Goal: Communication & Community: Answer question/provide support

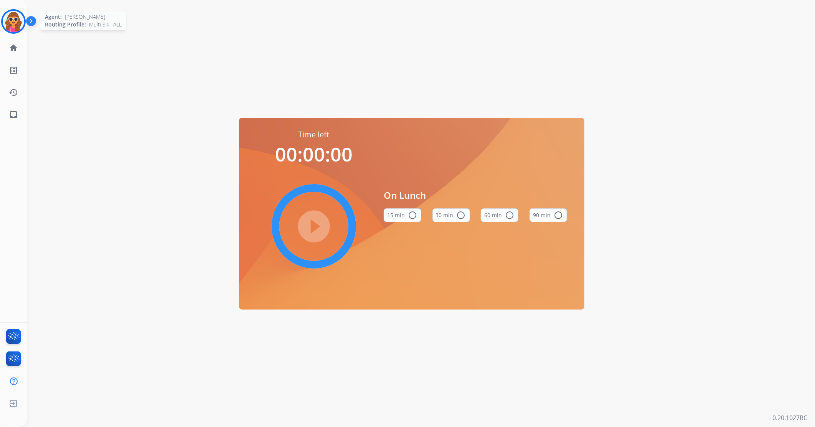
click at [12, 21] on img at bounding box center [13, 21] width 21 height 21
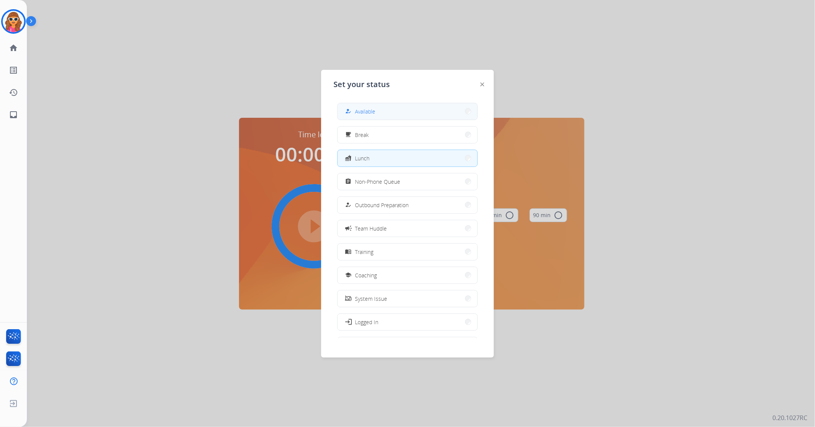
click at [368, 112] on span "Available" at bounding box center [365, 111] width 20 height 8
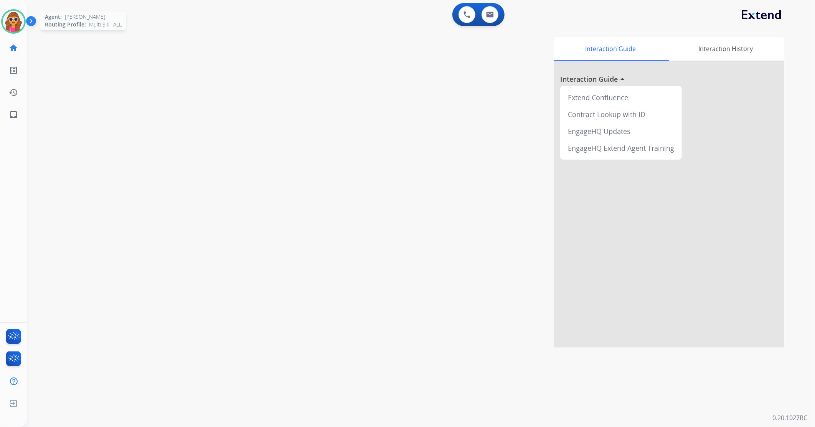
click at [15, 21] on img at bounding box center [13, 21] width 21 height 21
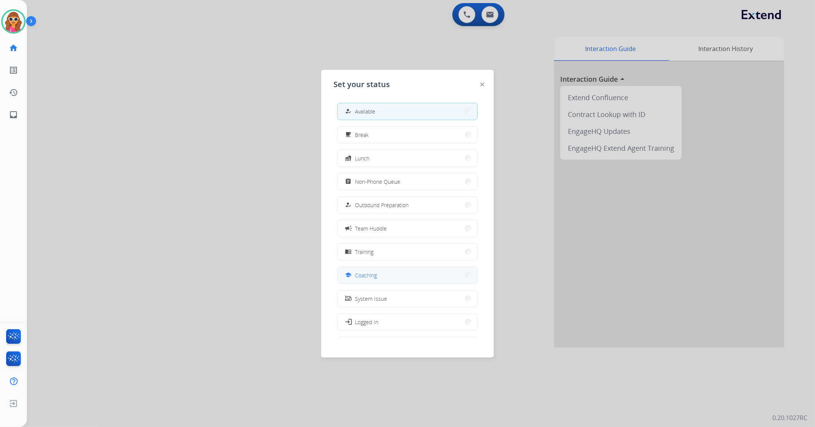
click at [364, 283] on button "school Coaching" at bounding box center [408, 275] width 140 height 17
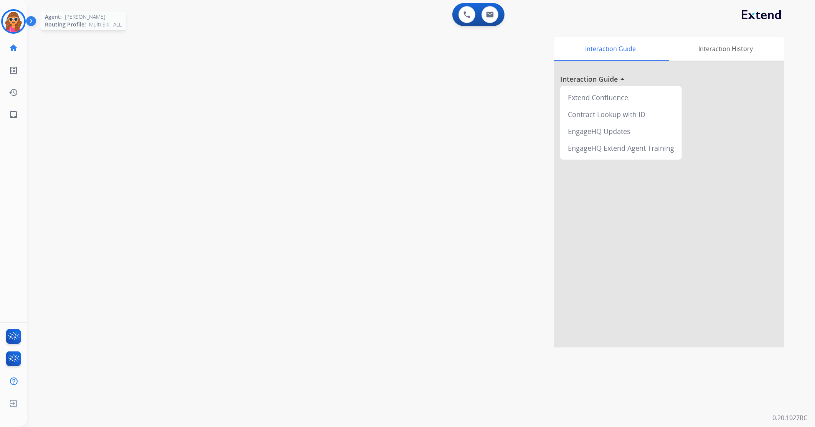
click at [13, 25] on img at bounding box center [13, 21] width 21 height 21
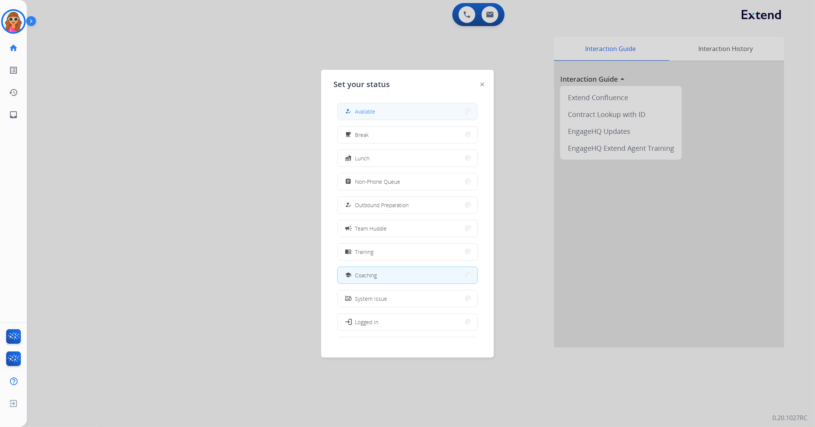
click at [379, 112] on button "how_to_reg Available" at bounding box center [408, 111] width 140 height 17
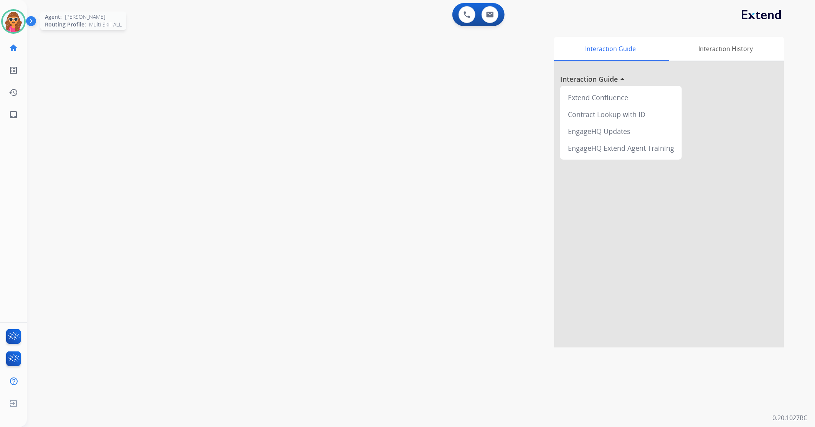
click at [4, 25] on img at bounding box center [13, 21] width 21 height 21
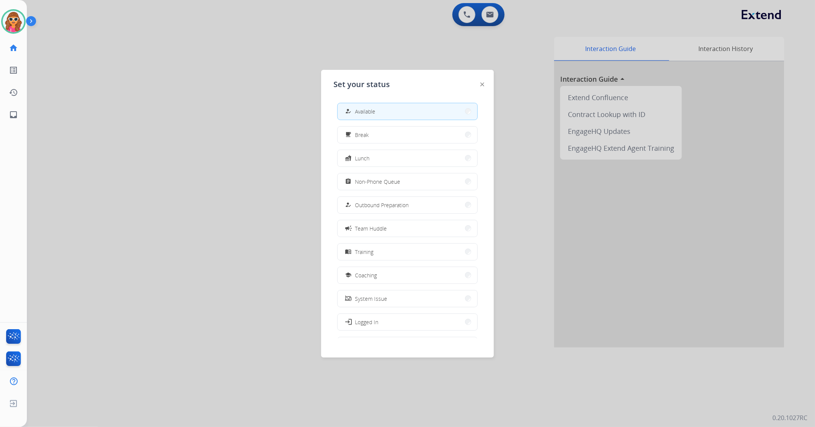
drag, startPoint x: 432, startPoint y: 112, endPoint x: 481, endPoint y: 48, distance: 79.9
click at [432, 111] on button "how_to_reg Available" at bounding box center [408, 111] width 140 height 17
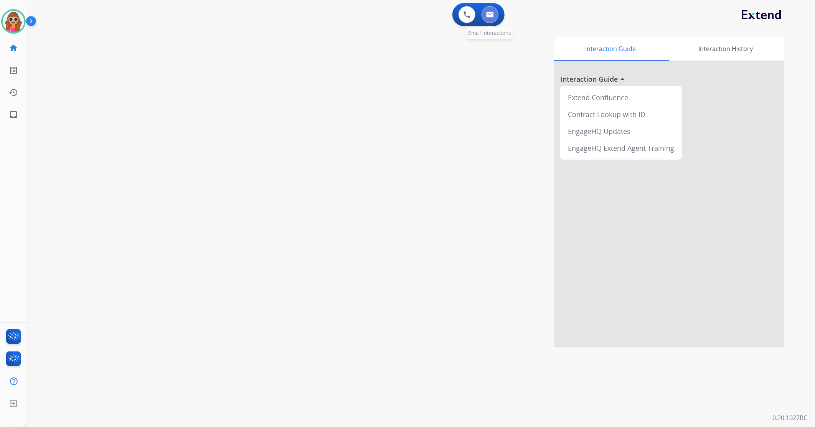
click at [493, 12] on img at bounding box center [490, 15] width 8 height 6
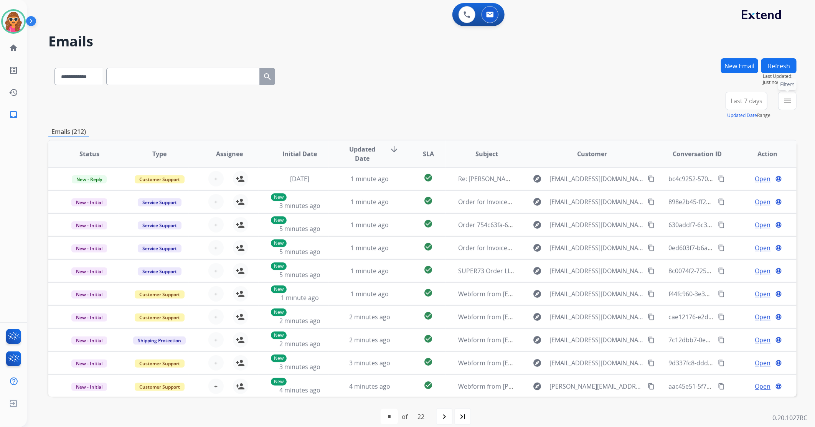
click at [786, 101] on mat-icon "menu" at bounding box center [787, 100] width 9 height 9
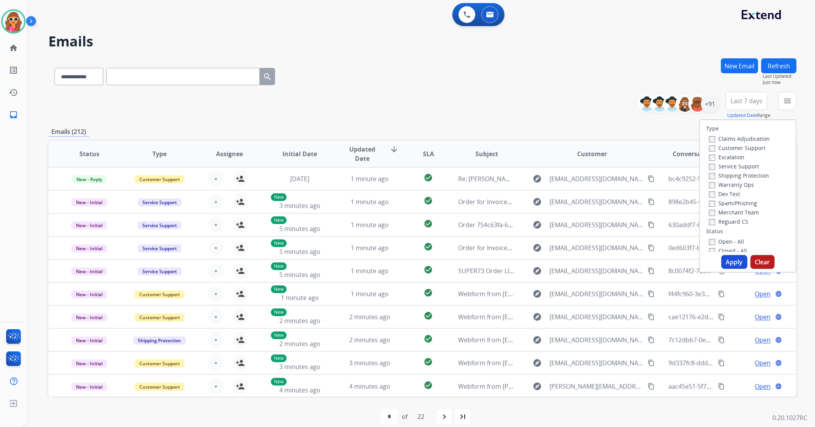
click at [709, 245] on div "Open - All" at bounding box center [749, 241] width 81 height 9
click at [736, 261] on button "Apply" at bounding box center [735, 262] width 26 height 14
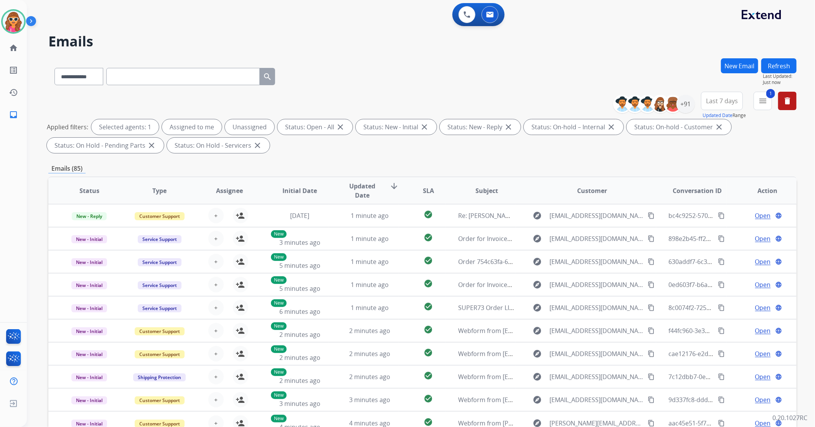
click at [726, 103] on span "Last 7 days" at bounding box center [722, 100] width 32 height 3
click at [728, 197] on div "Last 90 days" at bounding box center [720, 195] width 42 height 12
click at [684, 102] on div "+91" at bounding box center [686, 104] width 18 height 18
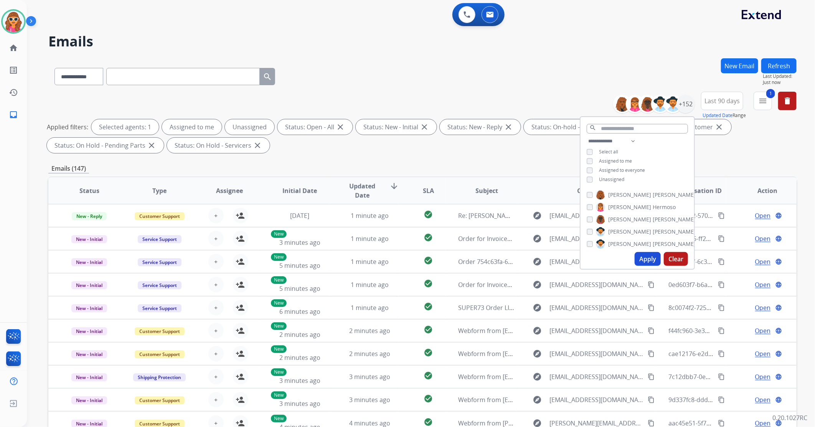
click at [617, 181] on span "Unassigned" at bounding box center [611, 179] width 25 height 7
click at [647, 256] on button "Apply" at bounding box center [648, 259] width 26 height 14
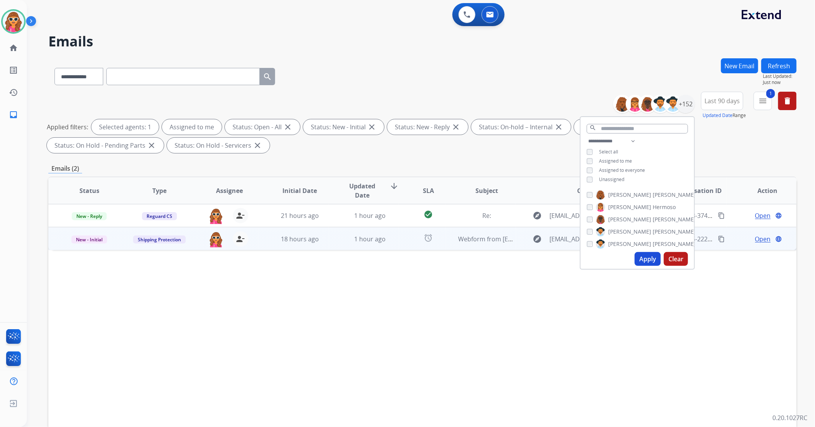
click at [763, 238] on span "Open" at bounding box center [764, 239] width 16 height 9
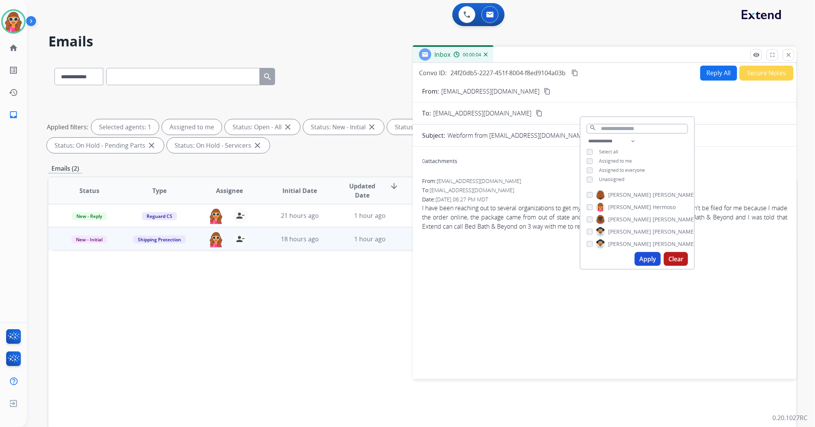
click at [477, 304] on div "0 attachments From: [EMAIL_ADDRESS][DOMAIN_NAME] To: [EMAIL_ADDRESS][DOMAIN_NAM…" at bounding box center [605, 261] width 384 height 217
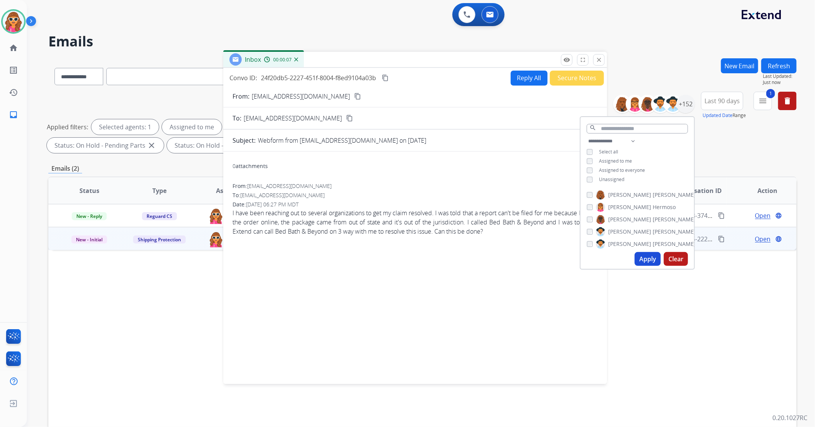
drag, startPoint x: 630, startPoint y: 58, endPoint x: 427, endPoint y: 78, distance: 204.1
click at [437, 63] on div "Inbox 00:00:07" at bounding box center [415, 60] width 384 height 16
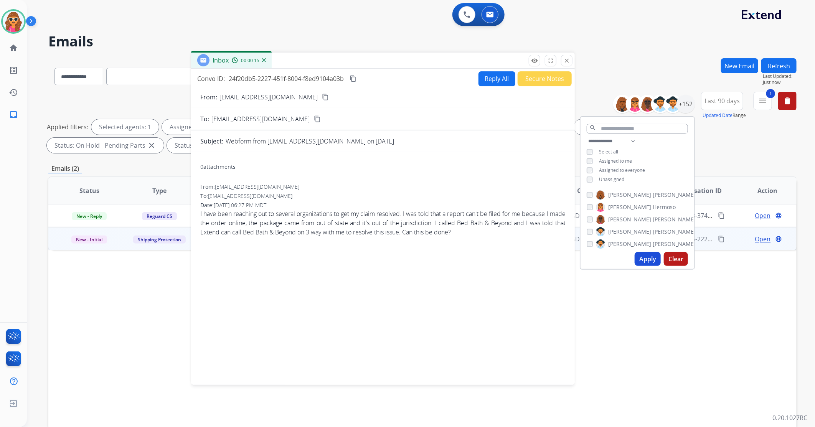
drag, startPoint x: 428, startPoint y: 58, endPoint x: 398, endPoint y: 58, distance: 30.3
click at [398, 58] on div "Inbox 00:00:15" at bounding box center [383, 61] width 384 height 16
click at [566, 64] on button "close Close" at bounding box center [565, 61] width 12 height 12
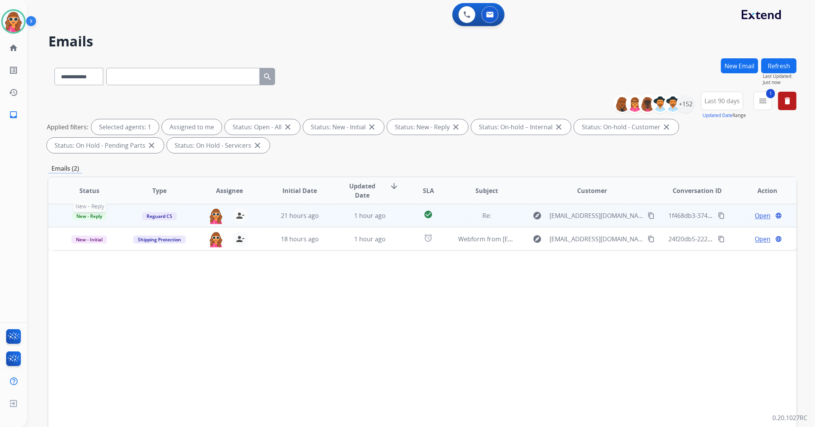
click at [100, 217] on span "New - Reply" at bounding box center [89, 216] width 35 height 8
click at [756, 219] on span "Open" at bounding box center [764, 215] width 16 height 9
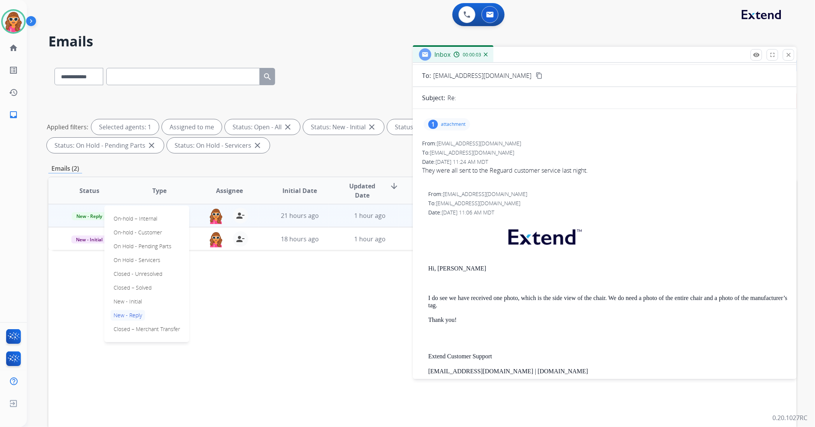
scroll to position [43, 0]
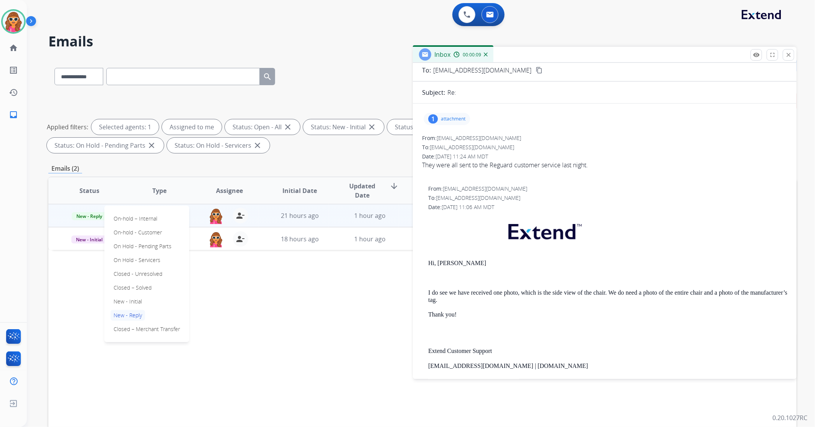
click at [454, 121] on p "attachment" at bounding box center [453, 119] width 25 height 6
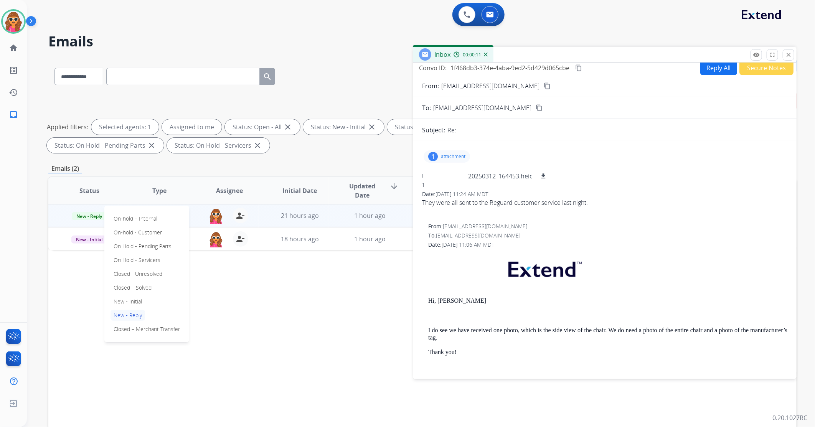
scroll to position [0, 0]
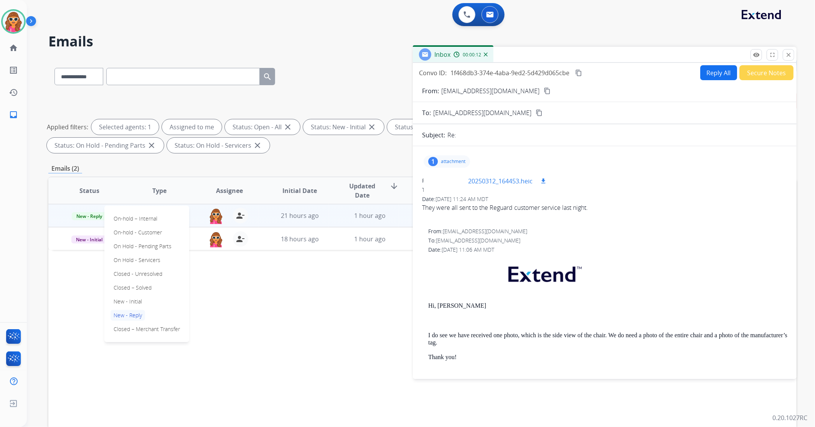
click at [542, 180] on mat-icon "download" at bounding box center [543, 181] width 7 height 7
click at [658, 255] on div "From: [EMAIL_ADDRESS][DOMAIN_NAME] To: [EMAIL_ADDRESS][DOMAIN_NAME] Date: [DATE…" at bounding box center [604, 360] width 365 height 264
click at [544, 91] on mat-icon "content_copy" at bounding box center [547, 91] width 7 height 7
click at [769, 78] on button "Secure Notes" at bounding box center [767, 72] width 54 height 15
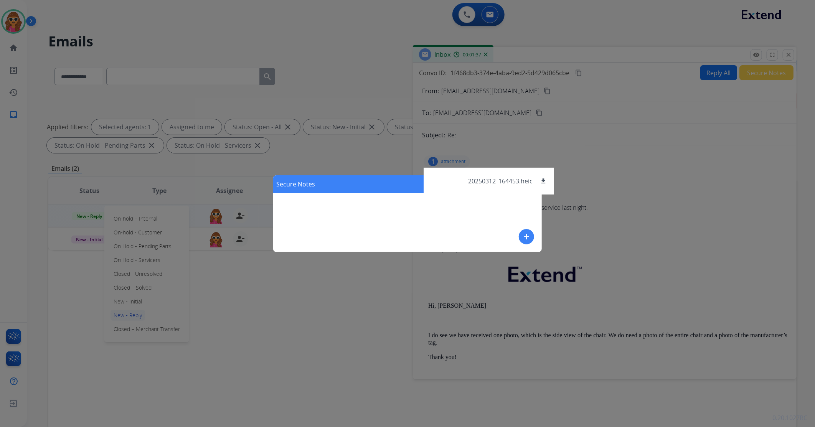
click at [528, 236] on mat-icon "add" at bounding box center [526, 236] width 9 height 9
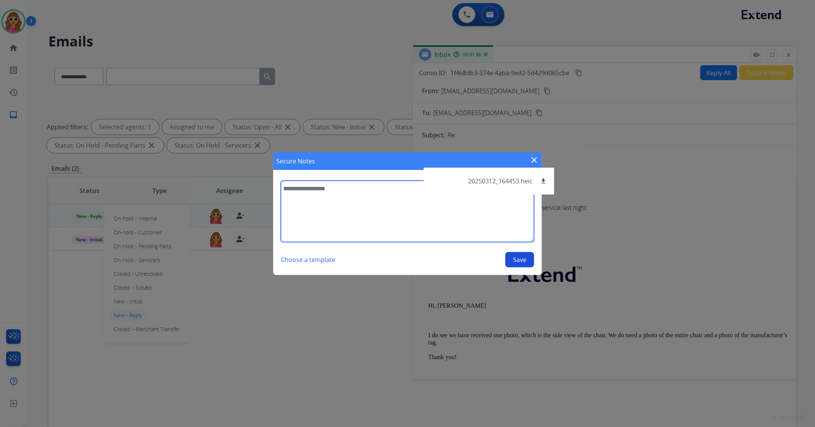
click at [387, 214] on textarea at bounding box center [407, 211] width 253 height 61
type textarea "**********"
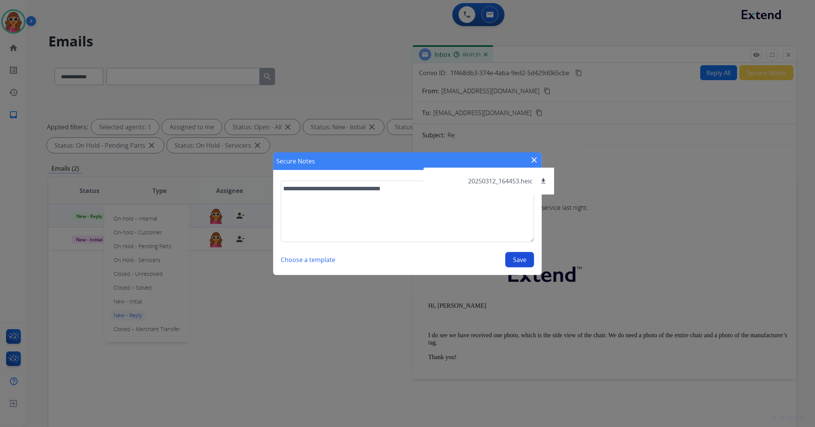
click at [640, 190] on div "**********" at bounding box center [407, 213] width 815 height 427
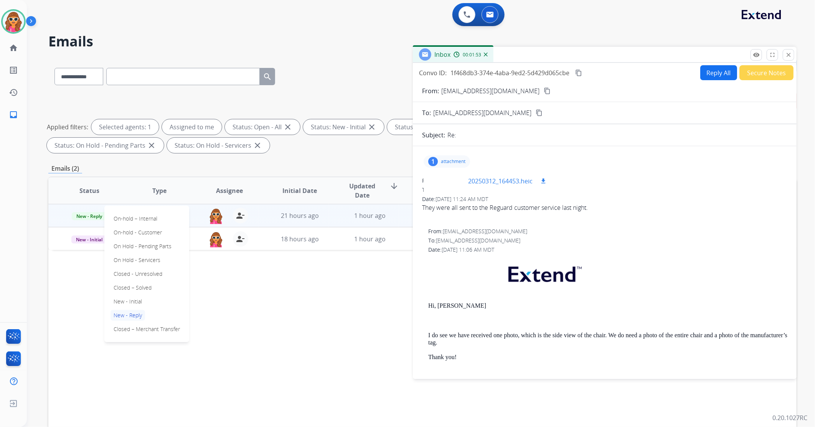
click at [542, 182] on mat-icon "download" at bounding box center [543, 181] width 7 height 7
drag, startPoint x: 753, startPoint y: 196, endPoint x: 658, endPoint y: 151, distance: 104.4
click at [752, 196] on div "Date: [DATE] 11:24 AM MDT" at bounding box center [604, 199] width 365 height 8
drag, startPoint x: 783, startPoint y: 58, endPoint x: 787, endPoint y: 56, distance: 4.3
click at [785, 57] on button "close Close" at bounding box center [789, 55] width 12 height 12
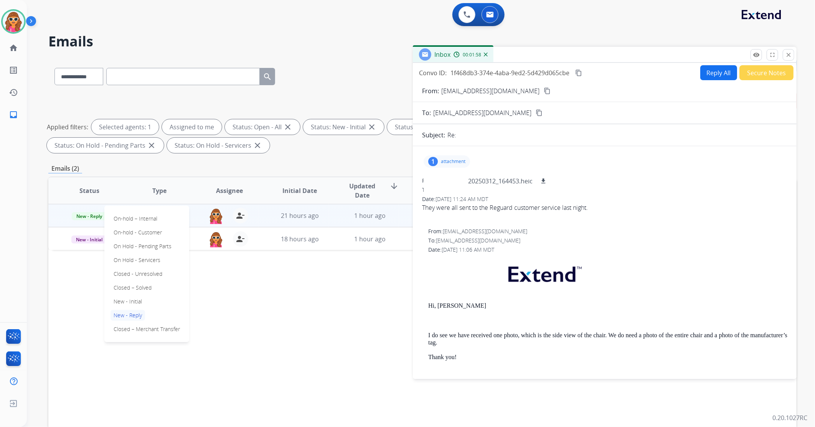
click at [786, 56] on div "**********" at bounding box center [412, 241] width 770 height 427
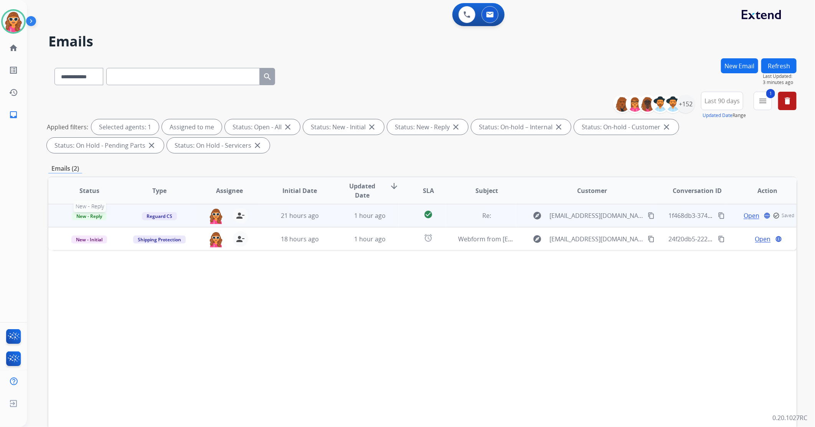
click at [83, 219] on span "New - Reply" at bounding box center [89, 216] width 35 height 8
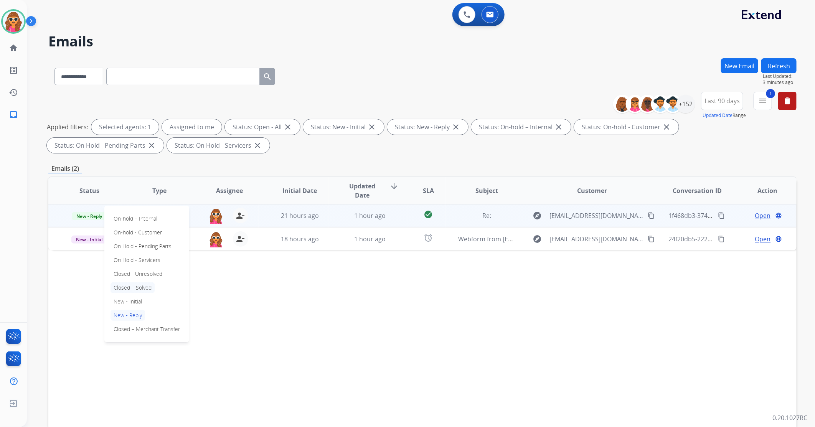
click at [141, 288] on p "Closed – Solved" at bounding box center [133, 288] width 44 height 11
click at [141, 288] on div "Status Type Assignee Initial Date Updated Date arrow_downward SLA Subject Custo…" at bounding box center [422, 305] width 749 height 257
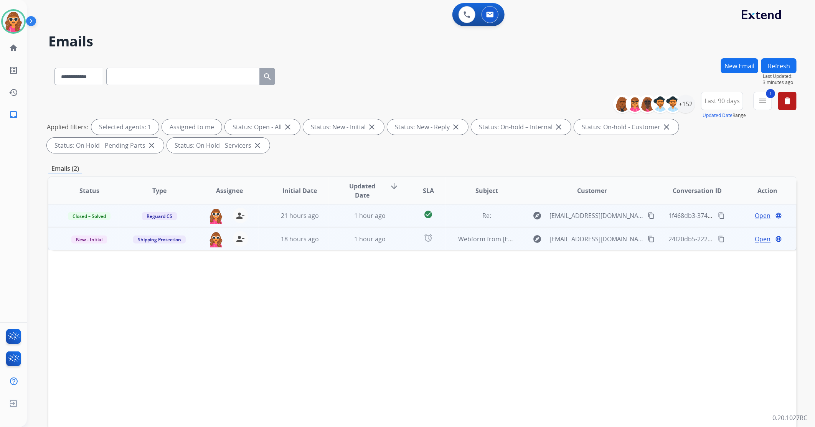
click at [762, 241] on span "Open" at bounding box center [764, 239] width 16 height 9
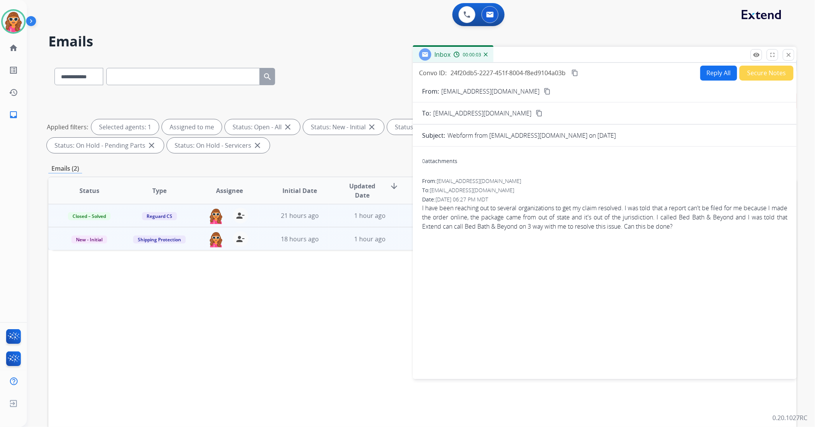
click at [544, 88] on mat-icon "content_copy" at bounding box center [547, 91] width 7 height 7
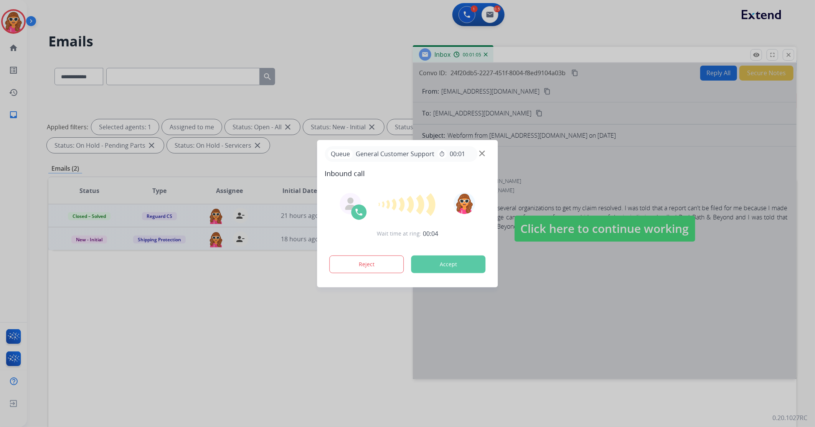
click at [457, 266] on button "Accept" at bounding box center [449, 265] width 74 height 18
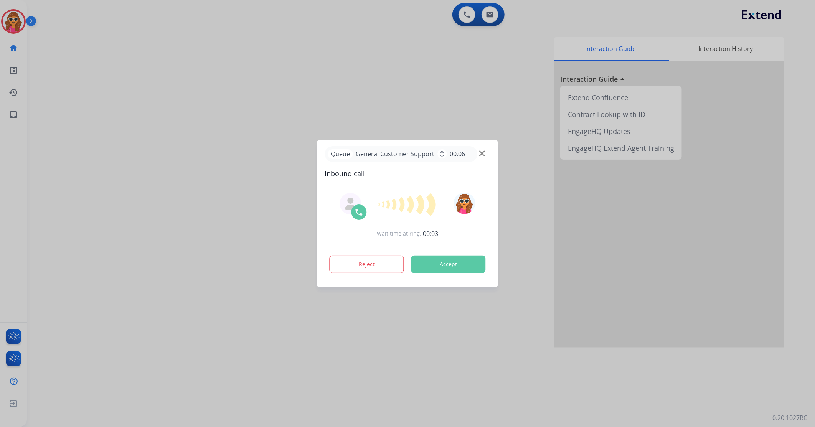
click at [439, 266] on button "Accept" at bounding box center [449, 265] width 74 height 18
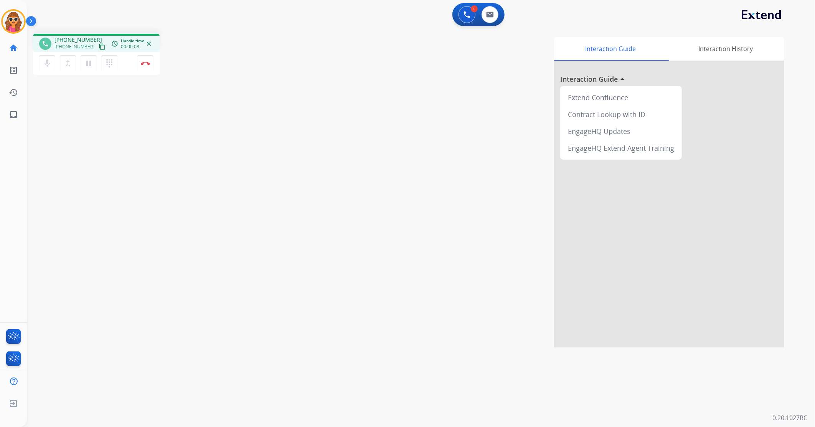
click at [99, 49] on mat-icon "content_copy" at bounding box center [102, 46] width 7 height 7
click at [143, 66] on button "Disconnect" at bounding box center [145, 63] width 16 height 16
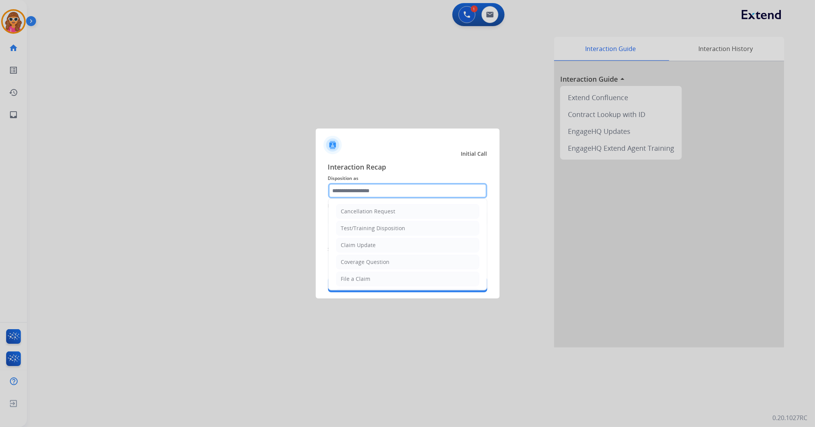
click at [363, 192] on input "text" at bounding box center [407, 190] width 159 height 15
drag, startPoint x: 363, startPoint y: 265, endPoint x: 327, endPoint y: 225, distance: 53.8
click at [364, 264] on div "Coverage Question" at bounding box center [365, 262] width 49 height 8
type input "**********"
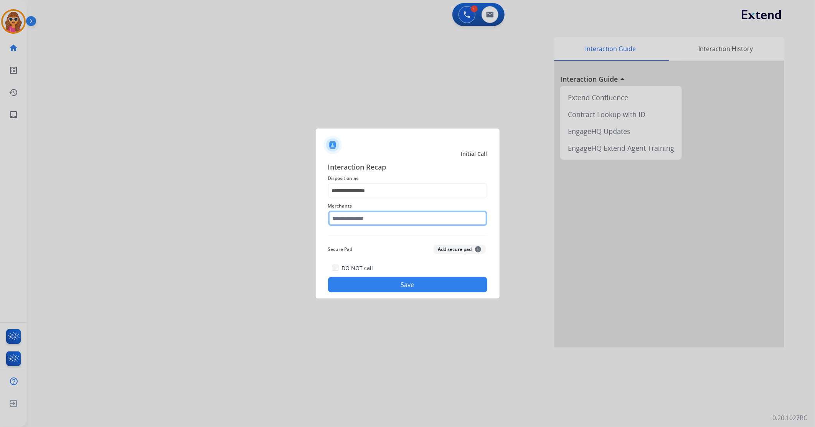
click at [373, 220] on input "text" at bounding box center [407, 218] width 159 height 15
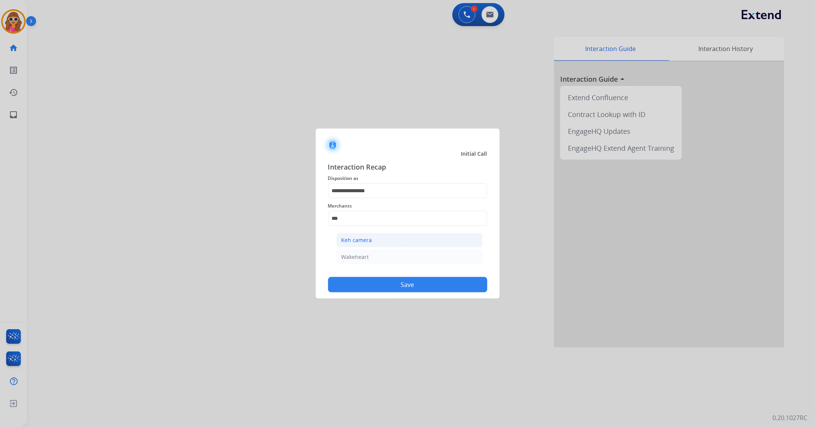
click at [382, 242] on li "Keh camera" at bounding box center [410, 240] width 146 height 15
type input "**********"
click at [423, 290] on button "Save" at bounding box center [407, 284] width 159 height 15
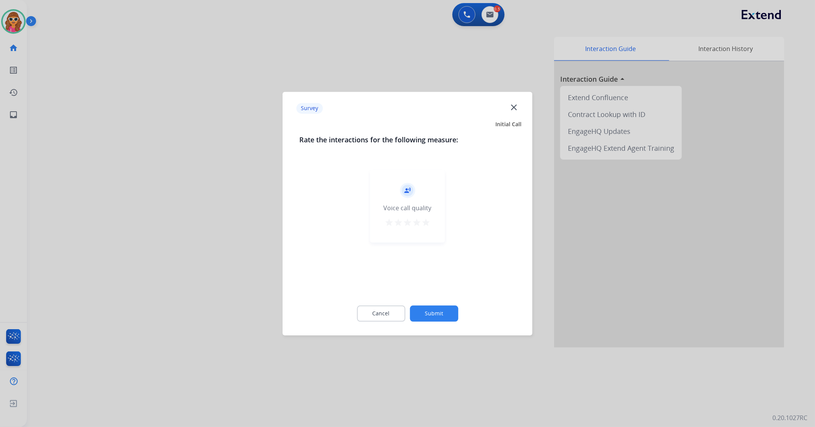
drag, startPoint x: 428, startPoint y: 228, endPoint x: 426, endPoint y: 222, distance: 6.4
click at [428, 225] on button "star" at bounding box center [426, 224] width 9 height 12
click at [426, 222] on mat-icon "star" at bounding box center [426, 222] width 9 height 9
click at [448, 312] on button "Submit" at bounding box center [434, 314] width 48 height 16
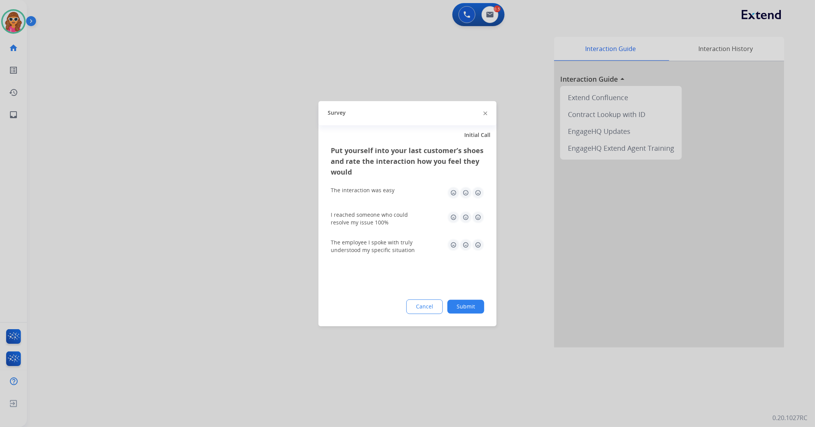
click at [478, 192] on img at bounding box center [478, 193] width 12 height 12
click at [480, 221] on img at bounding box center [478, 217] width 12 height 12
click at [480, 223] on img at bounding box center [478, 217] width 12 height 12
click at [477, 247] on img at bounding box center [478, 245] width 12 height 12
drag, startPoint x: 475, startPoint y: 304, endPoint x: 465, endPoint y: 284, distance: 22.3
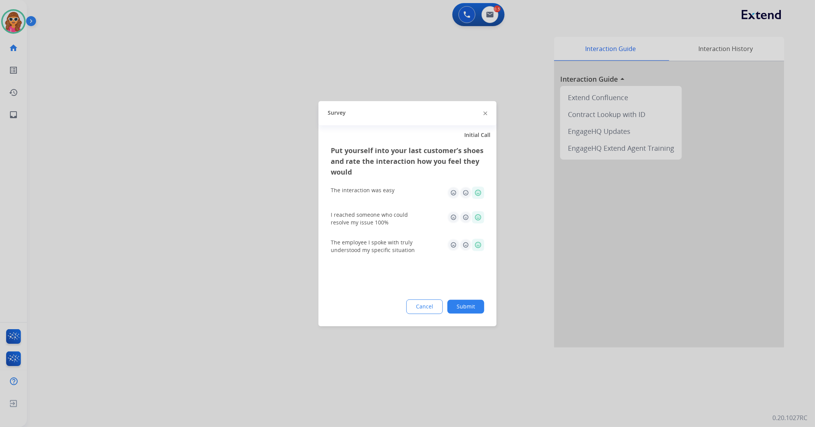
click at [475, 304] on button "Submit" at bounding box center [466, 307] width 37 height 14
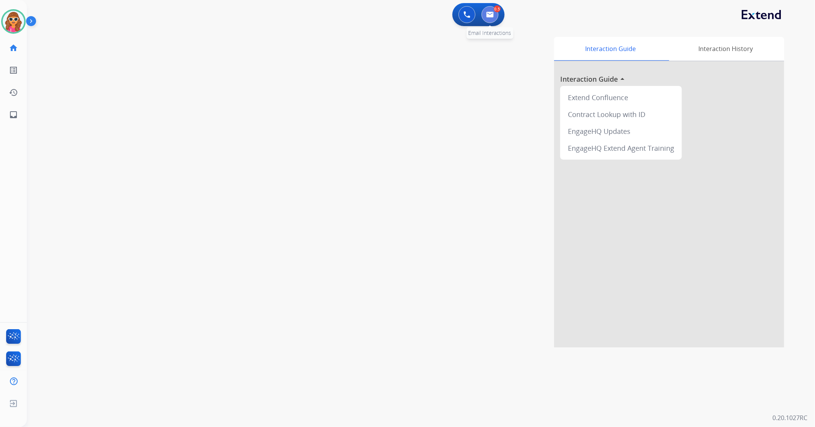
click at [494, 20] on button at bounding box center [490, 14] width 17 height 17
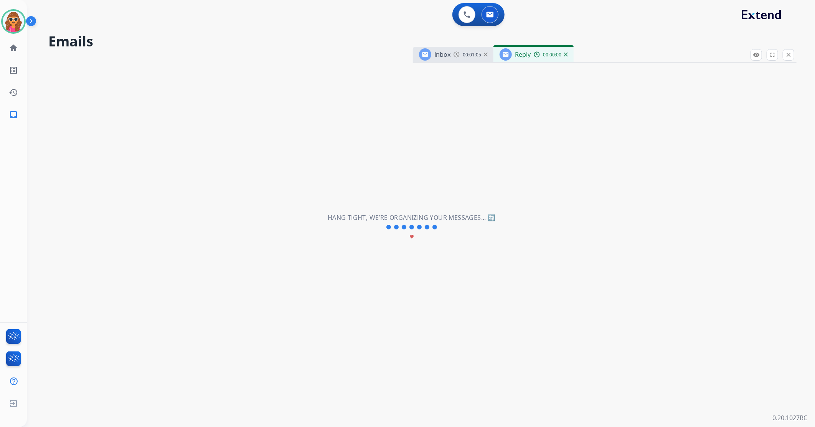
select select "**********"
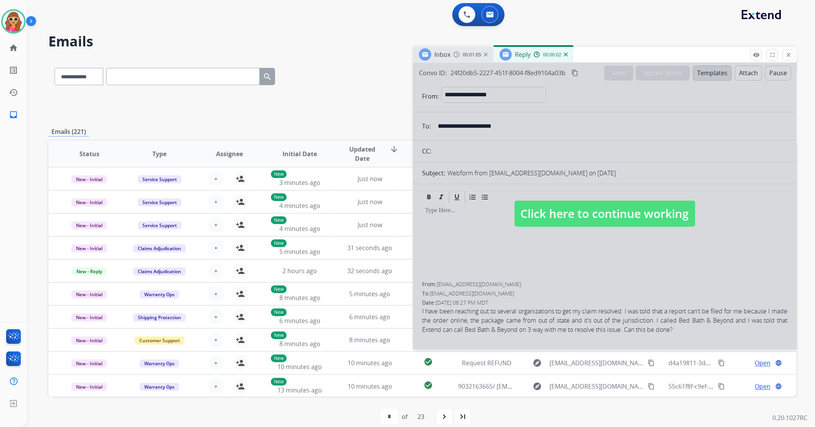
click at [603, 217] on span "Click here to continue working" at bounding box center [605, 214] width 181 height 26
select select
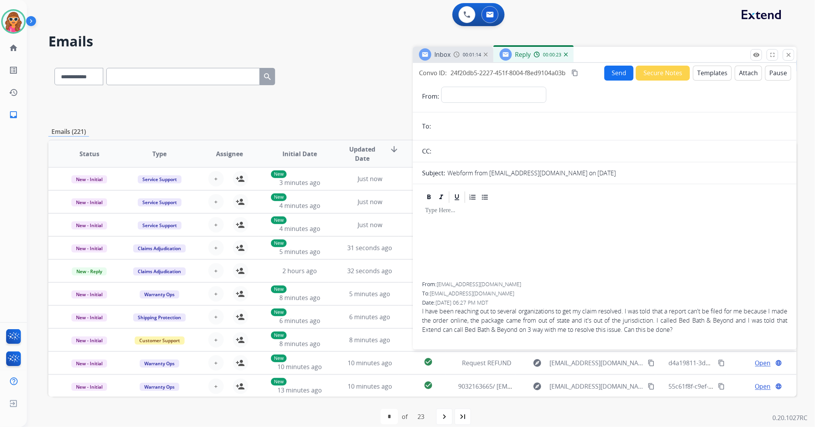
click at [567, 55] on img at bounding box center [566, 55] width 4 height 4
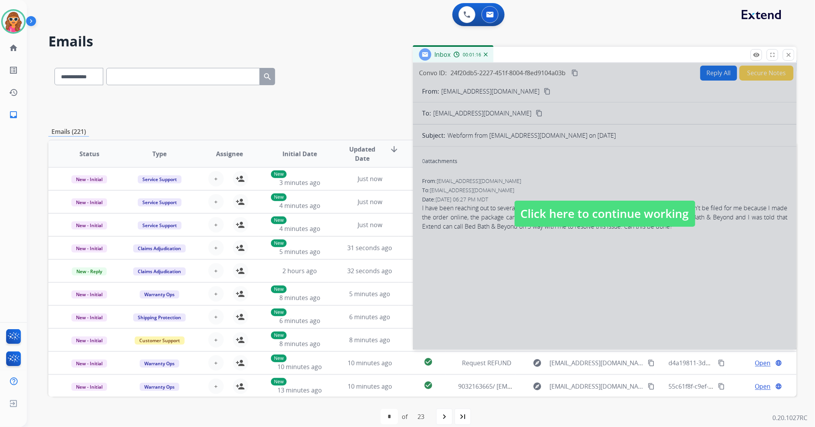
click at [486, 56] on img at bounding box center [486, 55] width 4 height 4
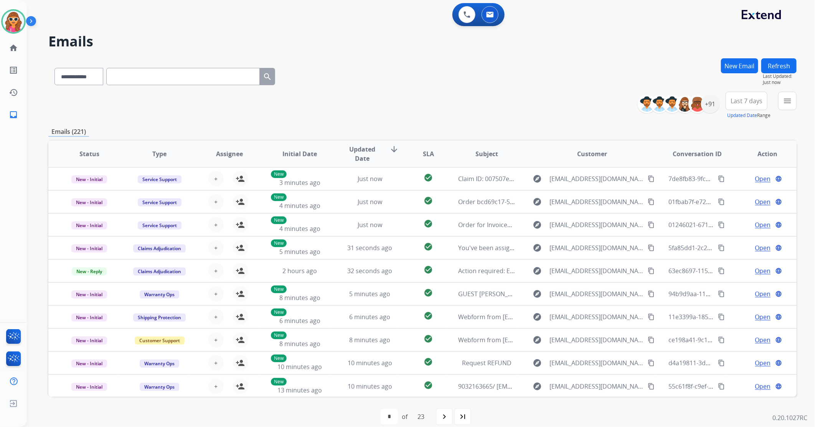
click at [742, 65] on button "New Email" at bounding box center [739, 65] width 37 height 15
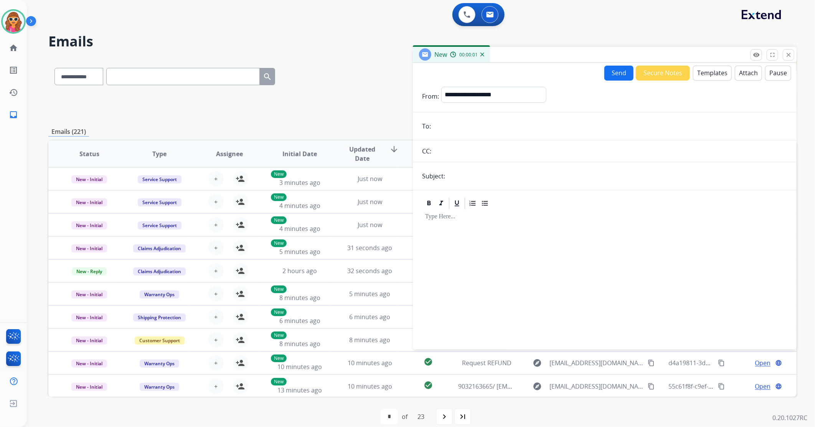
click at [470, 123] on input "email" at bounding box center [610, 126] width 354 height 15
paste input "**********"
type input "**********"
click at [511, 98] on select "**********" at bounding box center [494, 94] width 104 height 15
click at [442, 87] on select "**********" at bounding box center [494, 94] width 104 height 15
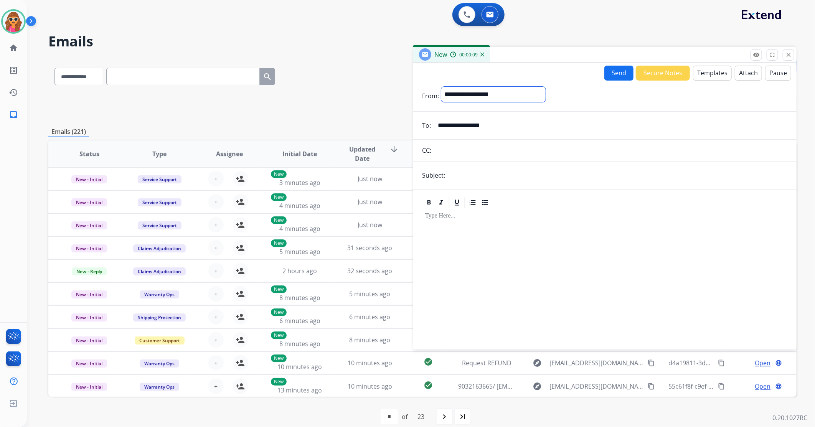
click at [502, 97] on select "**********" at bounding box center [494, 94] width 104 height 15
select select "**********"
click at [442, 87] on select "**********" at bounding box center [494, 94] width 104 height 15
click at [453, 238] on div at bounding box center [604, 276] width 365 height 132
click at [707, 76] on button "Templates" at bounding box center [712, 73] width 39 height 15
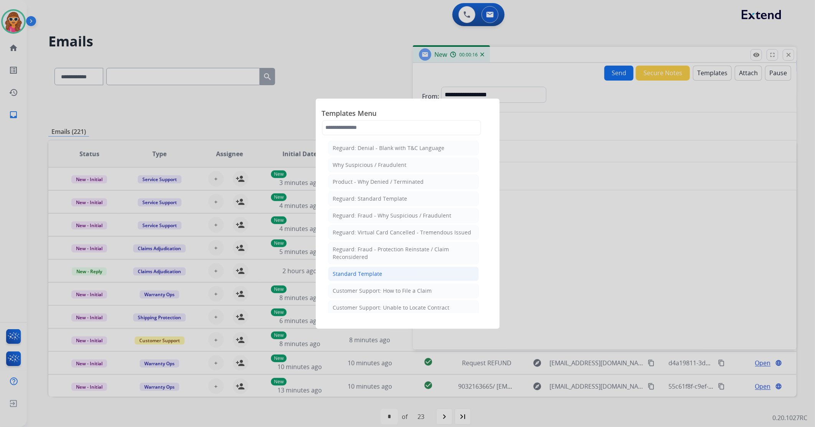
click at [370, 277] on div "Standard Template" at bounding box center [358, 274] width 50 height 8
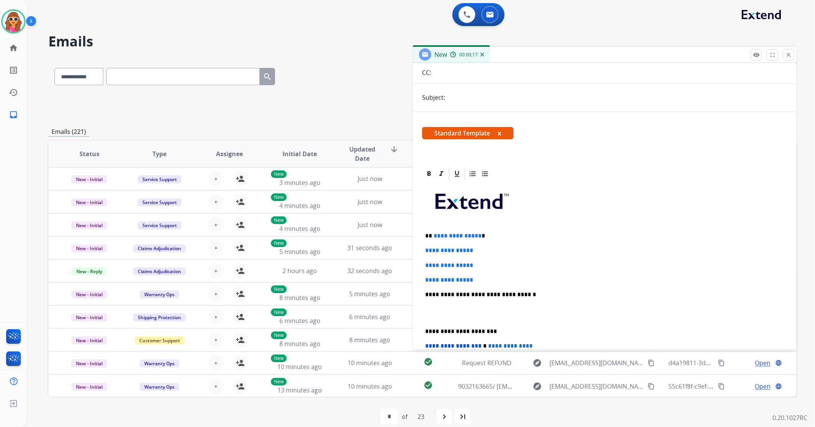
scroll to position [85, 0]
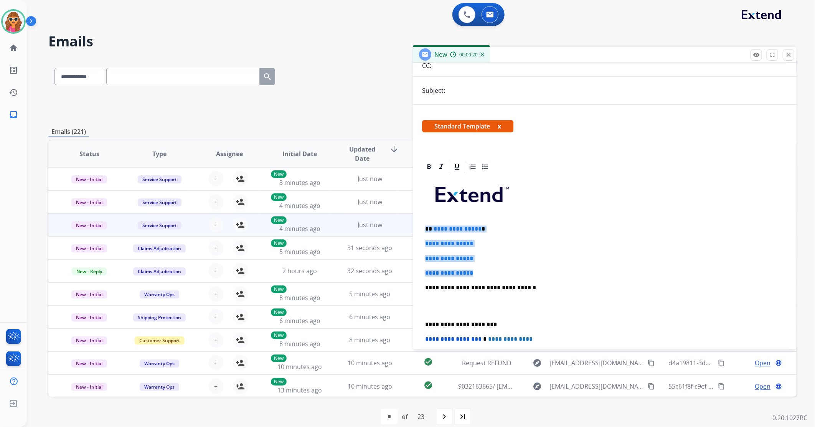
drag, startPoint x: 483, startPoint y: 274, endPoint x: 382, endPoint y: 228, distance: 110.0
click at [393, 228] on div "**********" at bounding box center [422, 247] width 749 height 379
click at [382, 228] on div "Just now" at bounding box center [370, 224] width 58 height 9
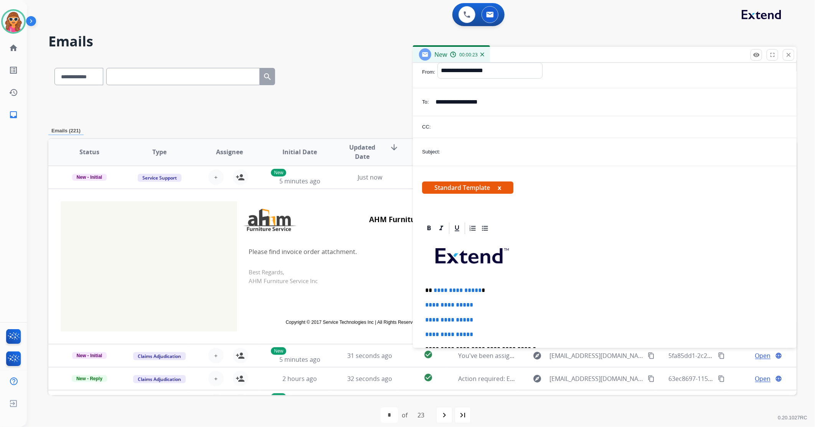
scroll to position [44, 0]
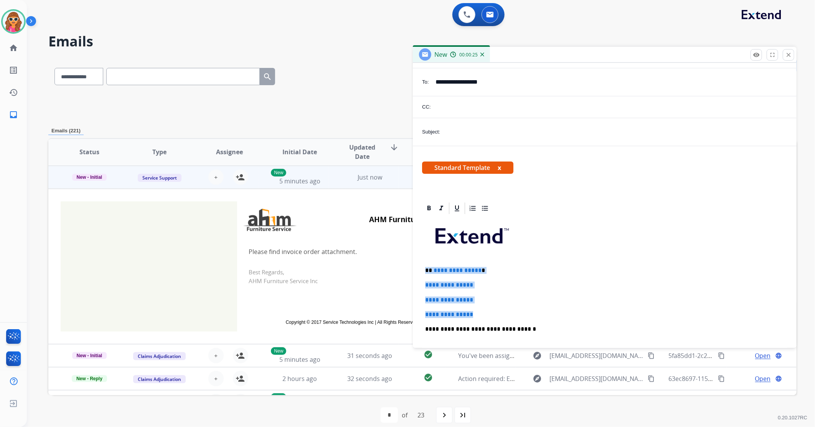
drag, startPoint x: 466, startPoint y: 313, endPoint x: 412, endPoint y: 263, distance: 73.7
click at [412, 263] on div "**********" at bounding box center [422, 246] width 749 height 377
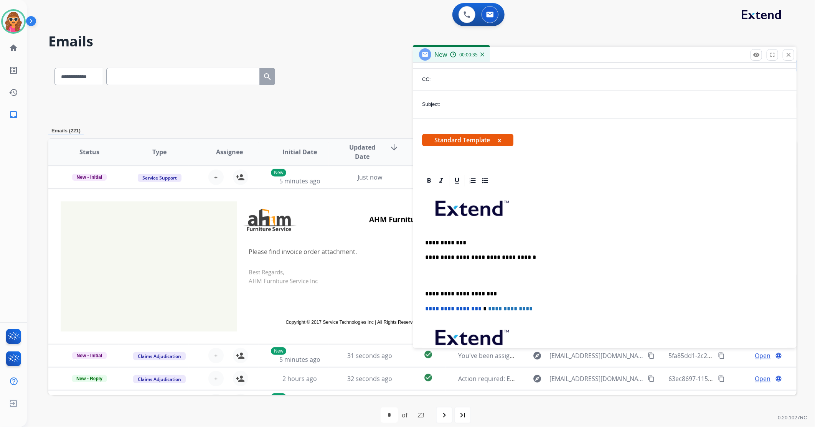
scroll to position [86, 0]
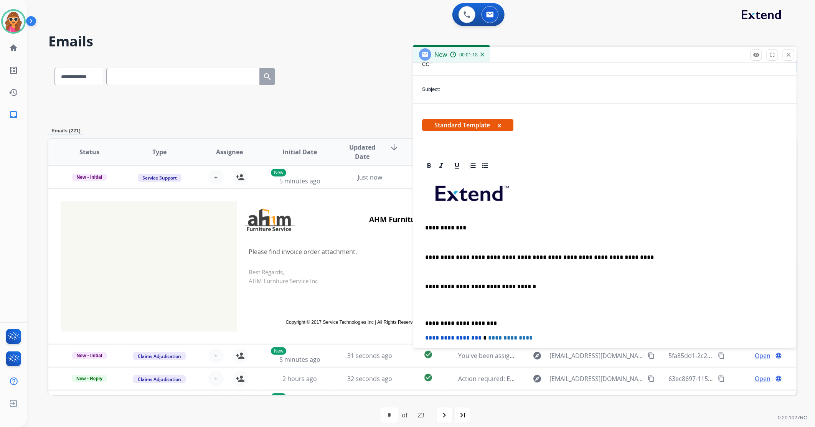
click at [621, 254] on p "**********" at bounding box center [601, 257] width 353 height 7
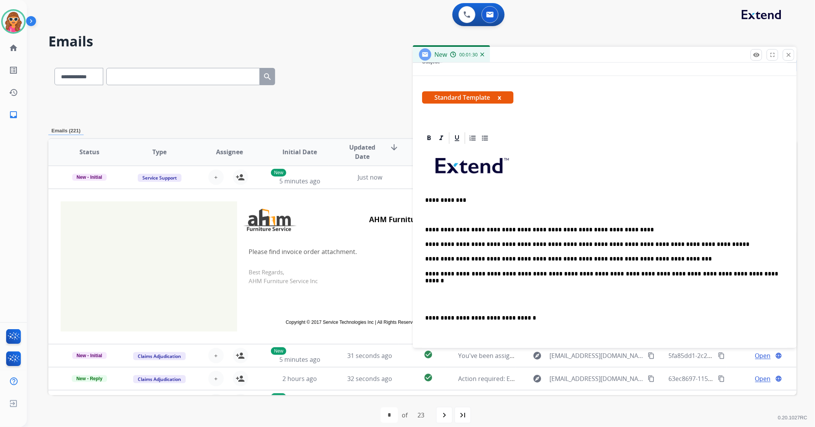
scroll to position [129, 0]
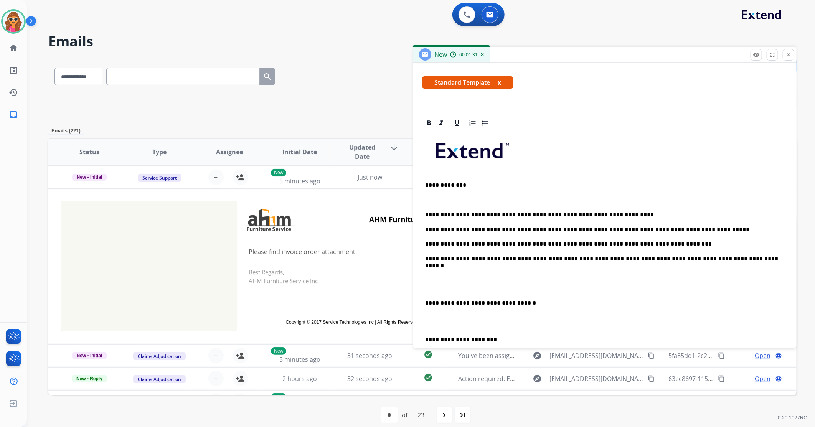
click at [759, 256] on p "**********" at bounding box center [601, 259] width 353 height 7
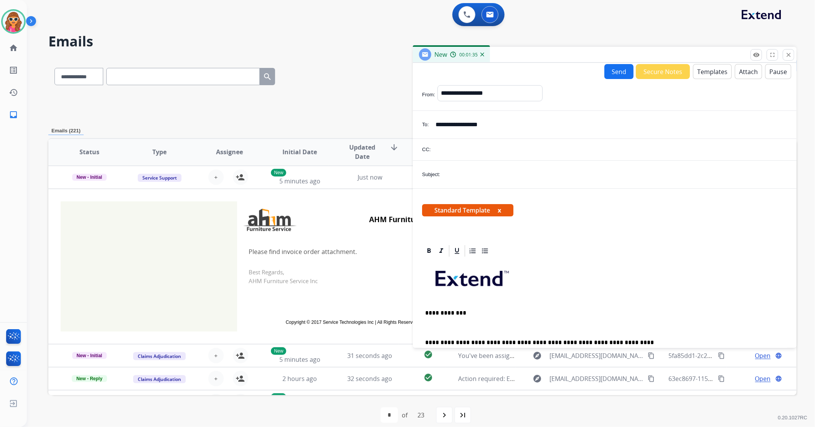
scroll to position [0, 0]
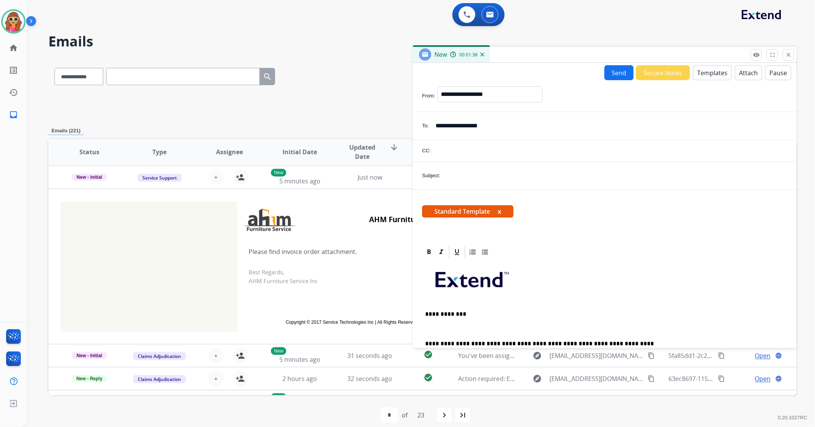
click at [482, 180] on input "text" at bounding box center [615, 175] width 345 height 15
type input "**********"
click at [607, 74] on button "Send" at bounding box center [619, 72] width 29 height 15
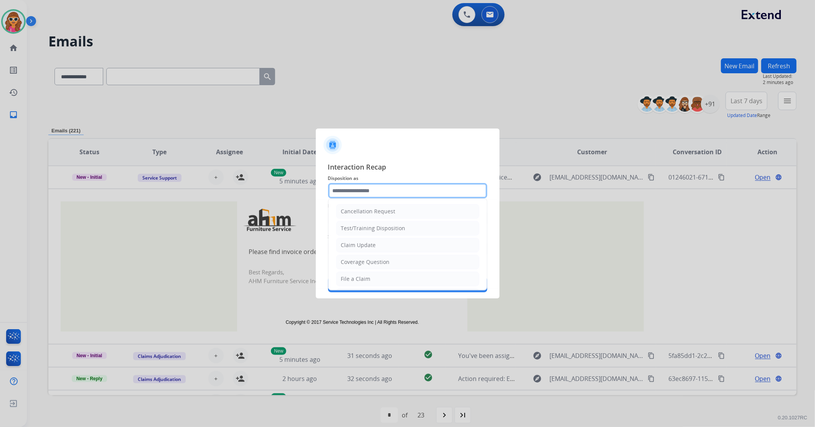
click at [381, 190] on input "text" at bounding box center [407, 190] width 159 height 15
type input "**********"
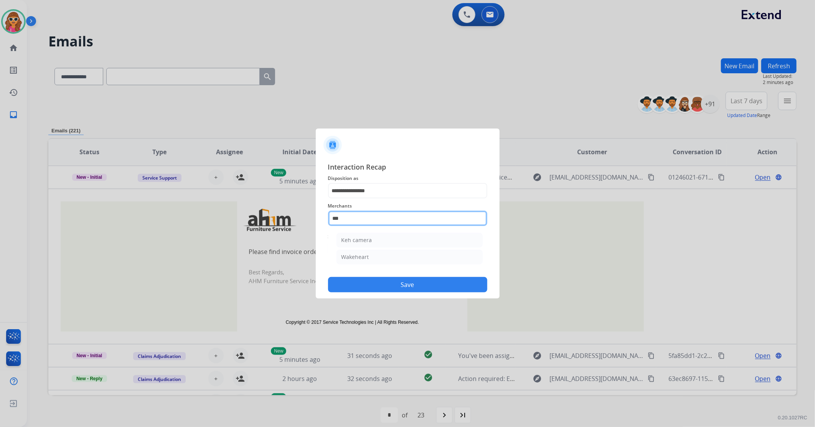
click at [361, 222] on input "***" at bounding box center [407, 218] width 159 height 15
click at [363, 237] on div "Keh camera" at bounding box center [357, 240] width 31 height 8
type input "**********"
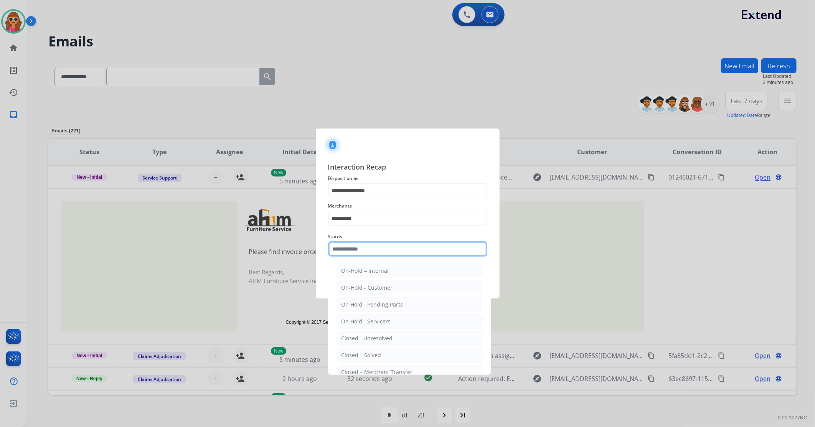
click at [378, 247] on input "text" at bounding box center [407, 248] width 159 height 15
click at [373, 356] on div "Closed – Solved" at bounding box center [362, 356] width 40 height 8
type input "**********"
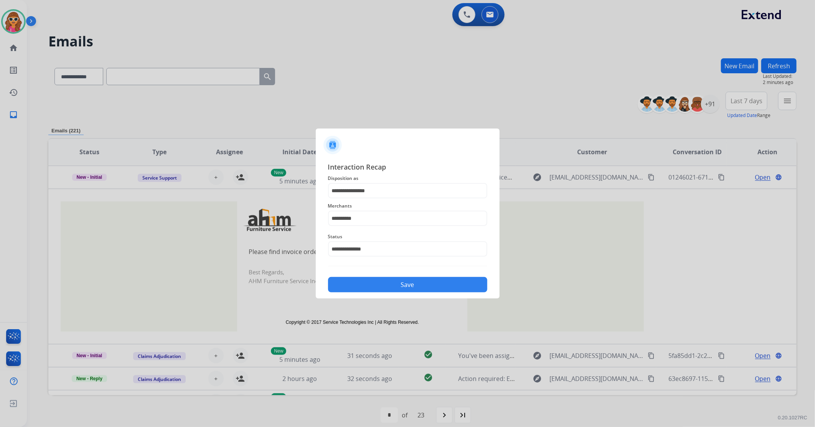
click at [381, 286] on button "Save" at bounding box center [407, 284] width 159 height 15
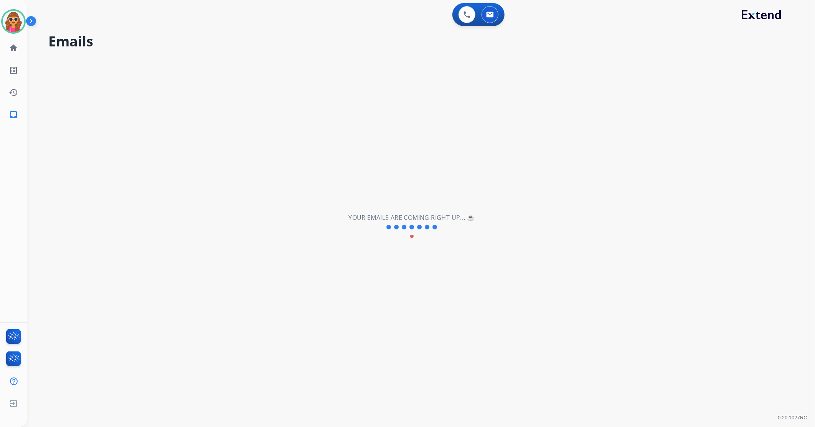
scroll to position [25, 0]
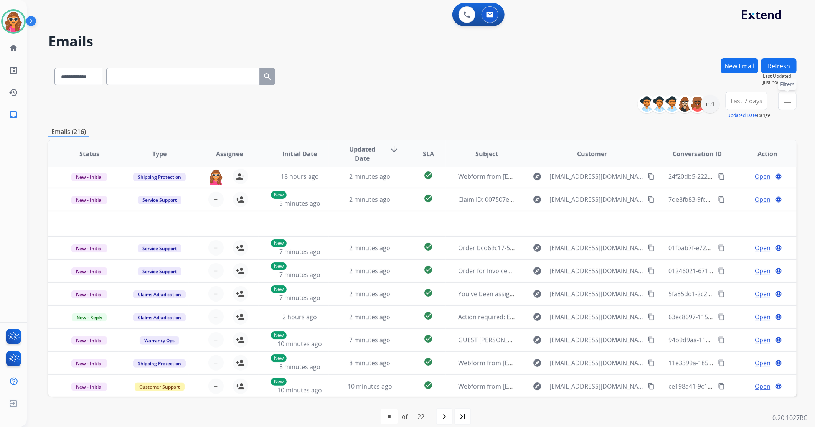
click at [787, 104] on mat-icon "menu" at bounding box center [787, 100] width 9 height 9
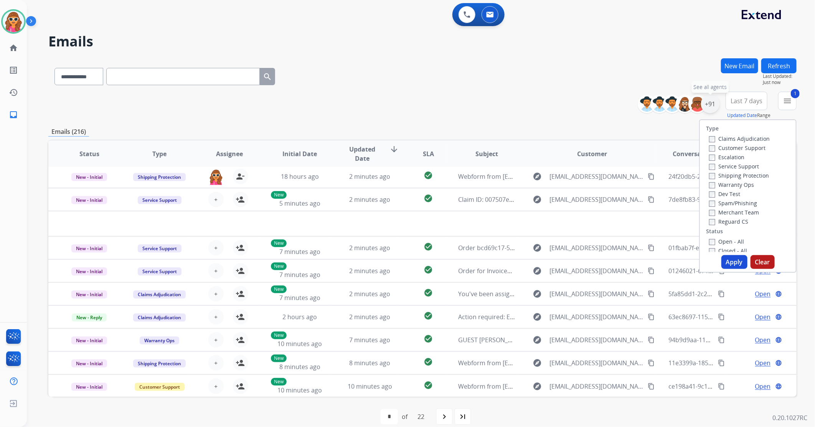
click at [709, 103] on div "+91" at bounding box center [710, 104] width 18 height 18
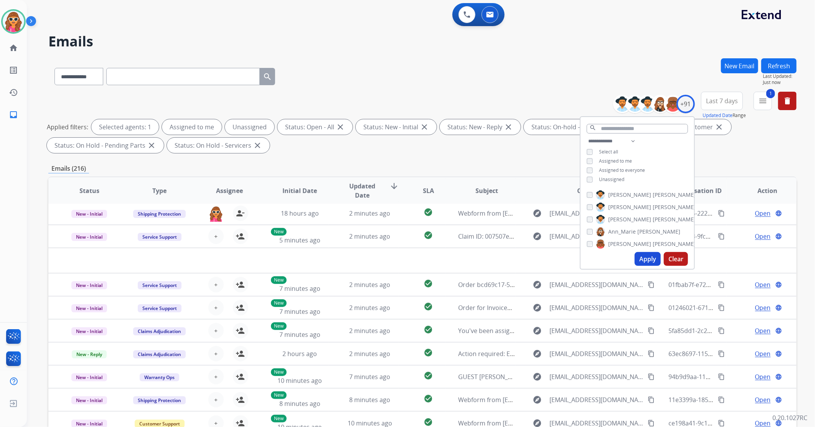
click at [612, 179] on span "Unassigned" at bounding box center [611, 179] width 25 height 7
click at [645, 258] on button "Apply" at bounding box center [648, 259] width 26 height 14
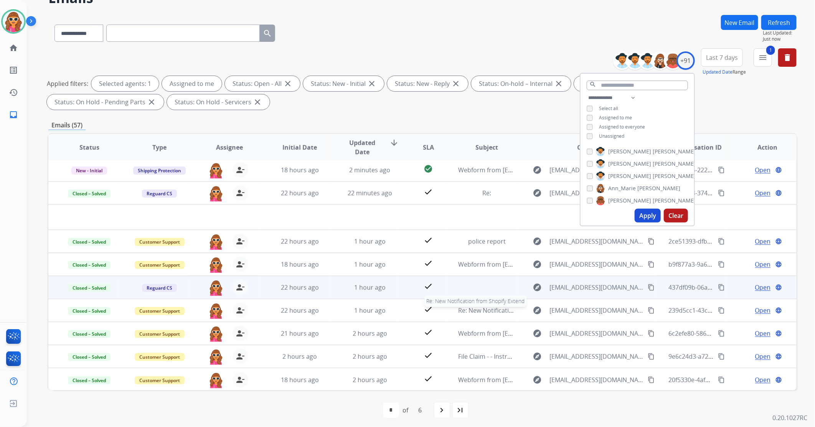
scroll to position [46, 0]
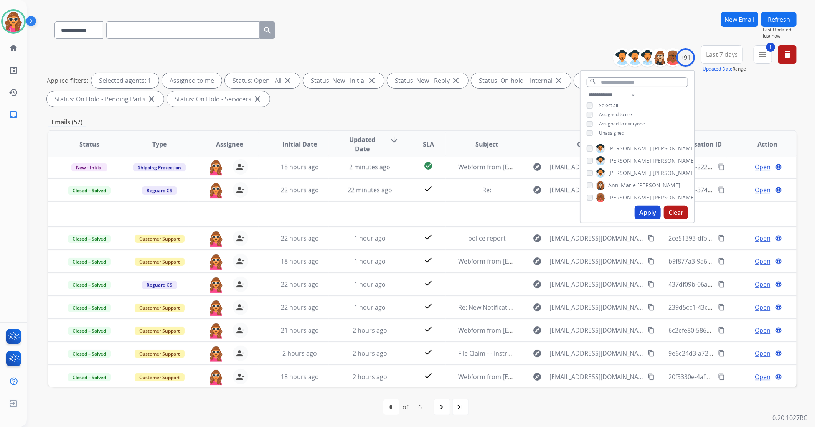
click at [719, 59] on button "Last 7 days" at bounding box center [722, 54] width 42 height 18
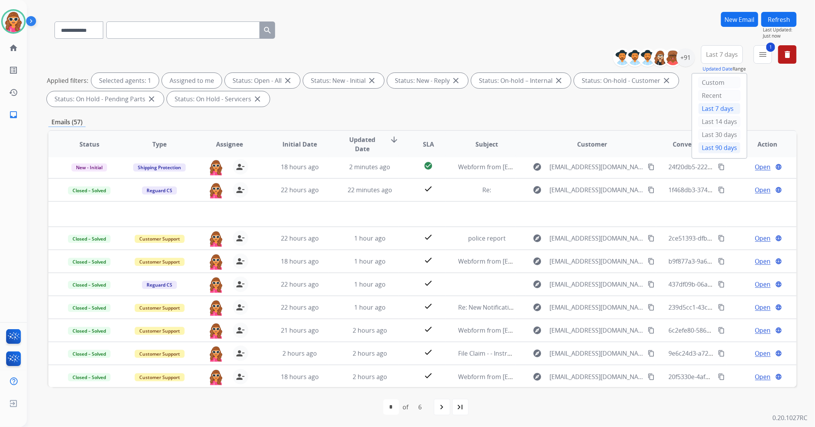
click at [721, 148] on div "Last 90 days" at bounding box center [720, 148] width 42 height 12
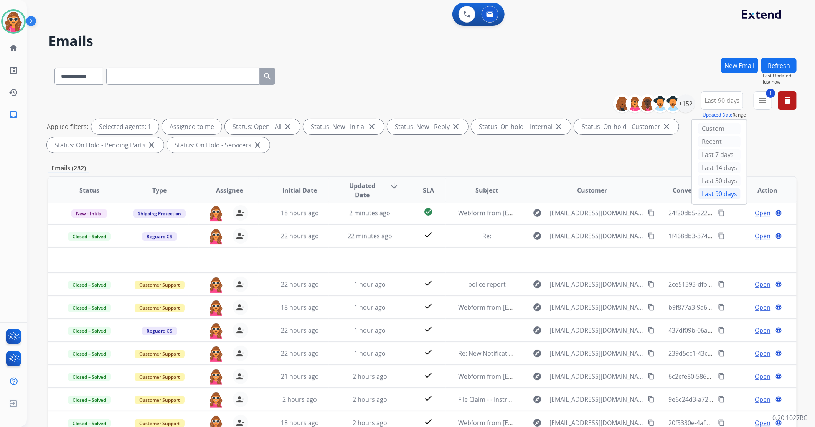
scroll to position [0, 0]
click at [690, 109] on div "+152" at bounding box center [686, 104] width 18 height 18
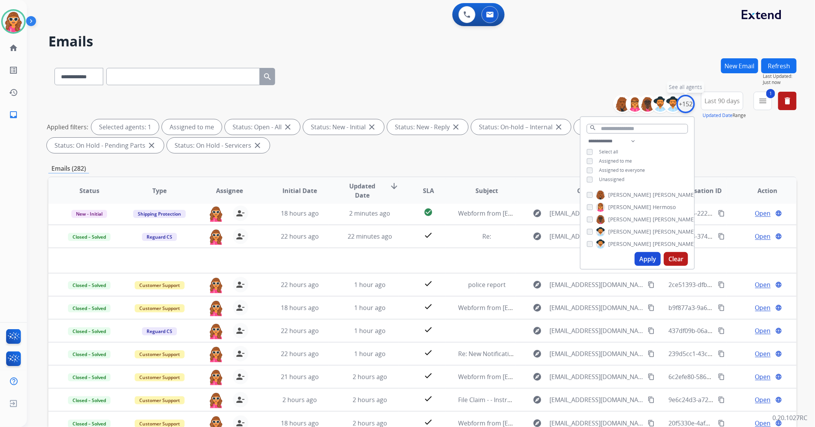
click at [690, 109] on div "+152" at bounding box center [686, 104] width 18 height 18
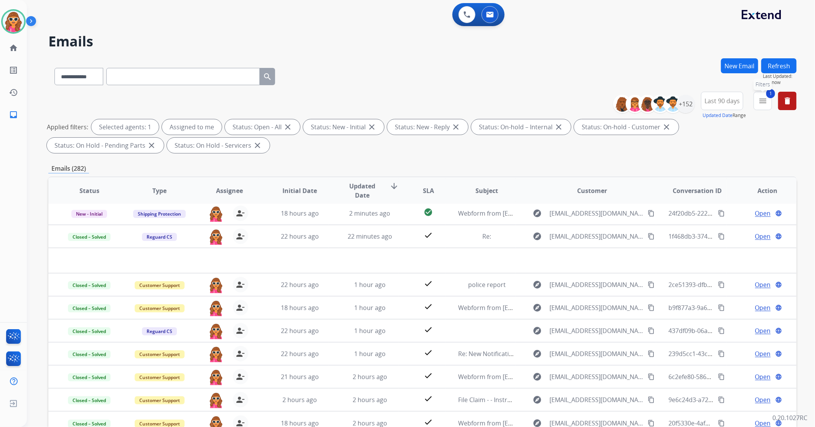
click at [759, 99] on mat-icon "menu" at bounding box center [763, 100] width 9 height 9
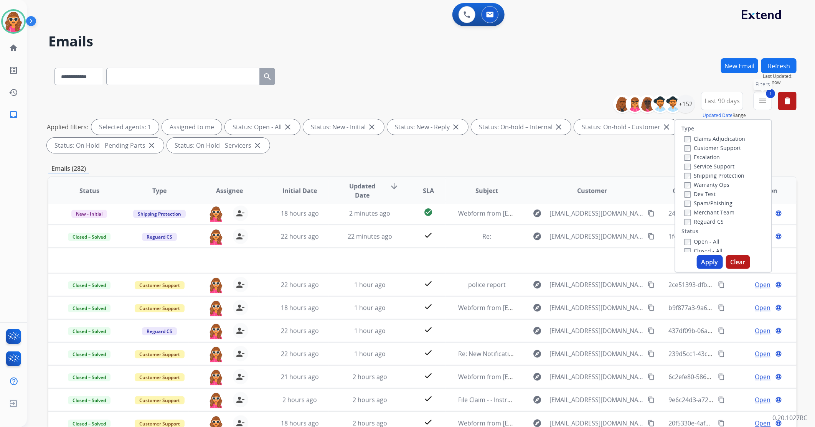
click at [759, 99] on mat-icon "menu" at bounding box center [763, 100] width 9 height 9
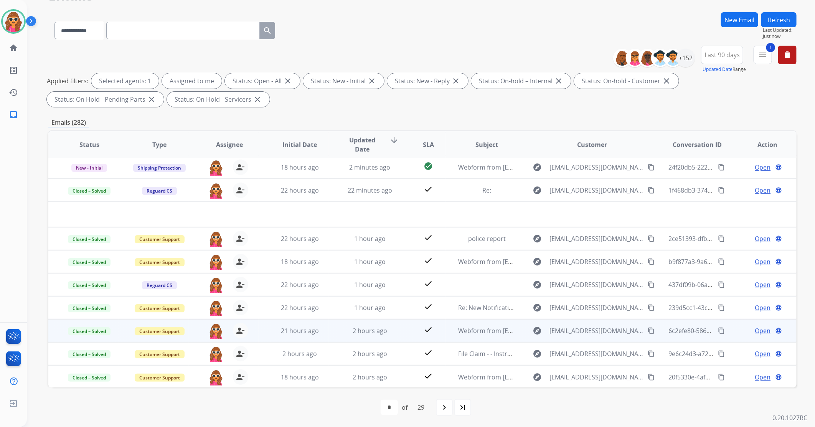
scroll to position [46, 0]
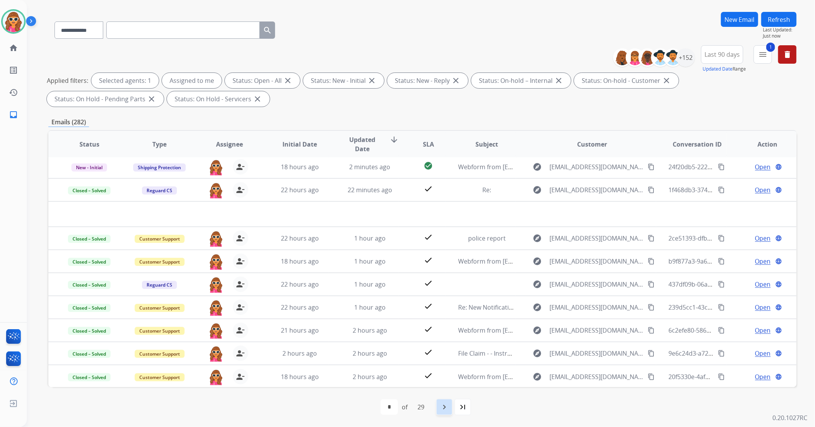
click at [447, 409] on mat-icon "navigate_next" at bounding box center [444, 407] width 9 height 9
select select "*"
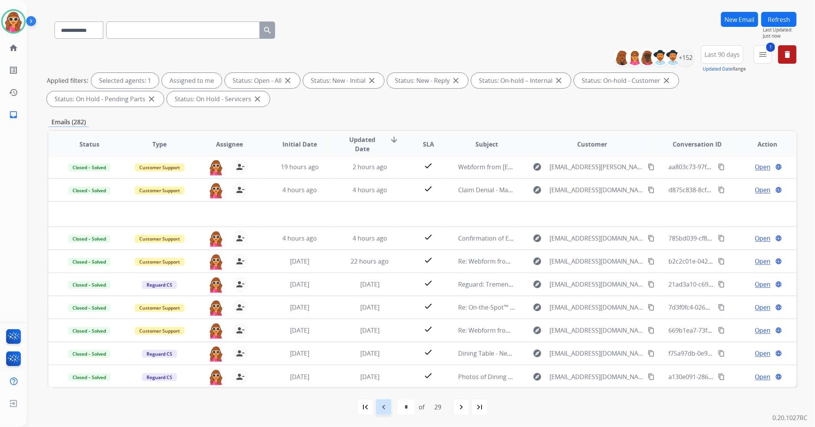
click at [382, 412] on div "navigate_before" at bounding box center [383, 407] width 17 height 17
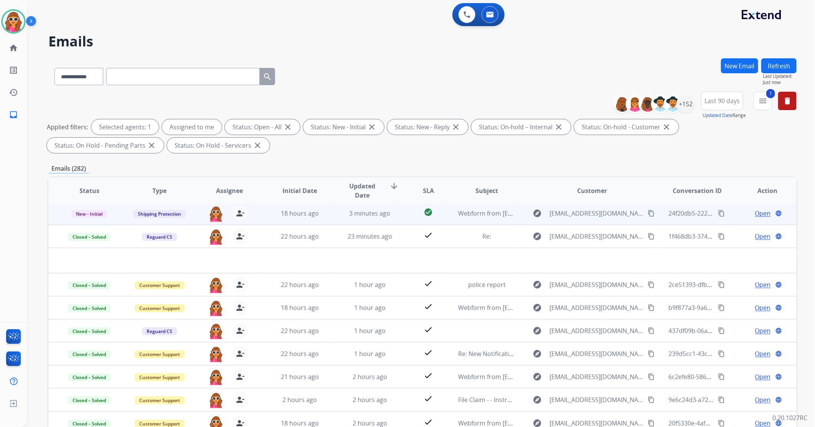
click at [759, 213] on span "Open" at bounding box center [764, 213] width 16 height 9
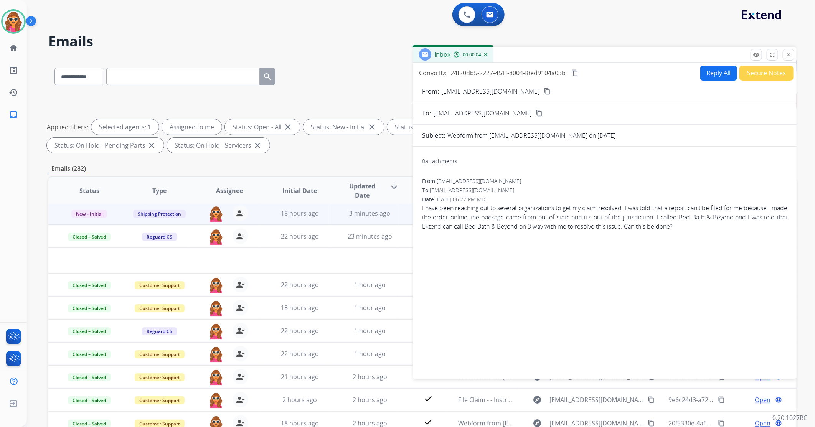
click at [544, 90] on mat-icon "content_copy" at bounding box center [547, 91] width 7 height 7
click at [716, 74] on button "Reply All" at bounding box center [719, 73] width 37 height 15
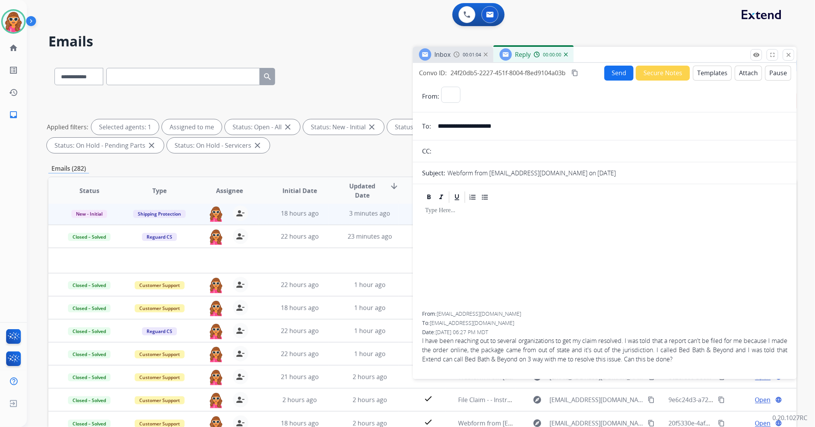
select select "**********"
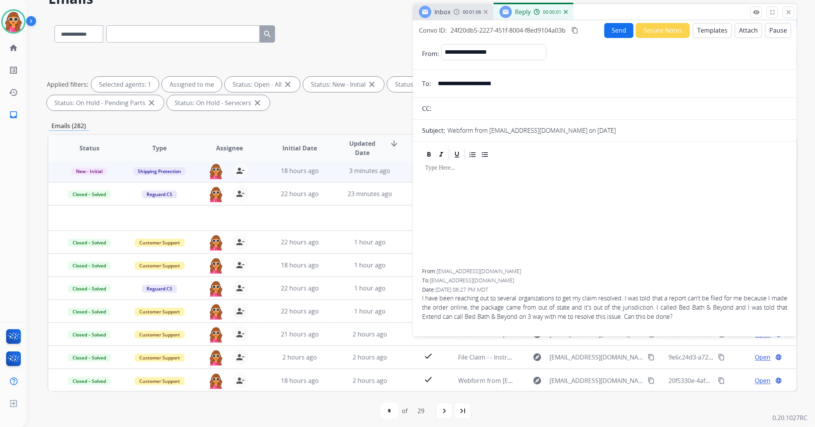
click at [461, 215] on div at bounding box center [604, 215] width 365 height 107
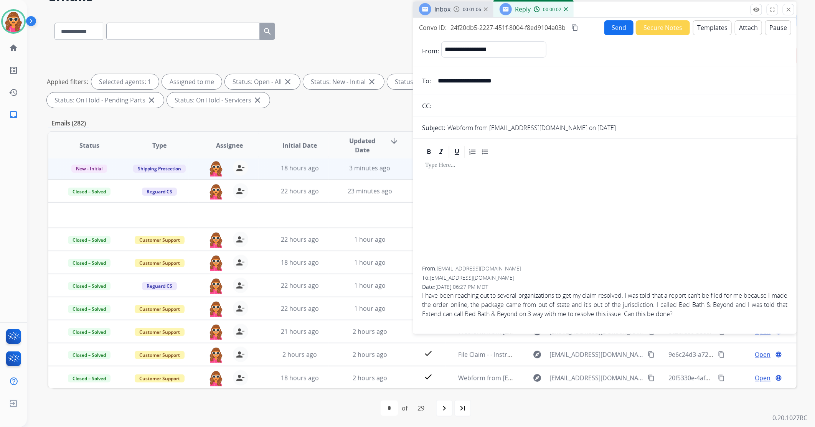
scroll to position [46, 0]
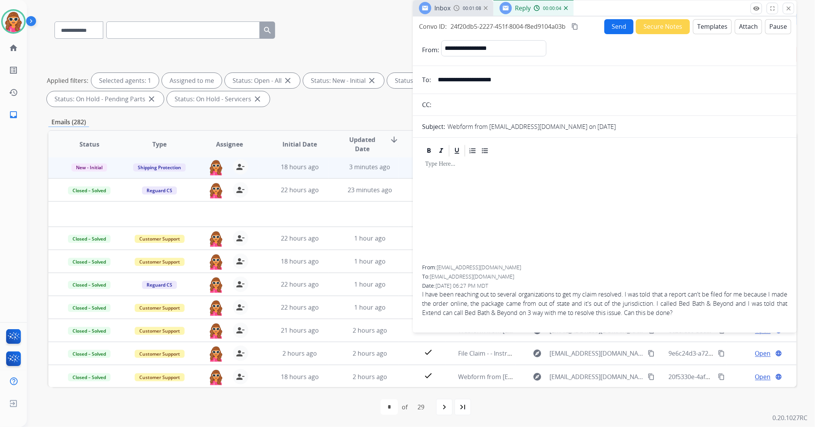
click at [708, 31] on button "Templates" at bounding box center [712, 26] width 39 height 15
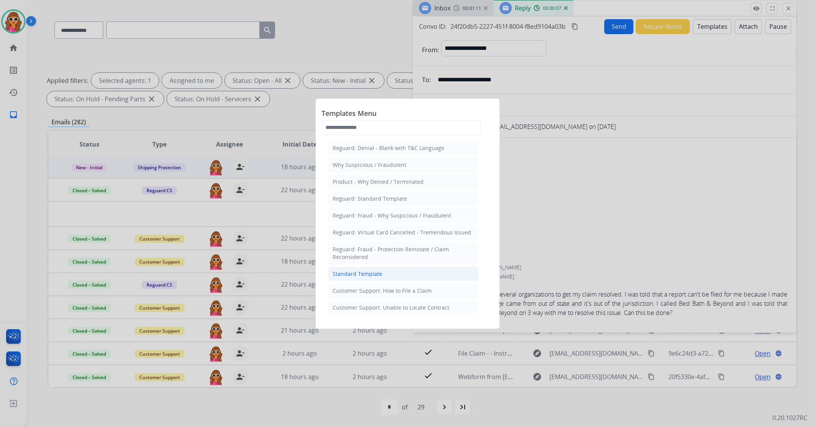
click at [385, 276] on li "Standard Template" at bounding box center [403, 274] width 151 height 15
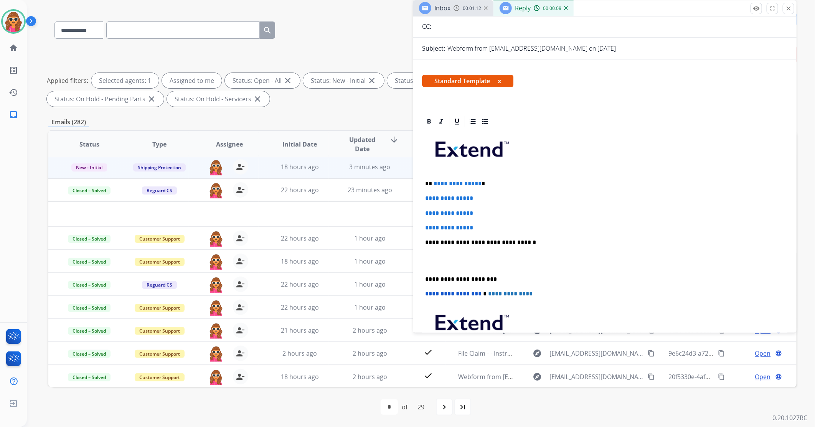
scroll to position [85, 0]
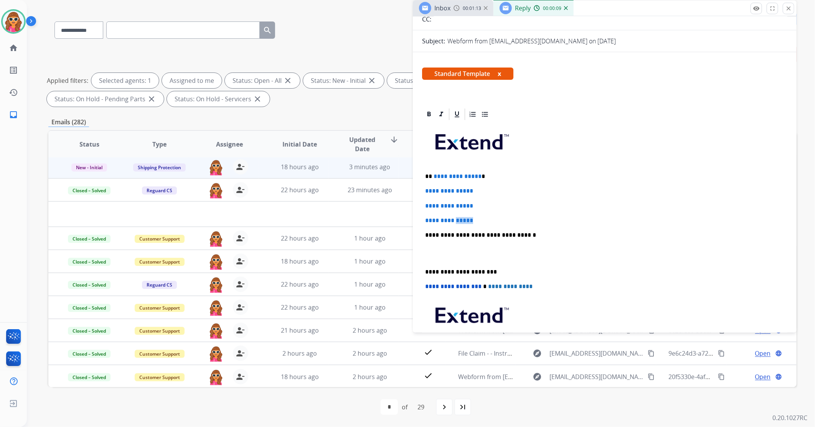
drag, startPoint x: 494, startPoint y: 216, endPoint x: 458, endPoint y: 214, distance: 35.8
click at [456, 214] on div "**********" at bounding box center [604, 253] width 365 height 264
click at [488, 217] on div "**********" at bounding box center [604, 253] width 365 height 264
drag, startPoint x: 460, startPoint y: 214, endPoint x: 431, endPoint y: 176, distance: 47.5
click at [431, 176] on div "**********" at bounding box center [604, 253] width 365 height 264
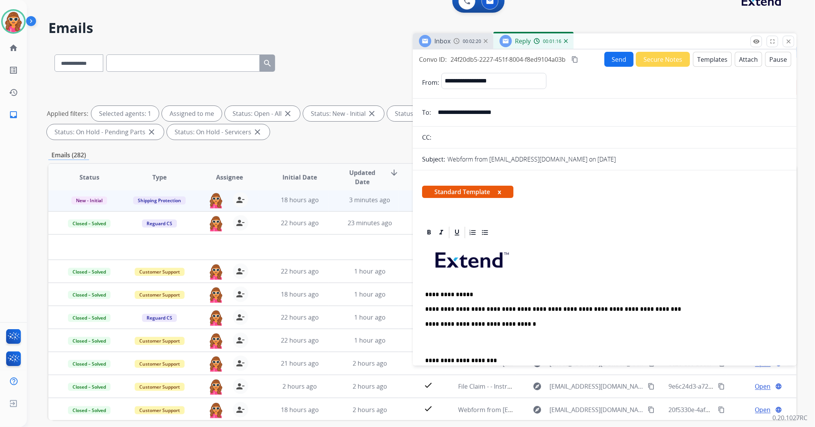
scroll to position [0, 0]
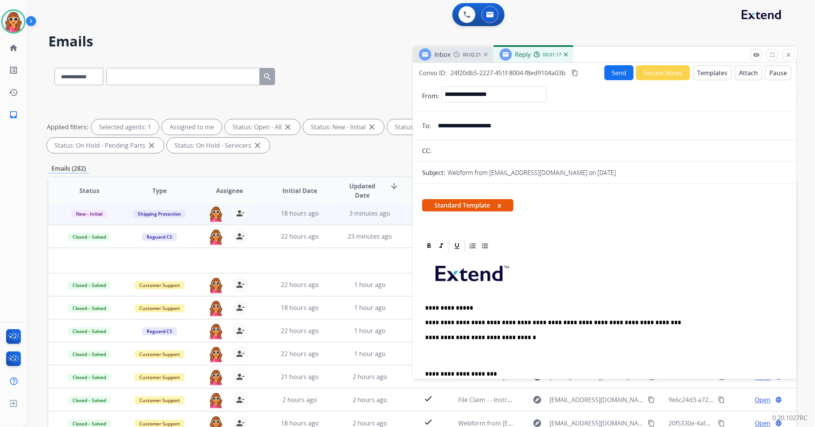
click at [617, 71] on button "Send" at bounding box center [619, 72] width 29 height 15
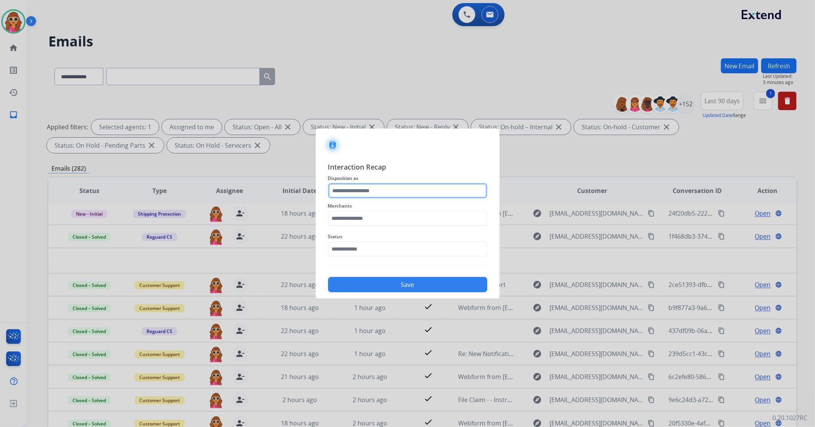
click at [381, 193] on input "text" at bounding box center [407, 190] width 159 height 15
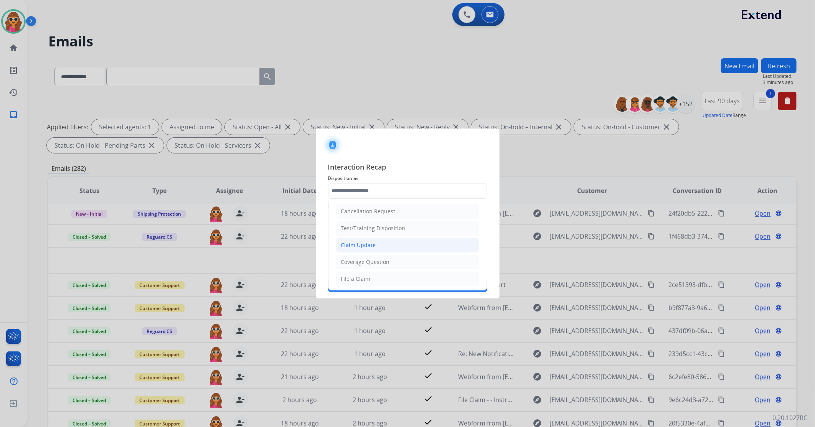
click at [370, 246] on div "Claim Update" at bounding box center [358, 245] width 35 height 8
type input "**********"
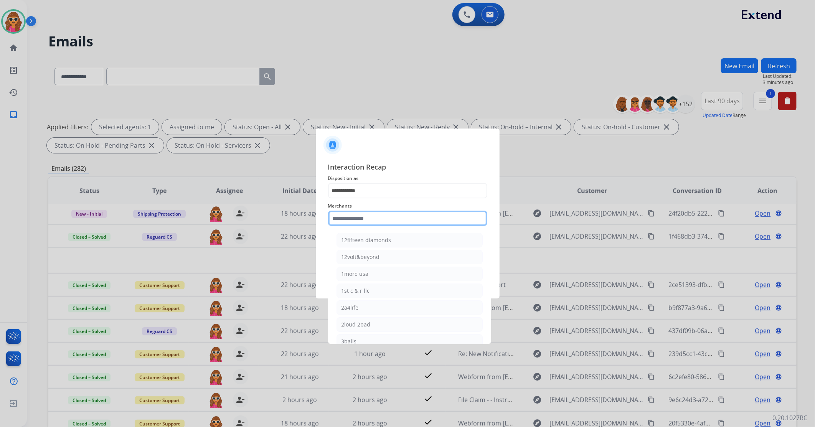
click at [367, 217] on input "text" at bounding box center [407, 218] width 159 height 15
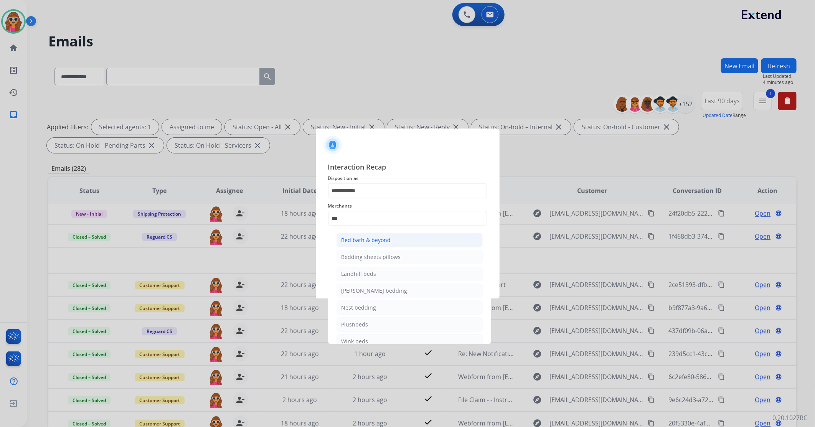
click at [387, 242] on div "Bed bath & beyond" at bounding box center [367, 240] width 50 height 8
type input "**********"
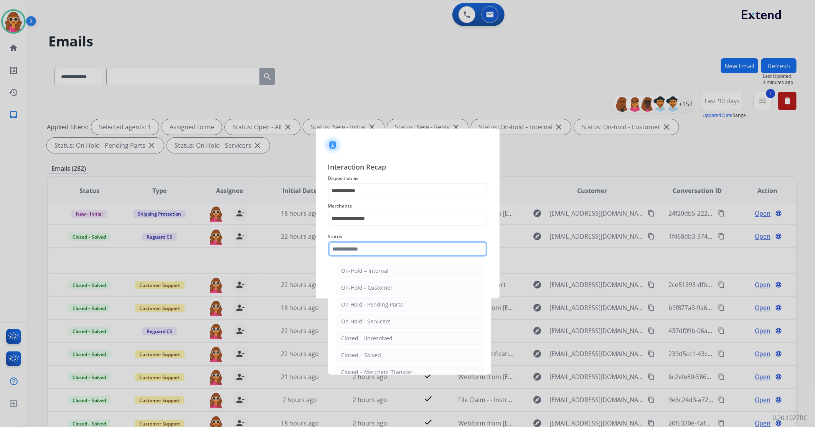
click at [360, 254] on input "text" at bounding box center [407, 248] width 159 height 15
click at [356, 358] on div "Closed – Solved" at bounding box center [362, 356] width 40 height 8
type input "**********"
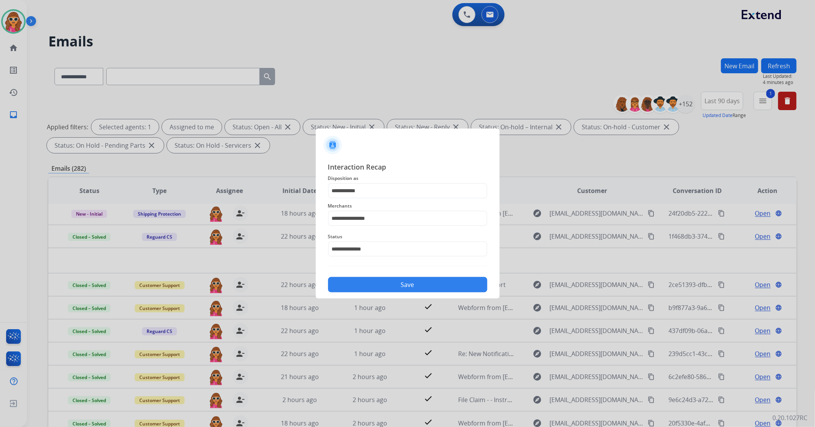
click at [437, 288] on button "Save" at bounding box center [407, 284] width 159 height 15
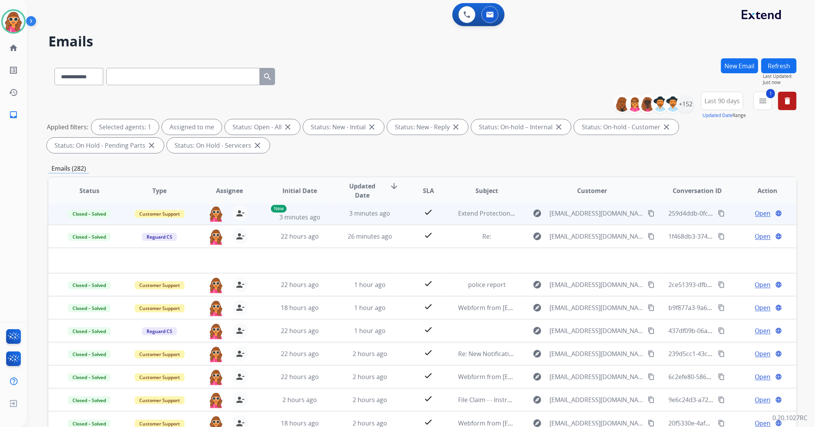
click at [759, 214] on span "Open" at bounding box center [764, 213] width 16 height 9
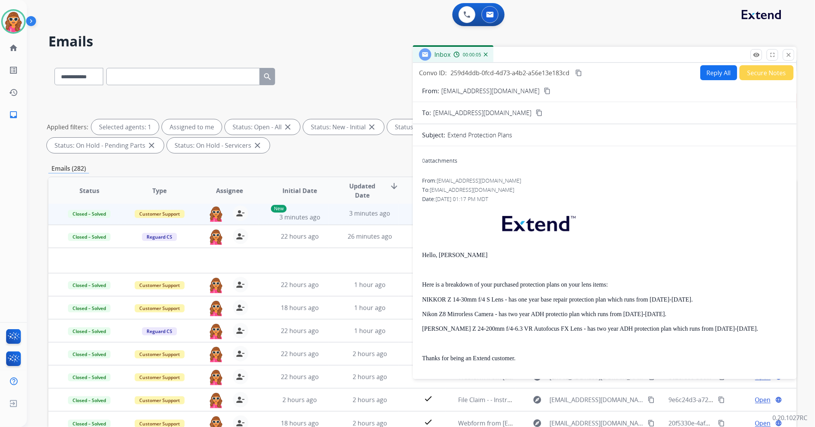
click at [789, 56] on mat-icon "close" at bounding box center [789, 54] width 7 height 7
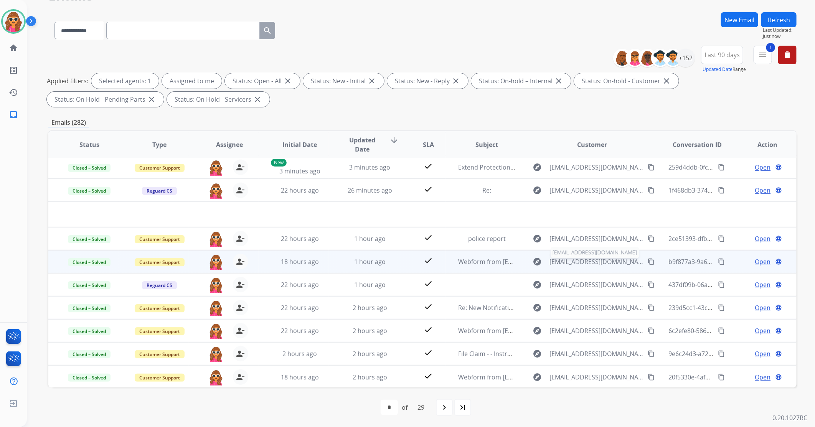
scroll to position [46, 0]
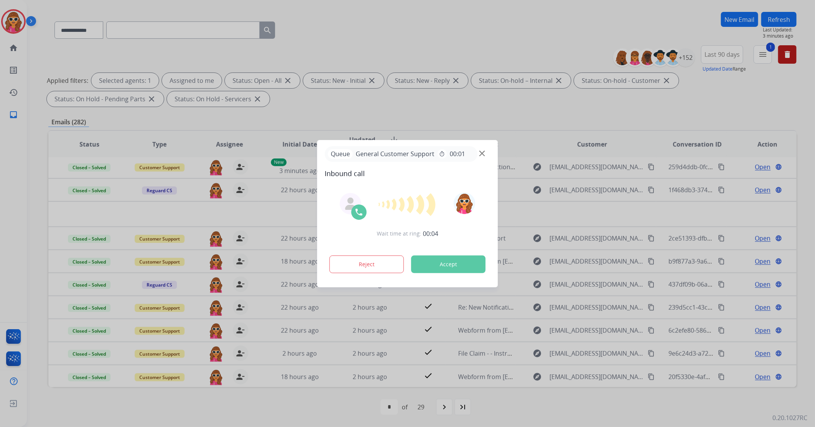
click at [447, 263] on button "Accept" at bounding box center [449, 265] width 74 height 18
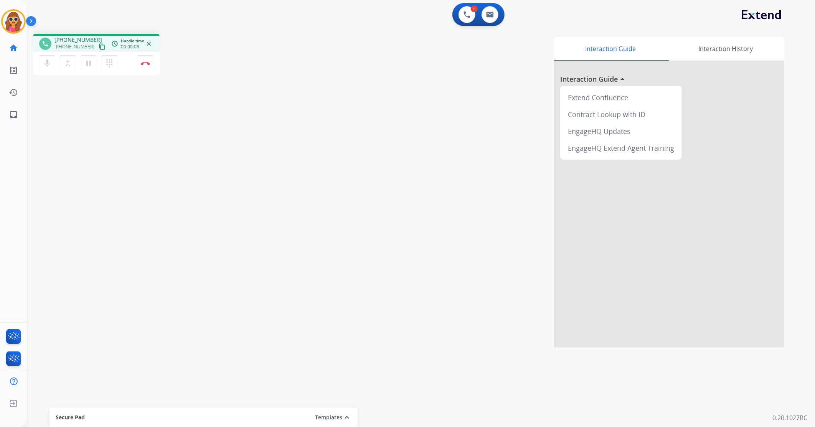
click at [99, 44] on mat-icon "content_copy" at bounding box center [102, 46] width 7 height 7
click at [145, 63] on img at bounding box center [145, 63] width 9 height 4
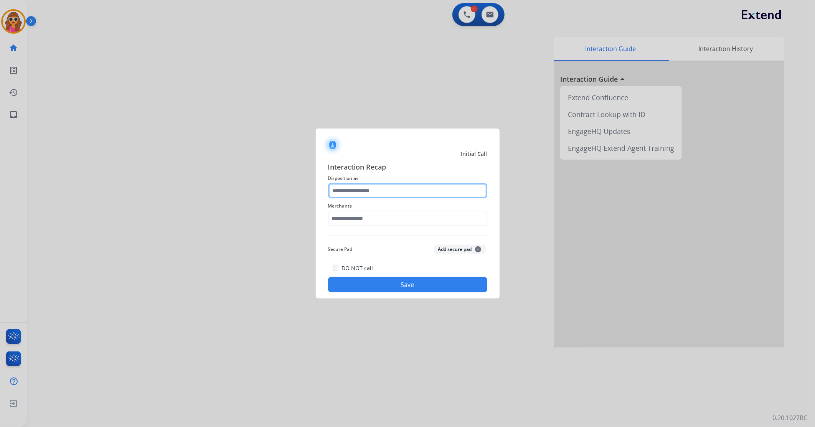
click at [381, 189] on input "text" at bounding box center [407, 190] width 159 height 15
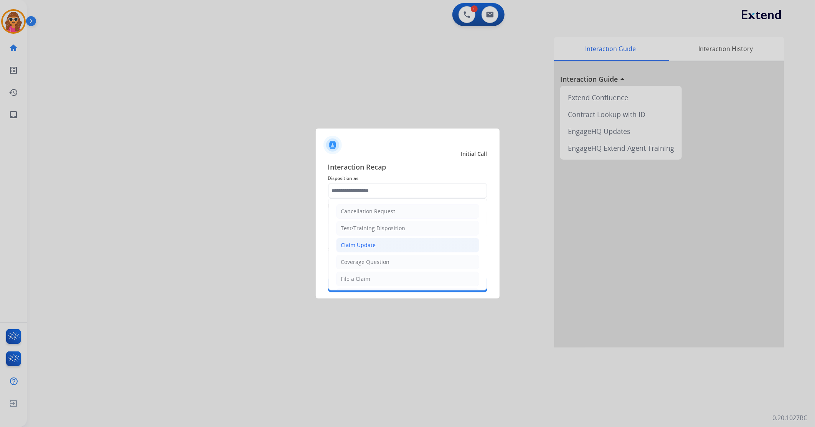
click at [368, 244] on div "Claim Update" at bounding box center [358, 245] width 35 height 8
type input "**********"
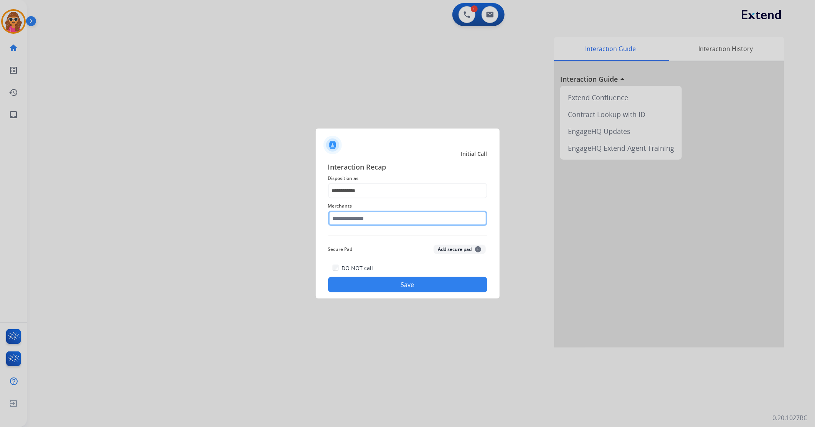
click at [368, 218] on input "text" at bounding box center [407, 218] width 159 height 15
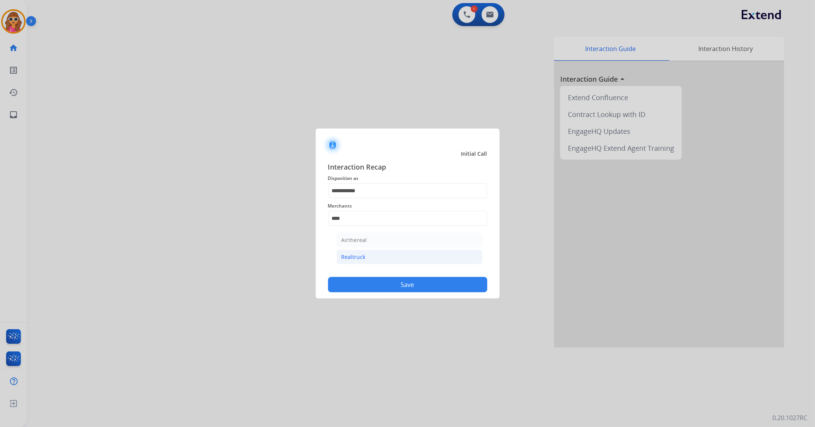
click at [362, 258] on div "Realtruck" at bounding box center [354, 257] width 24 height 8
type input "*********"
click at [383, 286] on button "Save" at bounding box center [407, 284] width 159 height 15
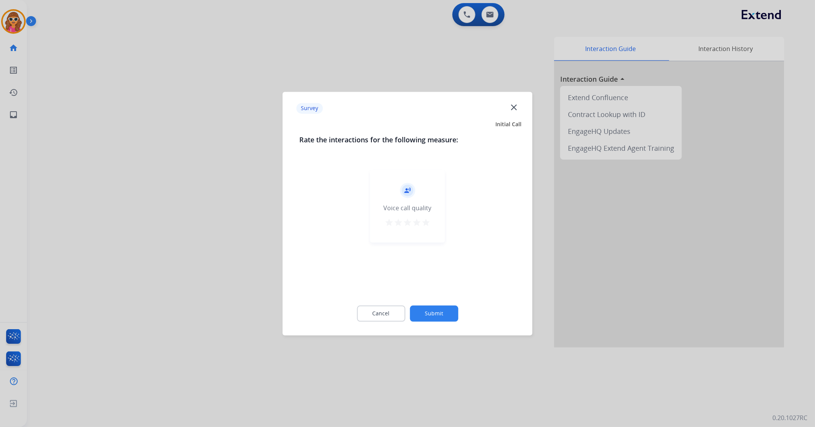
drag, startPoint x: 423, startPoint y: 223, endPoint x: 433, endPoint y: 248, distance: 27.1
click at [423, 225] on mat-icon "star" at bounding box center [426, 222] width 9 height 9
click at [438, 315] on button "Submit" at bounding box center [434, 314] width 48 height 16
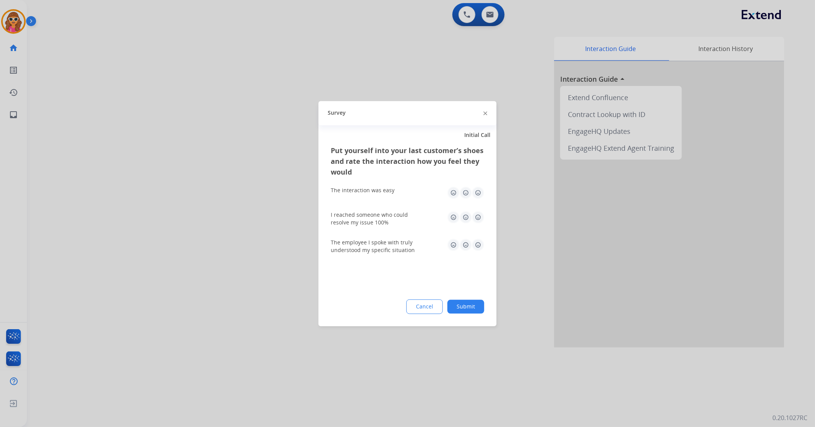
click at [479, 219] on img at bounding box center [478, 217] width 12 height 12
click at [477, 196] on img at bounding box center [478, 193] width 12 height 12
click at [481, 245] on img at bounding box center [478, 245] width 12 height 12
click at [477, 308] on button "Submit" at bounding box center [466, 307] width 37 height 14
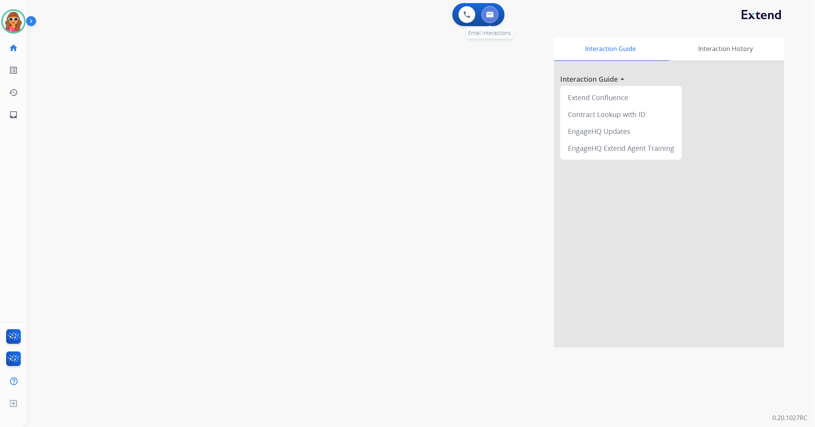
click at [484, 9] on button at bounding box center [490, 14] width 17 height 17
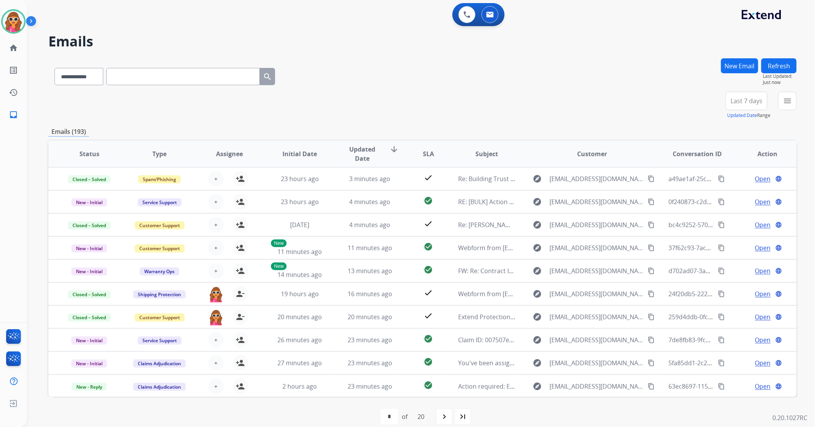
drag, startPoint x: 815, startPoint y: 164, endPoint x: 792, endPoint y: 102, distance: 66.8
click at [792, 102] on mat-icon "menu" at bounding box center [787, 100] width 9 height 9
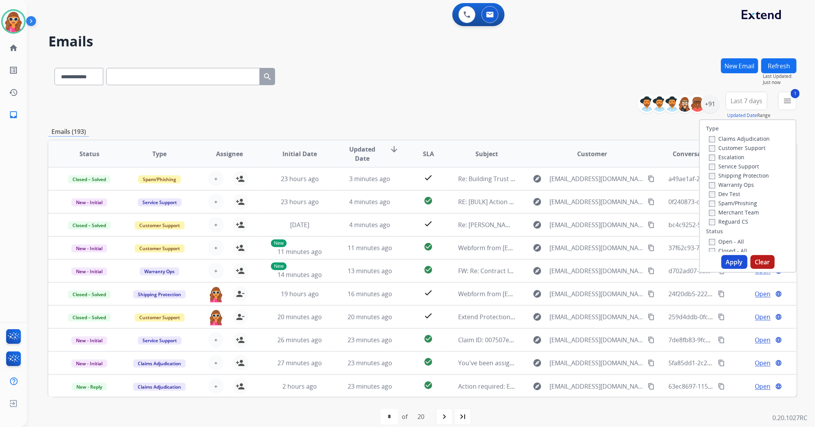
click at [735, 262] on button "Apply" at bounding box center [735, 262] width 26 height 14
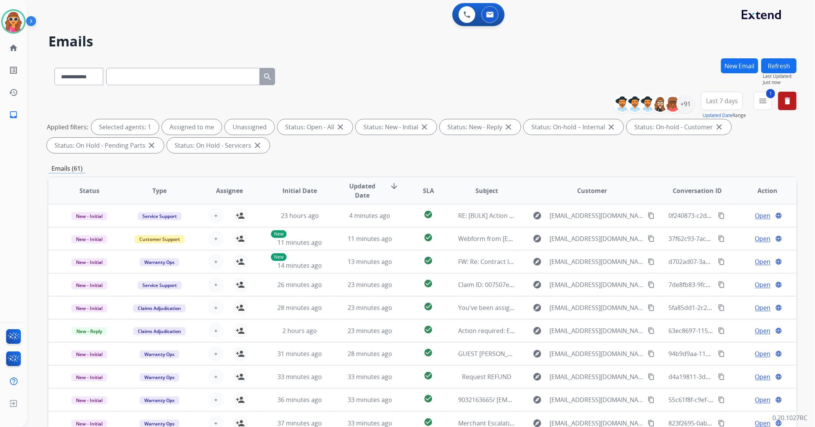
click at [721, 101] on span "Last 7 days" at bounding box center [722, 100] width 32 height 3
click at [727, 196] on div "Last 90 days" at bounding box center [720, 195] width 42 height 12
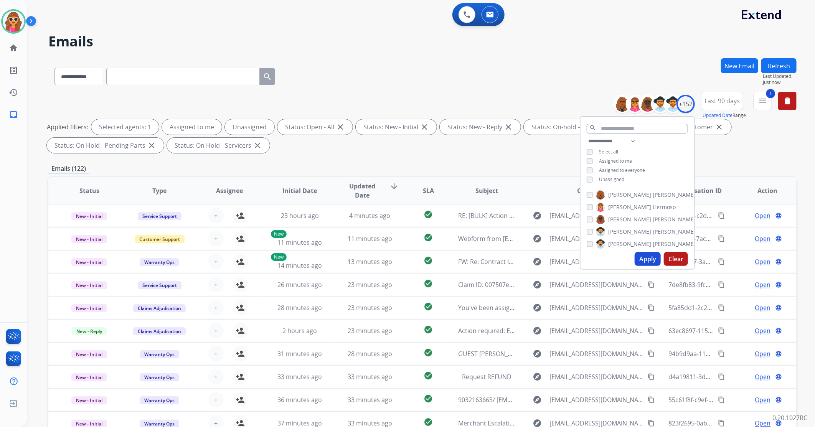
click at [613, 179] on span "Unassigned" at bounding box center [611, 179] width 25 height 7
click at [650, 262] on button "Apply" at bounding box center [648, 259] width 26 height 14
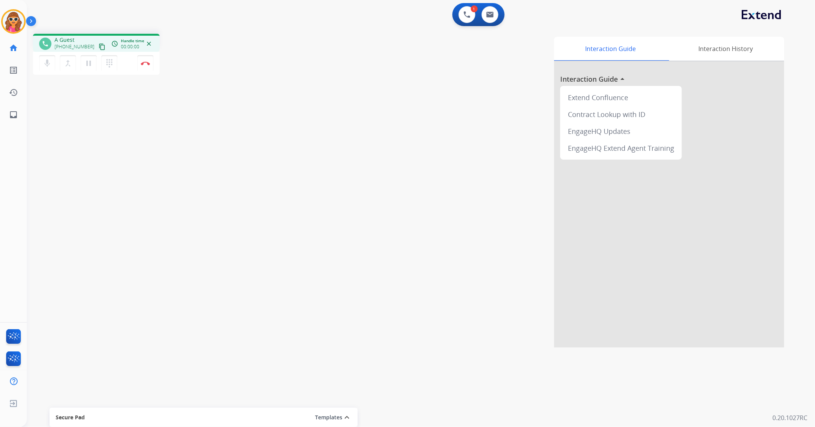
click at [457, 268] on div "Interaction Guide Interaction History Interaction Guide arrow_drop_up Extend Co…" at bounding box center [522, 192] width 523 height 311
click at [99, 46] on mat-icon "content_copy" at bounding box center [102, 46] width 7 height 7
click at [148, 64] on img at bounding box center [145, 63] width 9 height 4
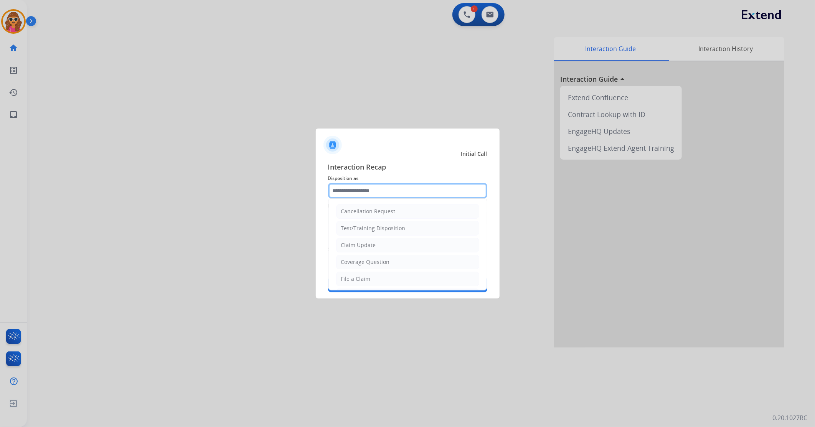
click at [377, 197] on input "text" at bounding box center [407, 190] width 159 height 15
click at [375, 263] on div "Coverage Question" at bounding box center [365, 262] width 49 height 8
type input "**********"
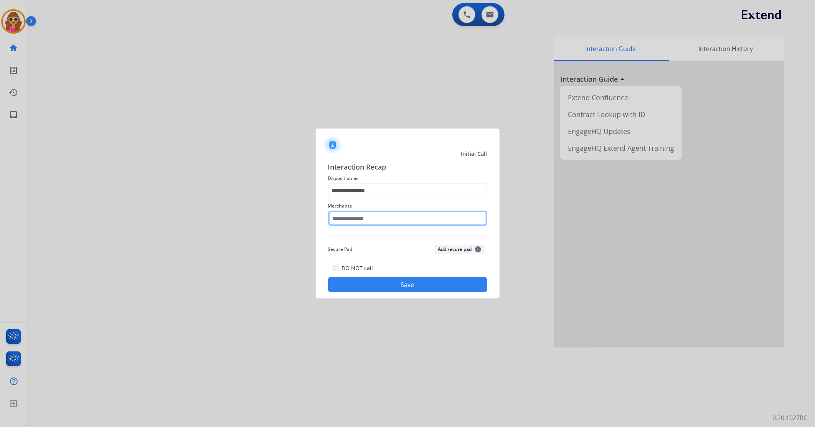
click at [368, 221] on input "text" at bounding box center [407, 218] width 159 height 15
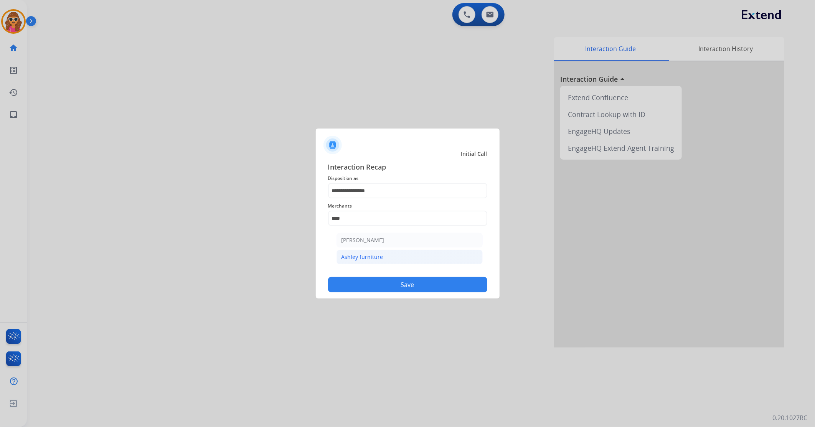
click at [378, 255] on div "Ashley furniture" at bounding box center [363, 257] width 42 height 8
type input "**********"
click at [408, 285] on button "Save" at bounding box center [407, 284] width 159 height 15
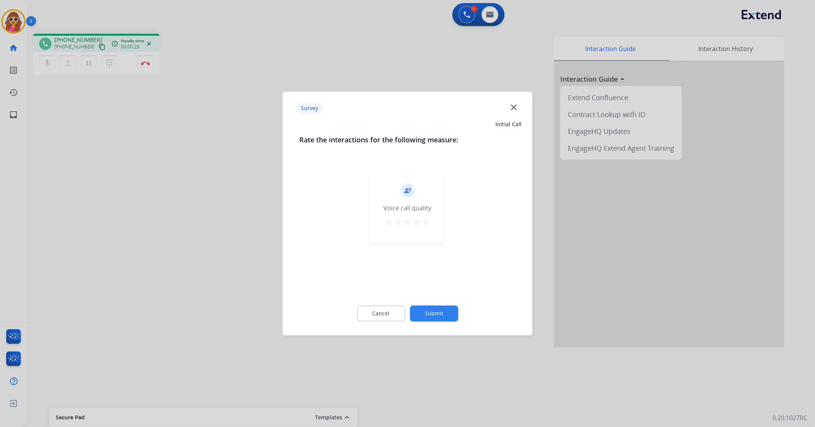
click at [424, 225] on mat-icon "star" at bounding box center [426, 222] width 9 height 9
click at [436, 319] on button "Submit" at bounding box center [434, 314] width 48 height 16
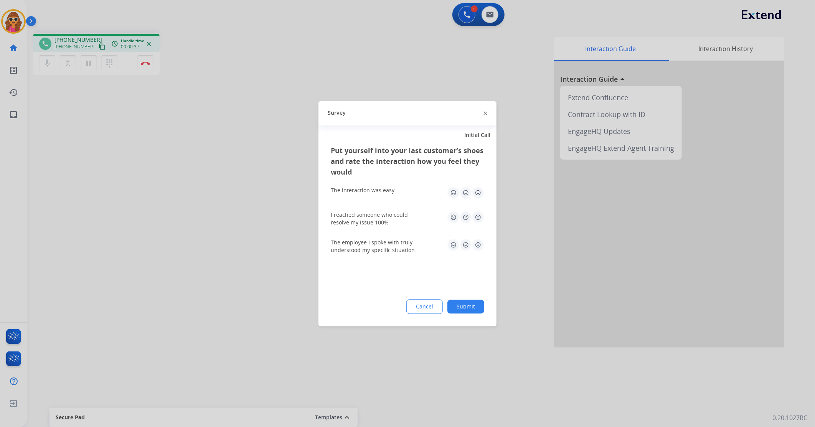
drag, startPoint x: 480, startPoint y: 193, endPoint x: 477, endPoint y: 202, distance: 9.8
click at [479, 193] on img at bounding box center [478, 193] width 12 height 12
drag, startPoint x: 479, startPoint y: 213, endPoint x: 478, endPoint y: 239, distance: 25.7
click at [479, 214] on img at bounding box center [478, 217] width 12 height 12
click at [479, 244] on img at bounding box center [478, 245] width 12 height 12
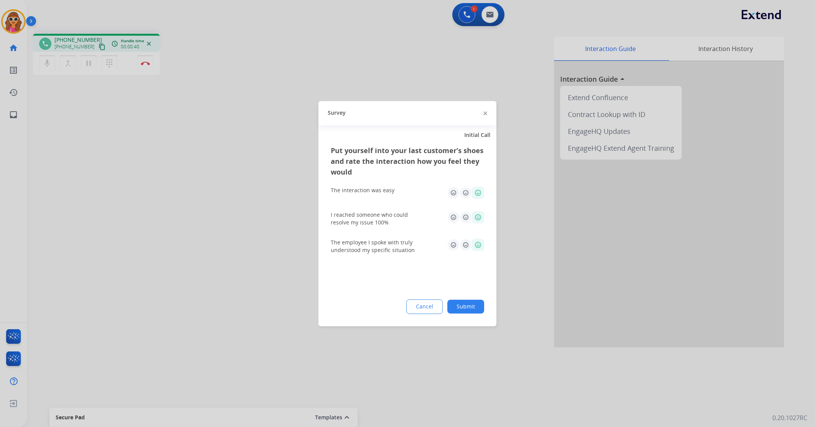
drag, startPoint x: 469, startPoint y: 306, endPoint x: 469, endPoint y: 313, distance: 7.7
click at [469, 312] on button "Submit" at bounding box center [466, 307] width 37 height 14
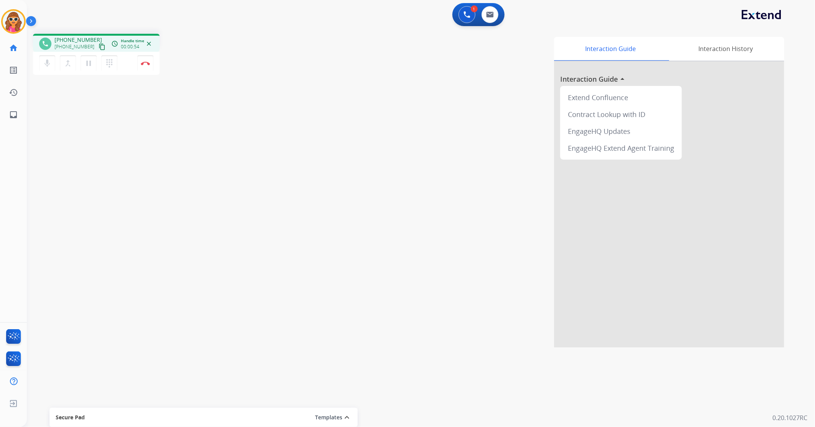
click at [99, 45] on mat-icon "content_copy" at bounding box center [102, 46] width 7 height 7
click at [109, 67] on mat-icon "dialpad" at bounding box center [109, 63] width 9 height 9
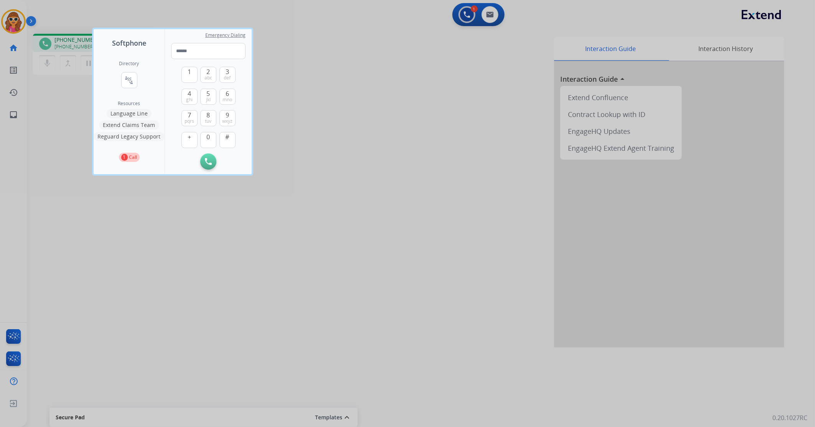
drag, startPoint x: 369, startPoint y: 178, endPoint x: 315, endPoint y: 88, distance: 105.4
click at [370, 169] on div at bounding box center [407, 213] width 815 height 427
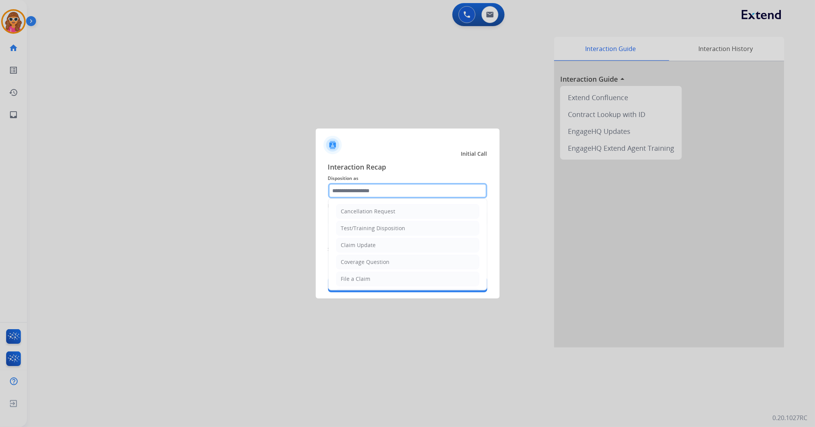
click at [398, 191] on input "text" at bounding box center [407, 190] width 159 height 15
click at [366, 248] on div "Claim Update" at bounding box center [358, 245] width 35 height 8
type input "**********"
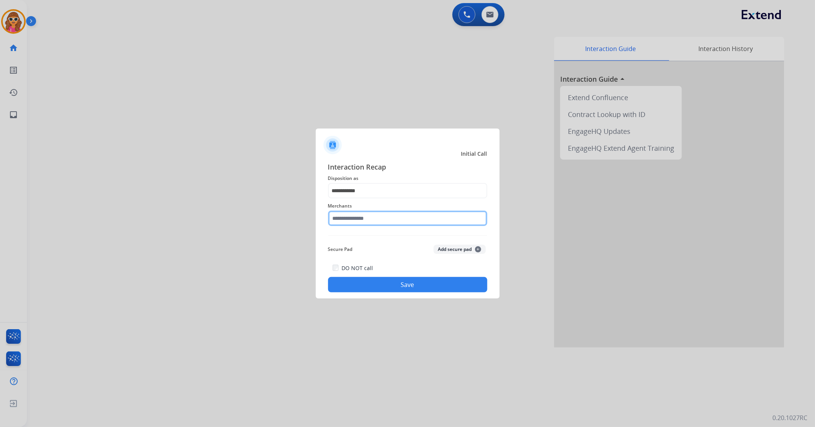
click at [352, 219] on input "text" at bounding box center [407, 218] width 159 height 15
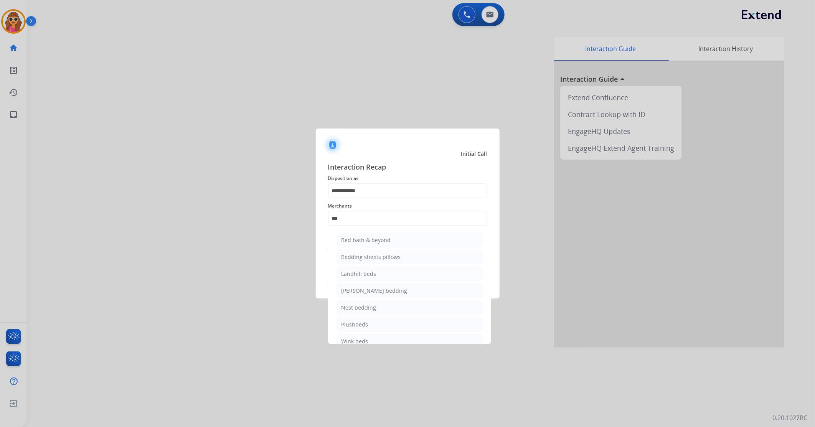
click at [374, 240] on div "Bed bath & beyond" at bounding box center [367, 240] width 50 height 8
type input "**********"
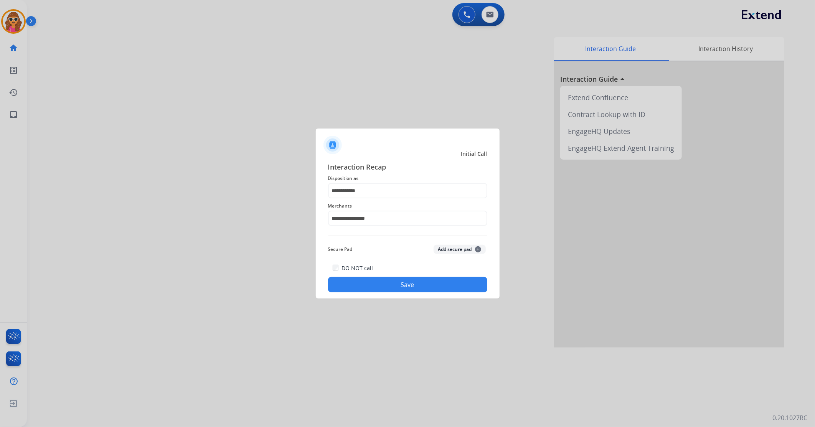
click at [415, 287] on button "Save" at bounding box center [407, 284] width 159 height 15
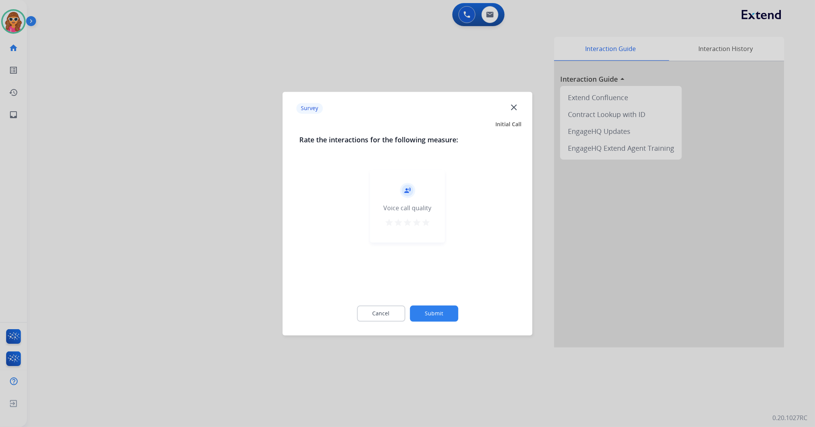
click at [438, 319] on button "Submit" at bounding box center [434, 314] width 48 height 16
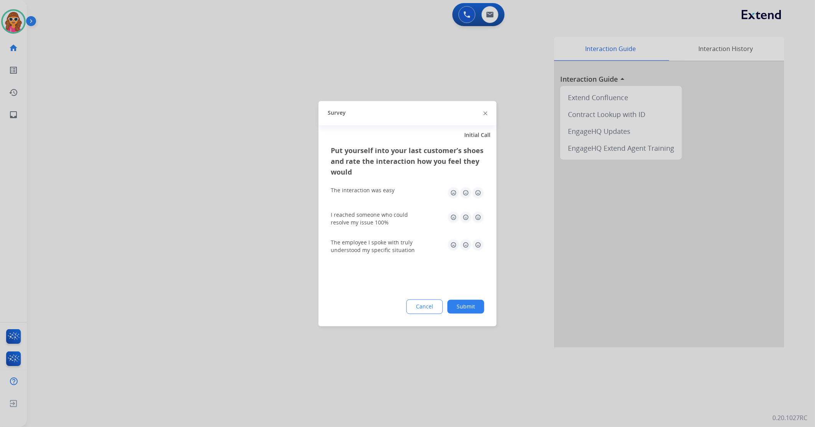
click at [482, 190] on img at bounding box center [478, 193] width 12 height 12
click at [477, 215] on img at bounding box center [478, 217] width 12 height 12
click at [478, 247] on img at bounding box center [478, 245] width 12 height 12
drag, startPoint x: 470, startPoint y: 307, endPoint x: 288, endPoint y: 250, distance: 190.5
click at [469, 308] on button "Submit" at bounding box center [466, 307] width 37 height 14
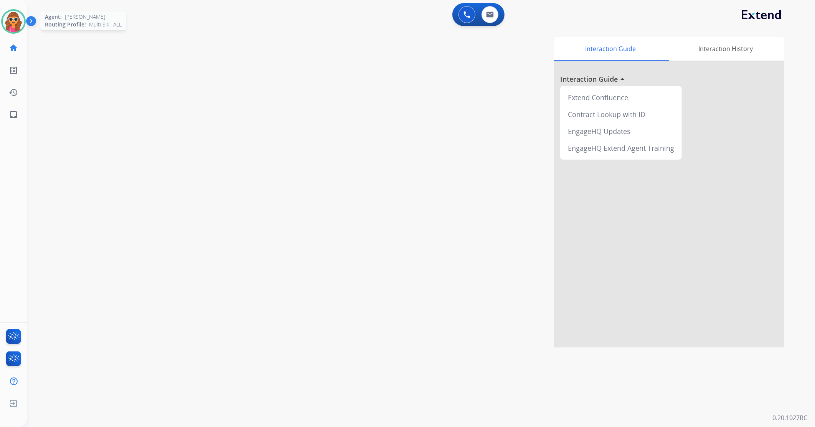
click at [13, 25] on img at bounding box center [13, 21] width 21 height 21
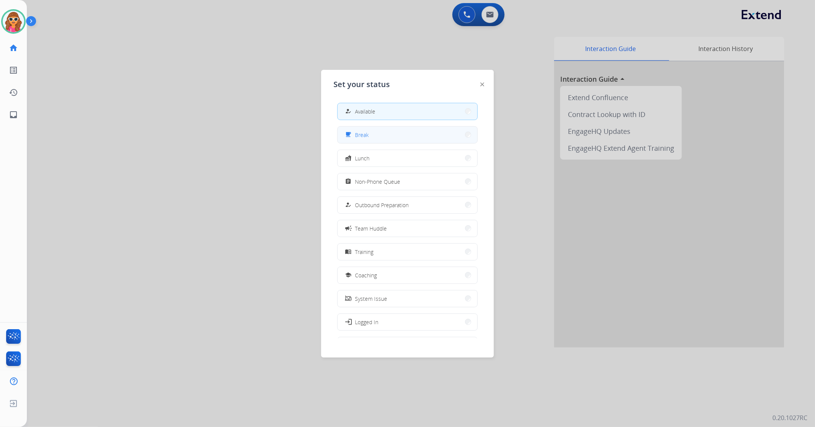
click at [367, 134] on span "Break" at bounding box center [362, 135] width 14 height 8
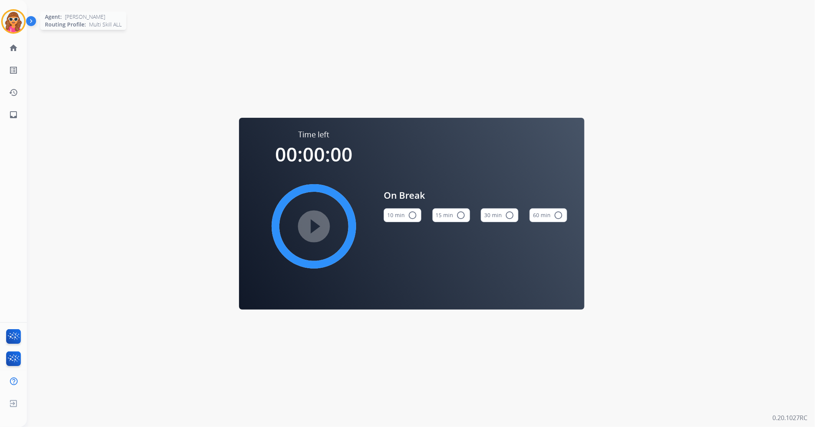
click at [16, 26] on img at bounding box center [13, 21] width 21 height 21
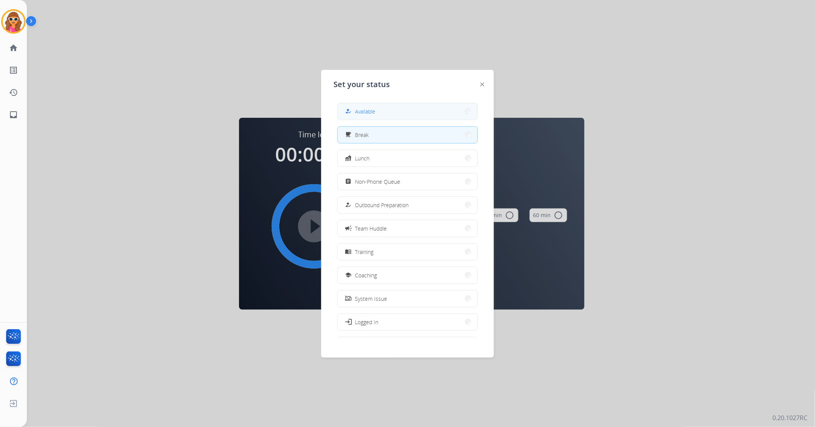
click at [420, 116] on button "how_to_reg Available" at bounding box center [408, 111] width 140 height 17
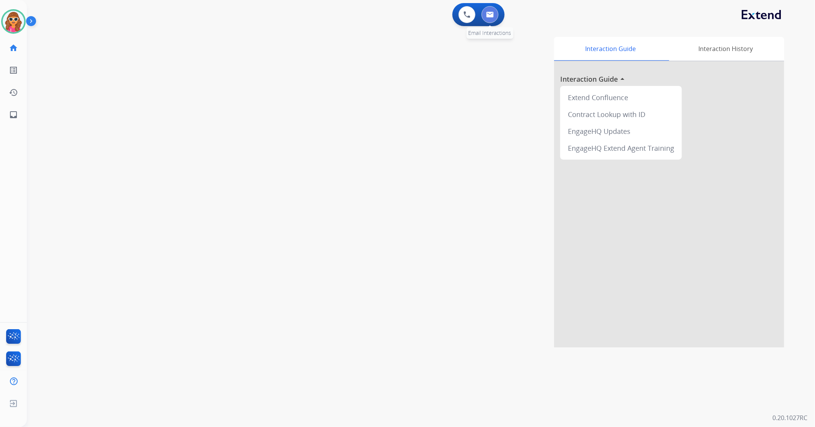
click at [493, 15] on img at bounding box center [490, 15] width 8 height 6
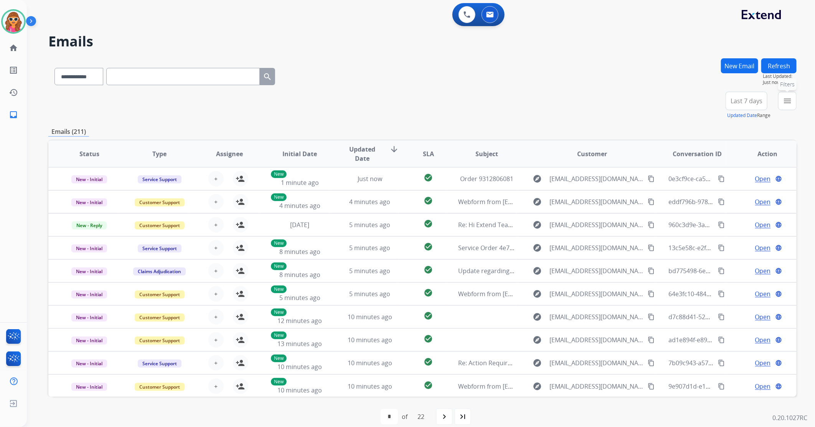
click at [785, 101] on mat-icon "menu" at bounding box center [787, 100] width 9 height 9
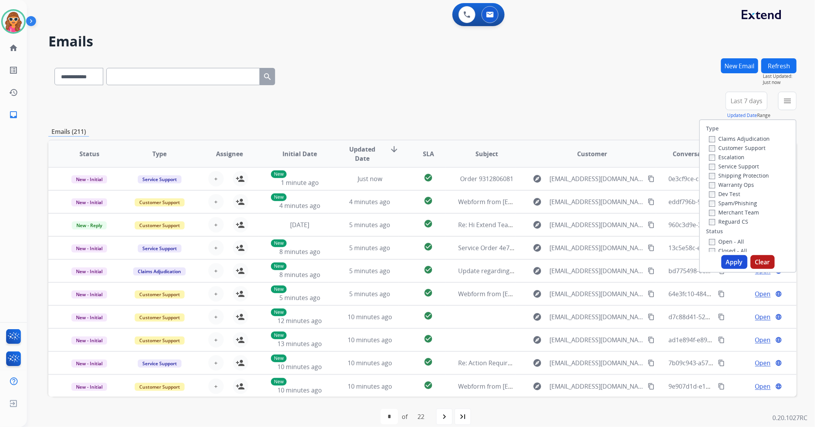
click at [730, 244] on label "Open - All" at bounding box center [726, 241] width 35 height 7
click at [733, 263] on button "Apply" at bounding box center [735, 262] width 26 height 14
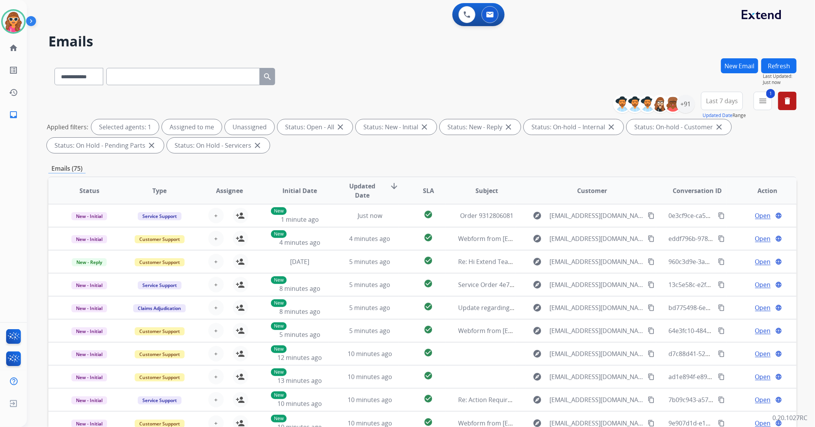
click at [723, 103] on span "Last 7 days" at bounding box center [722, 100] width 32 height 3
click at [718, 197] on div "Last 90 days" at bounding box center [720, 195] width 42 height 12
click at [686, 107] on div "+152" at bounding box center [686, 104] width 18 height 18
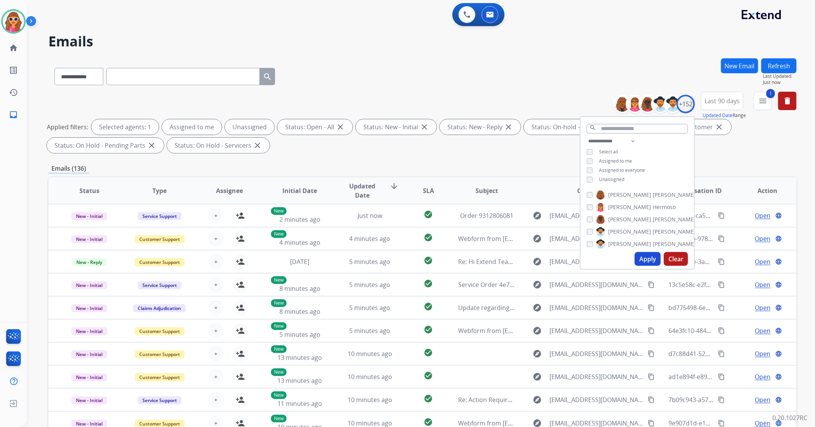
click at [612, 180] on span "Unassigned" at bounding box center [611, 179] width 25 height 7
click at [650, 260] on button "Apply" at bounding box center [648, 259] width 26 height 14
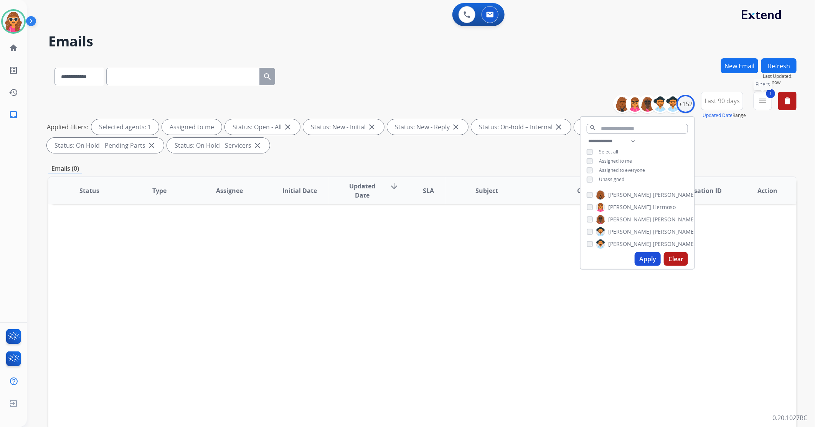
click at [765, 102] on mat-icon "menu" at bounding box center [763, 100] width 9 height 9
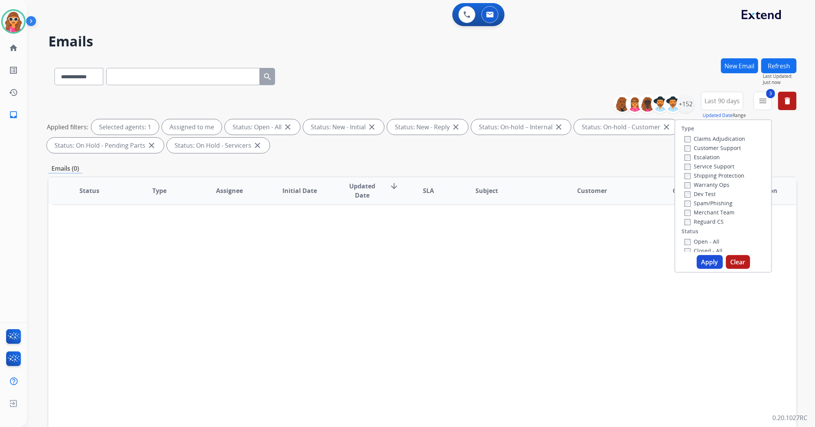
click at [711, 260] on button "Apply" at bounding box center [710, 262] width 26 height 14
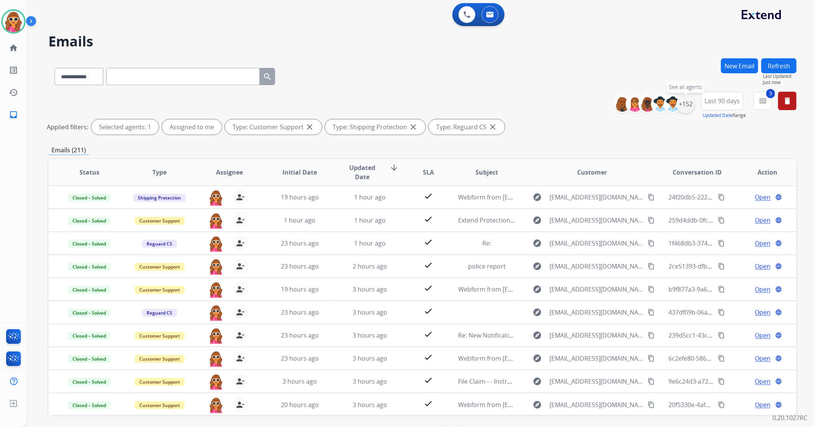
click at [686, 106] on div "+152" at bounding box center [686, 104] width 18 height 18
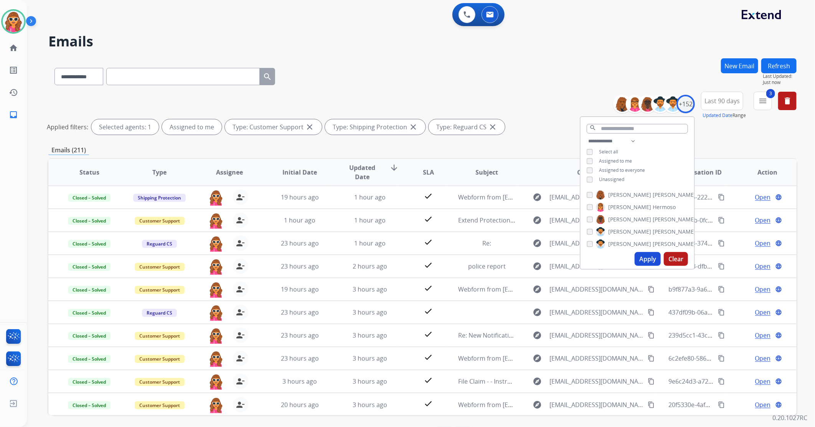
drag, startPoint x: 642, startPoint y: 255, endPoint x: 212, endPoint y: 146, distance: 443.2
click at [642, 256] on button "Apply" at bounding box center [648, 259] width 26 height 14
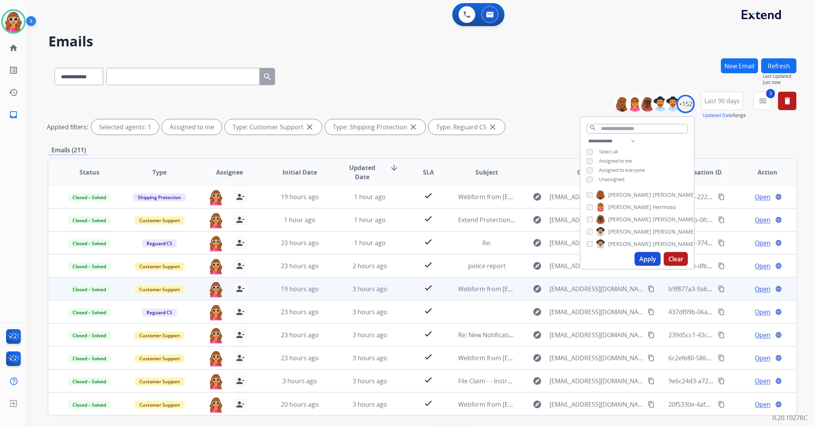
scroll to position [28, 0]
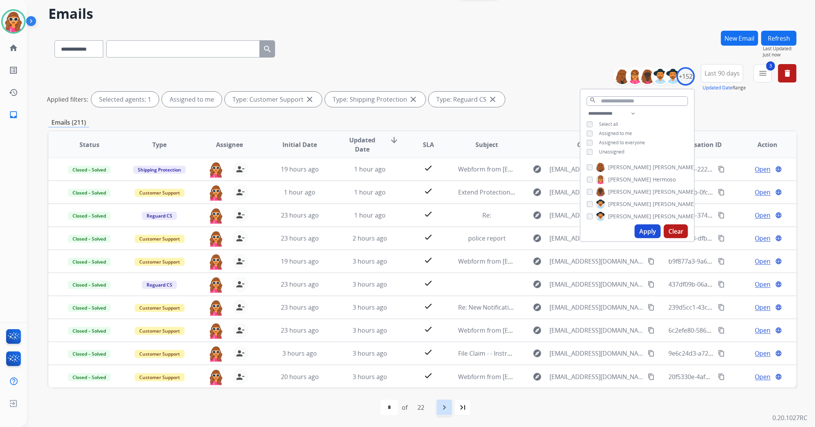
click at [447, 409] on mat-icon "navigate_next" at bounding box center [444, 407] width 9 height 9
select select "*"
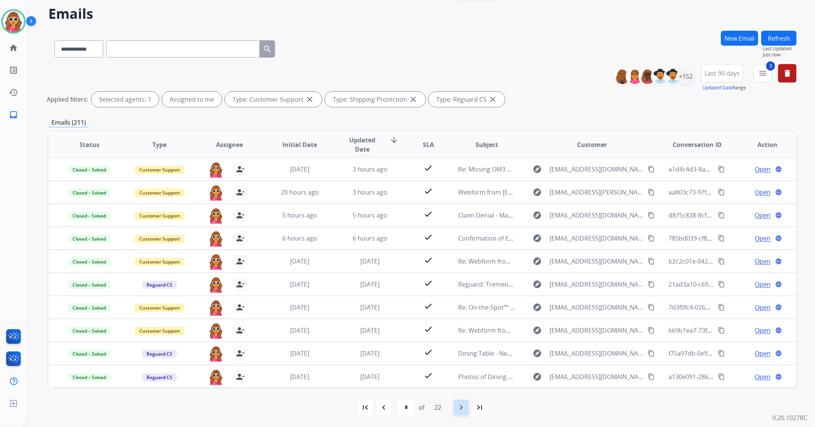
click at [467, 407] on div "navigate_next" at bounding box center [461, 407] width 17 height 17
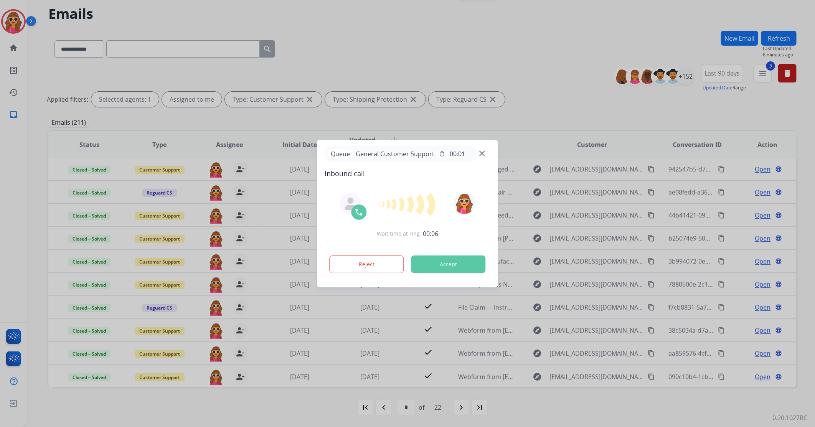
click at [450, 269] on button "Accept" at bounding box center [449, 265] width 74 height 18
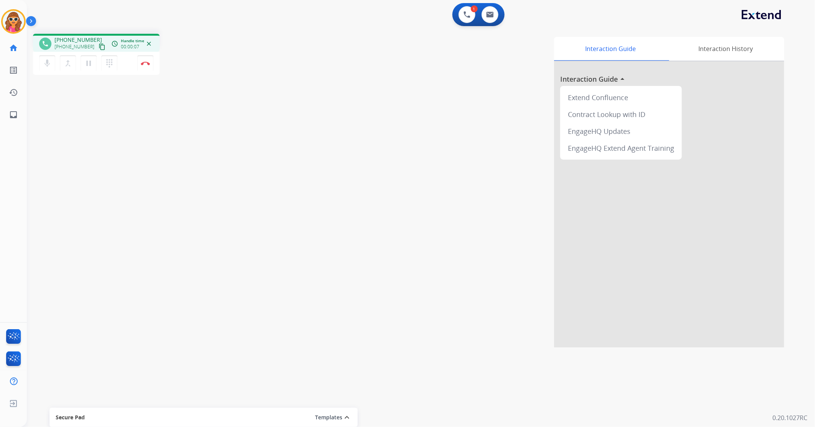
click at [99, 44] on mat-icon "content_copy" at bounding box center [102, 46] width 7 height 7
click at [99, 48] on mat-icon "content_copy" at bounding box center [102, 46] width 7 height 7
click at [147, 66] on button "Disconnect" at bounding box center [145, 63] width 16 height 16
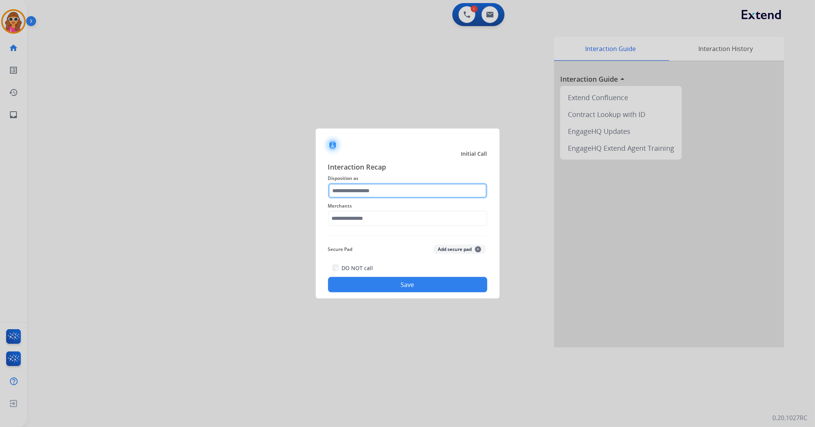
click at [365, 190] on input "text" at bounding box center [407, 190] width 159 height 15
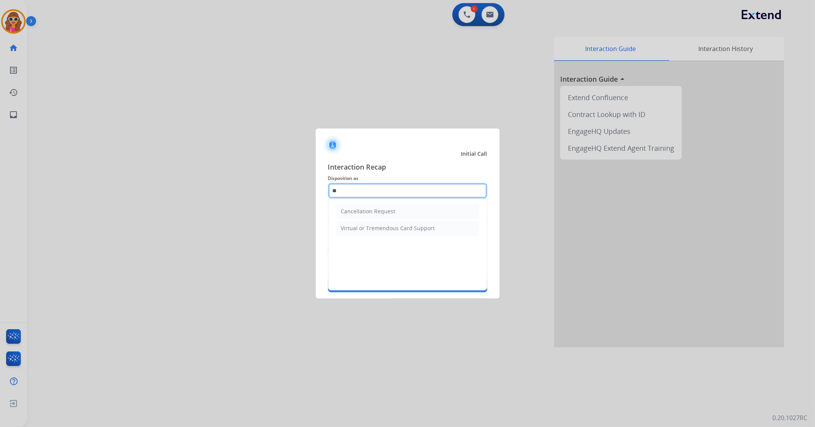
type input "*"
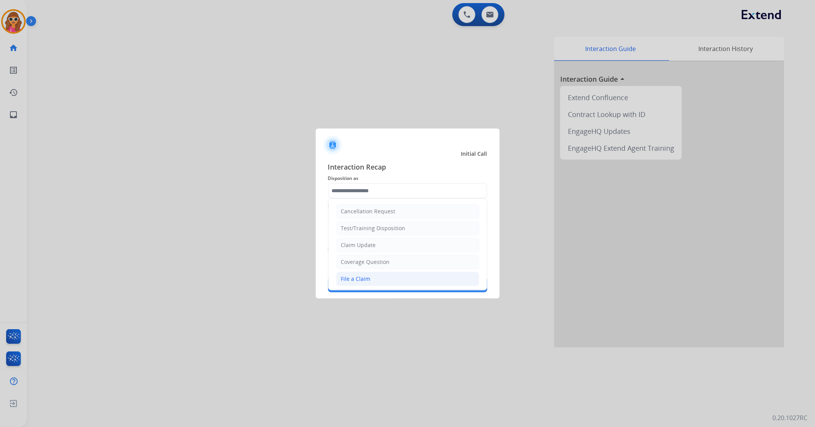
click at [365, 282] on div "File a Claim" at bounding box center [356, 279] width 30 height 8
type input "**********"
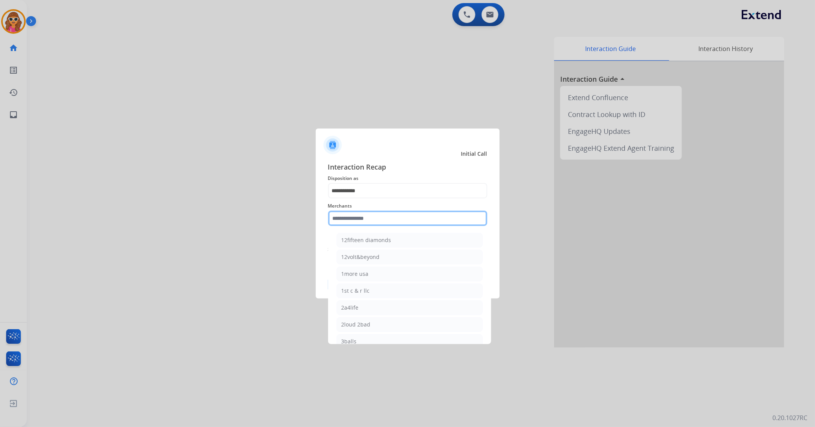
click at [391, 217] on input "text" at bounding box center [407, 218] width 159 height 15
click at [369, 274] on div "[DOMAIN_NAME]" at bounding box center [364, 274] width 44 height 8
type input "**********"
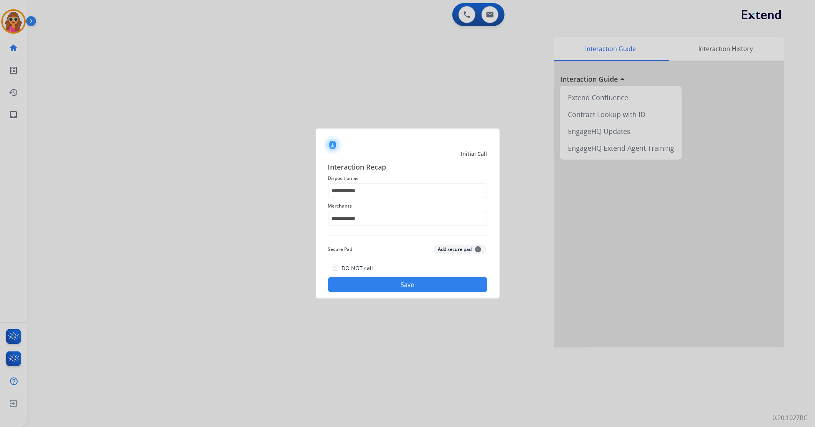
click at [385, 286] on button "Save" at bounding box center [407, 284] width 159 height 15
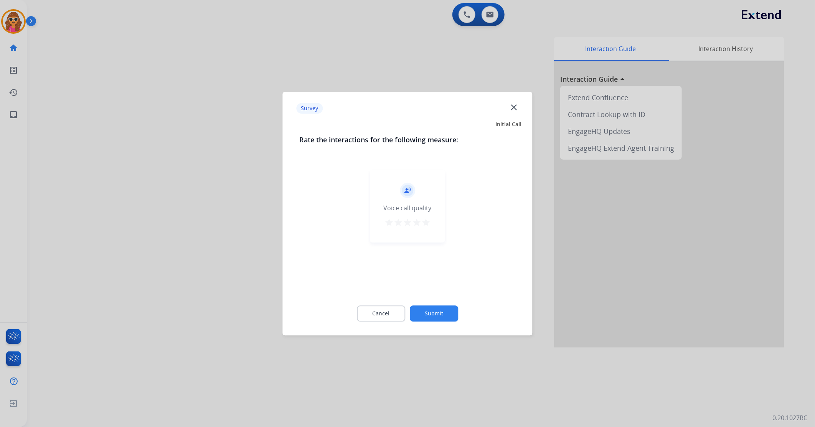
drag, startPoint x: 425, startPoint y: 222, endPoint x: 425, endPoint y: 250, distance: 27.6
click at [425, 222] on mat-icon "star" at bounding box center [426, 222] width 9 height 9
click at [425, 223] on mat-icon "star" at bounding box center [426, 222] width 9 height 9
click at [430, 312] on button "Submit" at bounding box center [434, 314] width 48 height 16
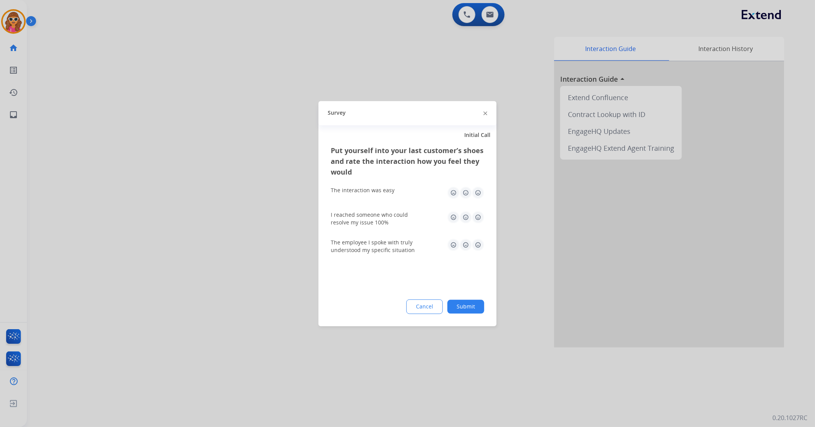
click at [478, 193] on img at bounding box center [478, 193] width 12 height 12
click at [478, 219] on img at bounding box center [478, 217] width 12 height 12
drag, startPoint x: 479, startPoint y: 247, endPoint x: 475, endPoint y: 267, distance: 20.0
click at [479, 248] on img at bounding box center [478, 245] width 12 height 12
click at [472, 310] on button "Submit" at bounding box center [466, 307] width 37 height 14
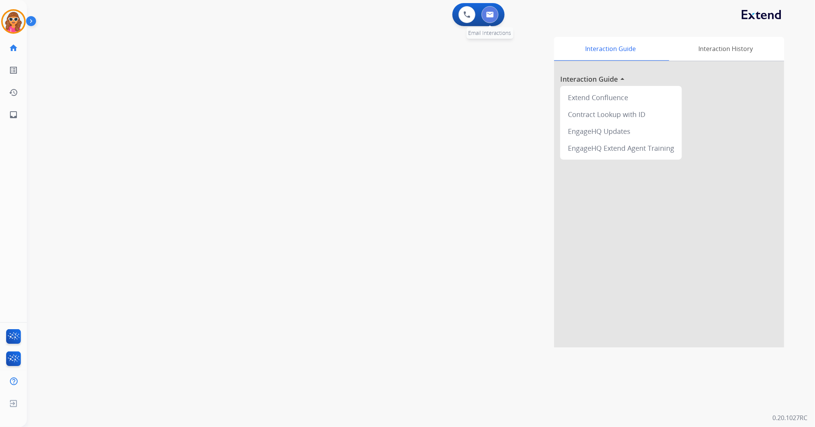
click at [488, 16] on img at bounding box center [490, 15] width 8 height 6
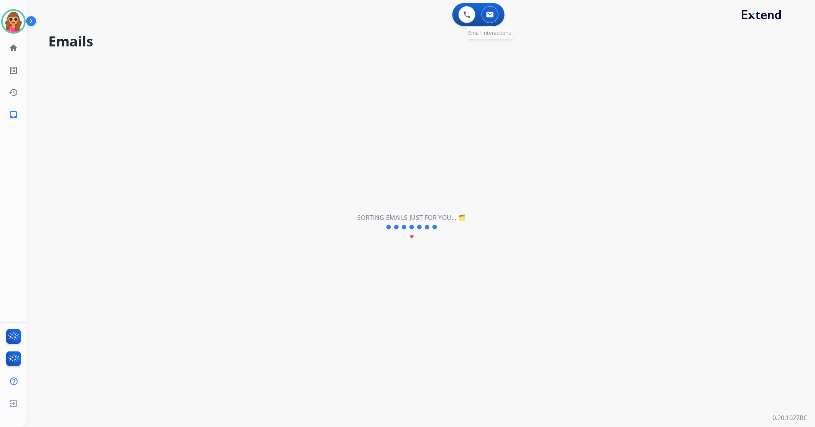
click at [488, 18] on button at bounding box center [490, 14] width 17 height 17
click at [17, 25] on img at bounding box center [13, 21] width 21 height 21
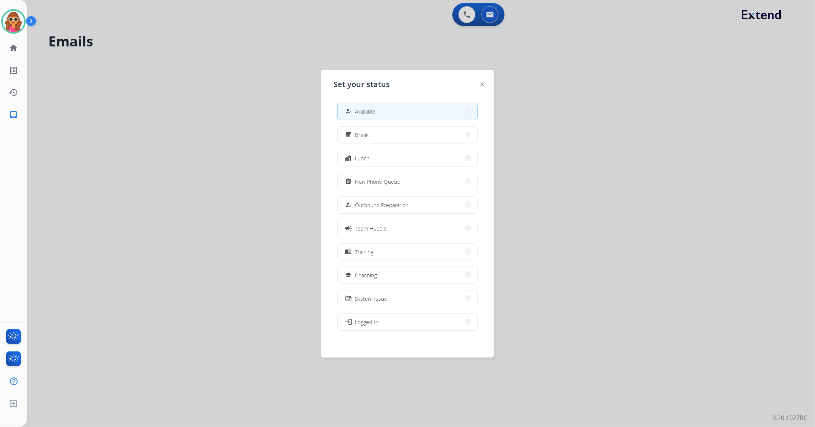
click at [483, 85] on img at bounding box center [483, 85] width 4 height 4
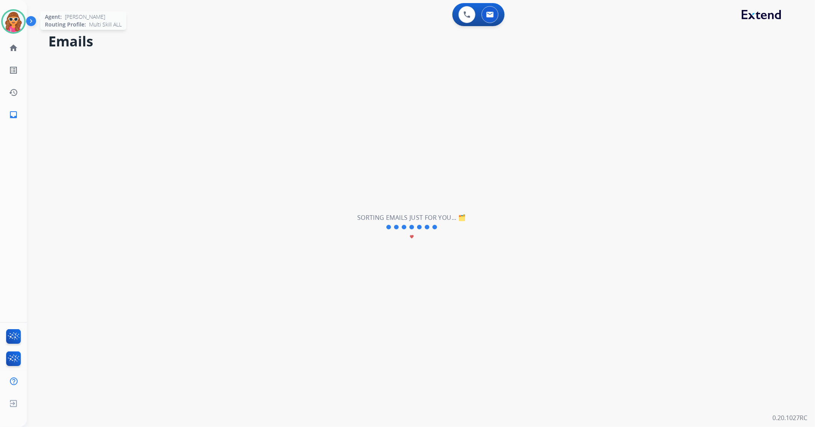
click at [13, 16] on img at bounding box center [13, 21] width 21 height 21
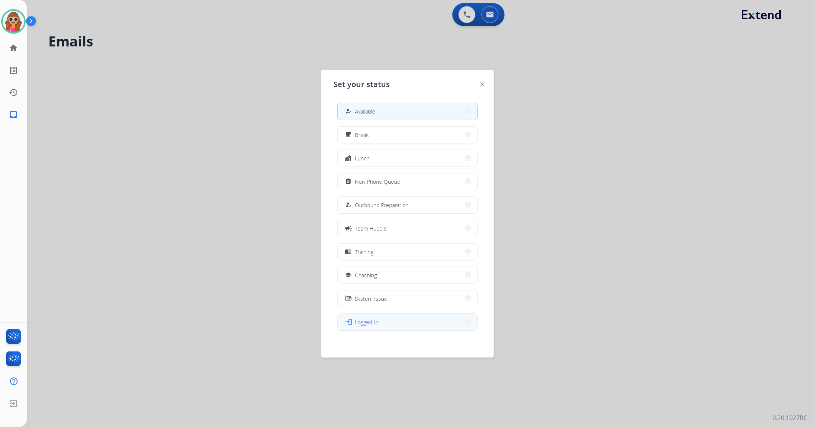
scroll to position [25, 0]
click at [382, 320] on button "work_off Offline" at bounding box center [408, 320] width 140 height 17
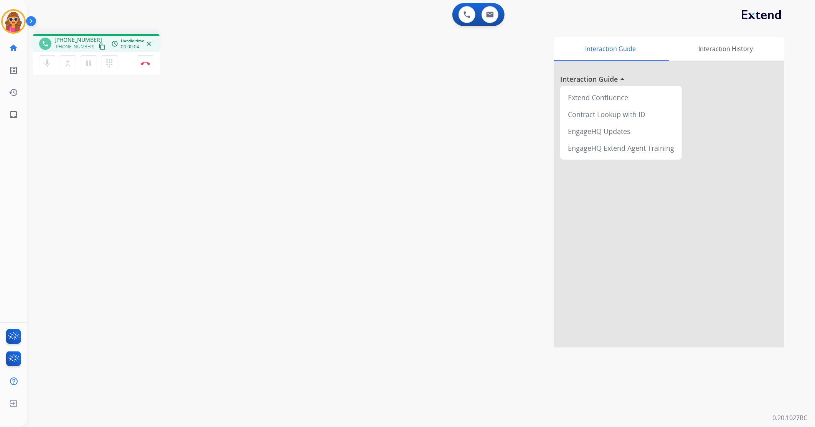
click at [99, 48] on mat-icon "content_copy" at bounding box center [102, 46] width 7 height 7
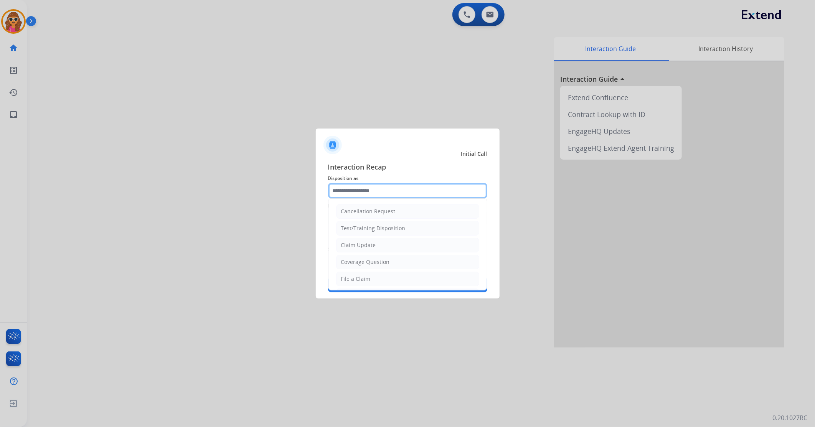
click at [389, 193] on input "text" at bounding box center [407, 190] width 159 height 15
click at [365, 267] on li "Coverage Question" at bounding box center [407, 262] width 143 height 15
type input "**********"
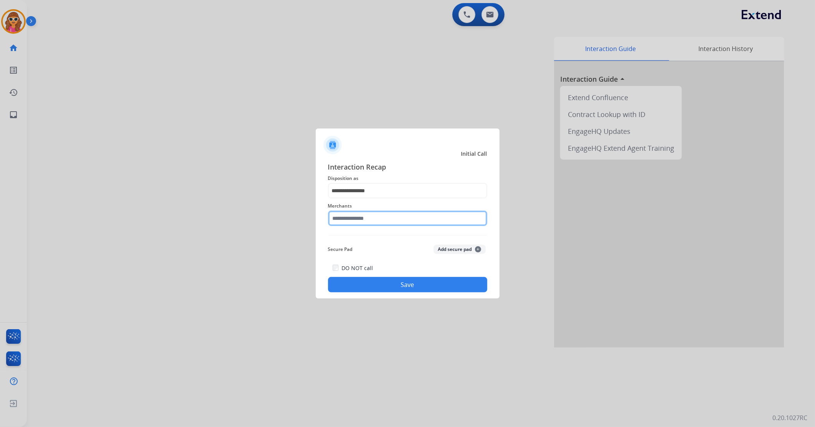
click at [383, 223] on input "text" at bounding box center [407, 218] width 159 height 15
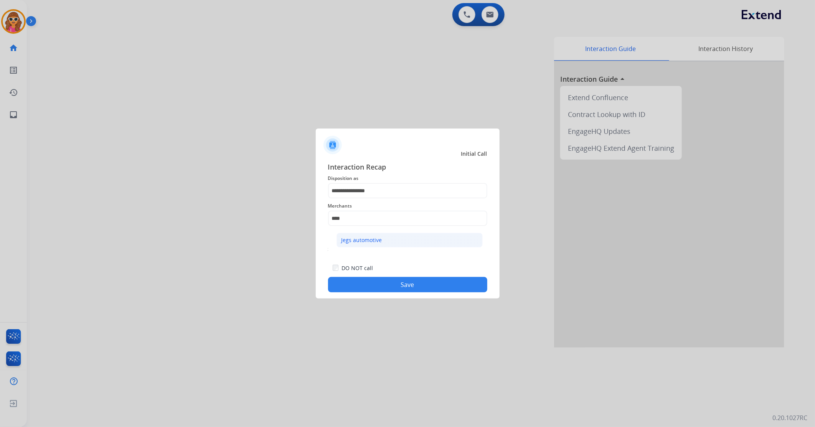
click at [364, 237] on div "Jegs automotive" at bounding box center [362, 240] width 41 height 8
type input "**********"
click at [415, 283] on button "Save" at bounding box center [407, 284] width 159 height 15
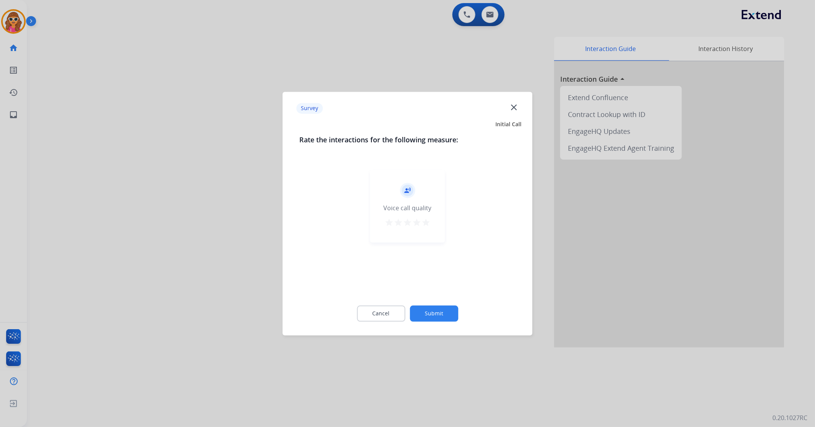
click at [427, 221] on mat-icon "star" at bounding box center [426, 222] width 9 height 9
click at [446, 315] on button "Submit" at bounding box center [434, 314] width 48 height 16
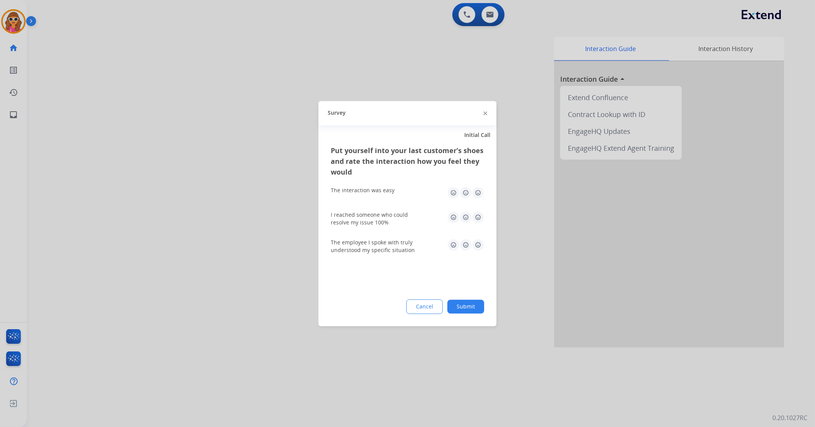
drag, startPoint x: 480, startPoint y: 193, endPoint x: 478, endPoint y: 204, distance: 10.5
click at [479, 194] on img at bounding box center [478, 193] width 12 height 12
click at [480, 246] on img at bounding box center [478, 245] width 12 height 12
click at [466, 305] on button "Submit" at bounding box center [466, 307] width 37 height 14
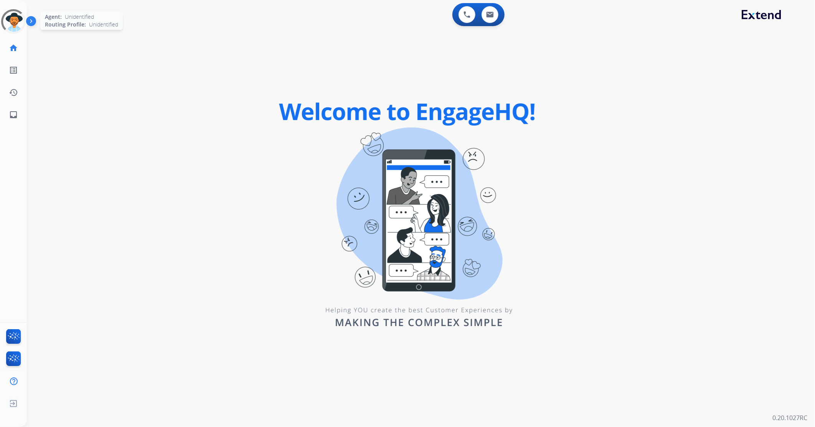
click at [15, 25] on div at bounding box center [13, 21] width 32 height 32
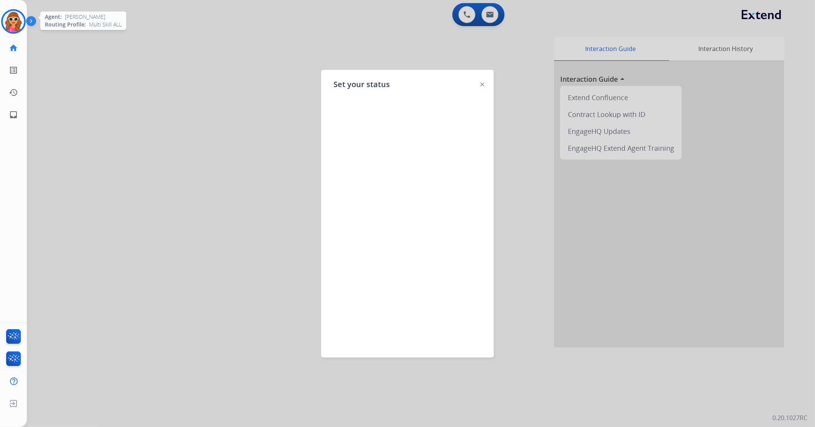
click at [484, 86] on div at bounding box center [483, 83] width 4 height 9
click at [484, 85] on img at bounding box center [483, 85] width 4 height 4
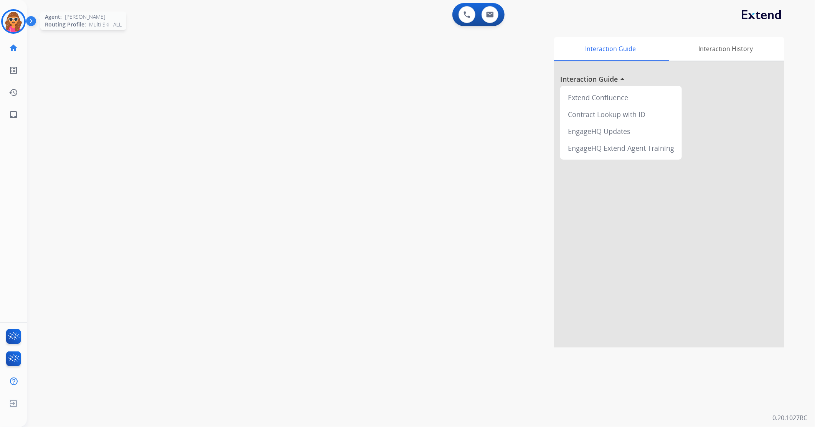
click at [10, 23] on img at bounding box center [13, 21] width 21 height 21
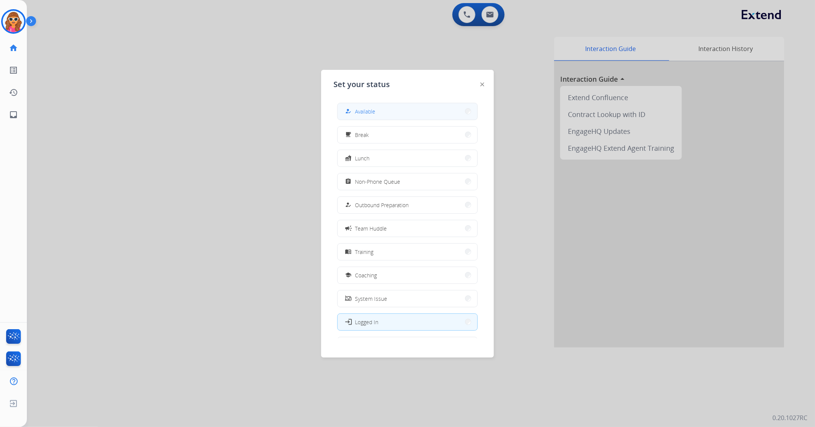
click at [356, 116] on button "how_to_reg Available" at bounding box center [408, 111] width 140 height 17
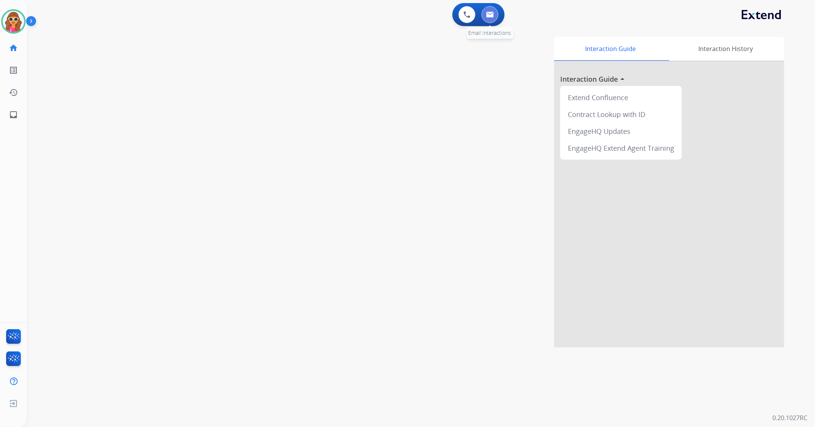
click at [490, 17] on button at bounding box center [490, 14] width 17 height 17
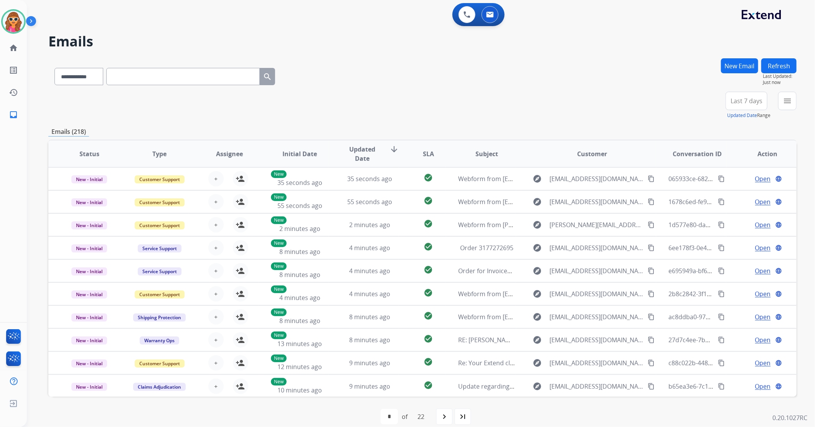
click at [738, 66] on button "New Email" at bounding box center [739, 65] width 37 height 15
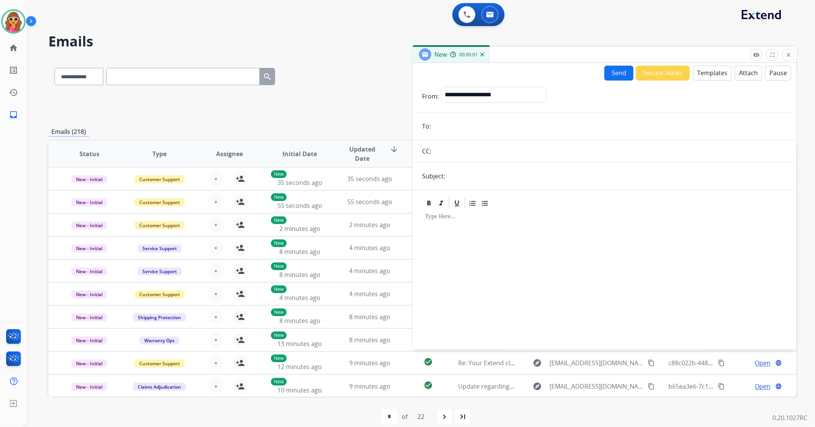
click at [458, 136] on form "**********" at bounding box center [605, 214] width 384 height 266
click at [454, 129] on input "email" at bounding box center [610, 126] width 354 height 15
paste input "**********"
type input "**********"
click at [514, 99] on select "**********" at bounding box center [494, 94] width 104 height 15
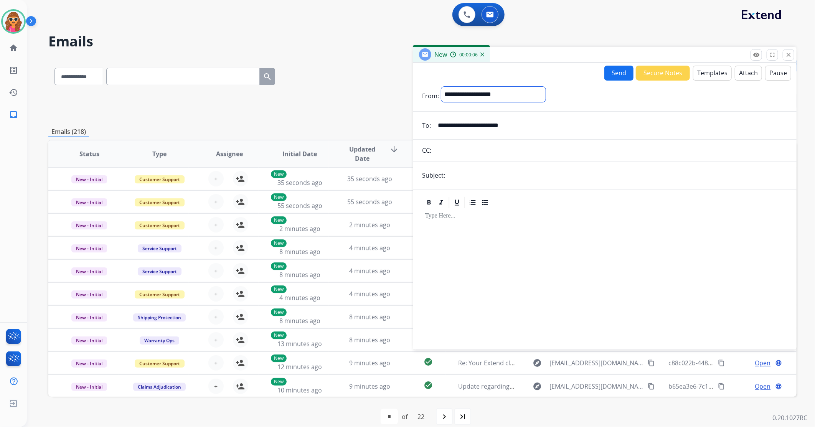
select select "**********"
click at [442, 87] on select "**********" at bounding box center [494, 94] width 104 height 15
click at [478, 178] on input "text" at bounding box center [618, 176] width 340 height 15
type input "**********"
click at [436, 235] on div at bounding box center [604, 276] width 365 height 132
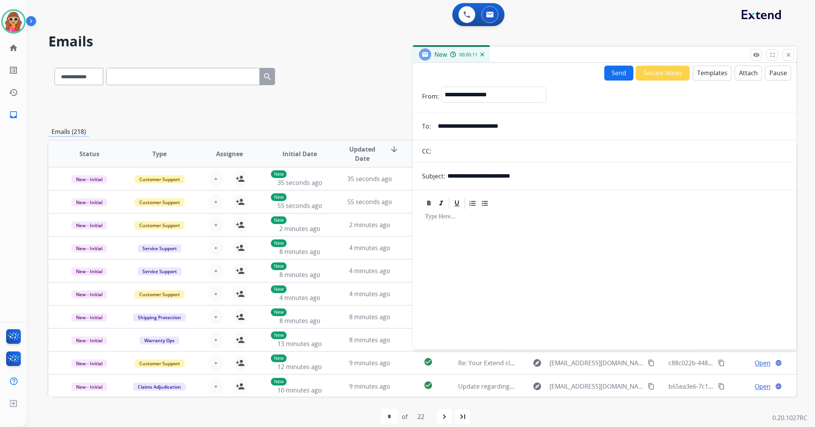
click at [704, 78] on button "Templates" at bounding box center [712, 73] width 39 height 15
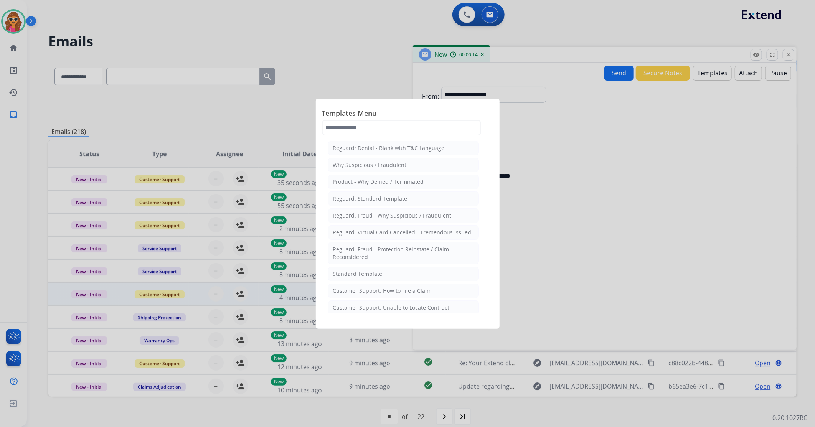
click at [380, 290] on div "Customer Support: How to File a Claim" at bounding box center [382, 291] width 99 height 8
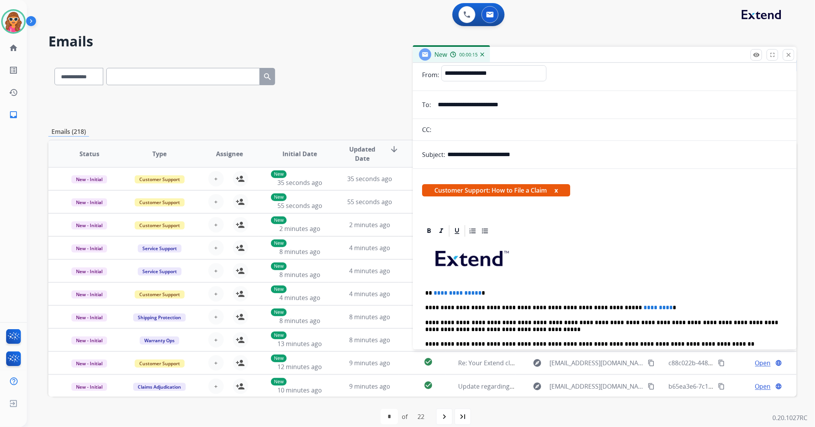
scroll to position [43, 0]
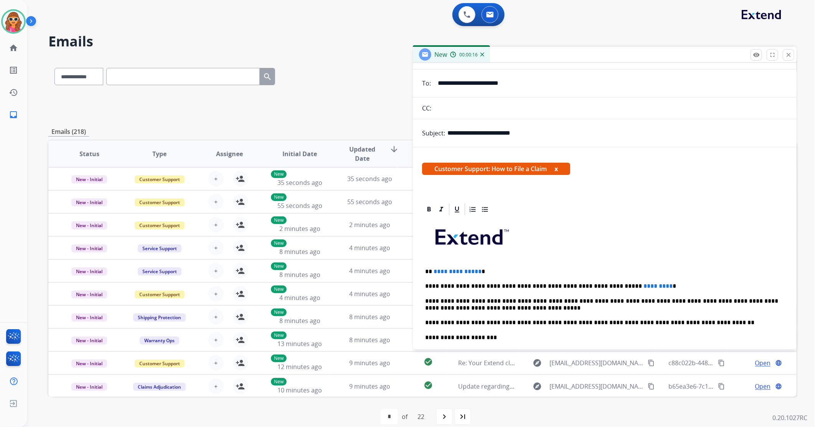
click at [500, 273] on p "**********" at bounding box center [601, 271] width 353 height 7
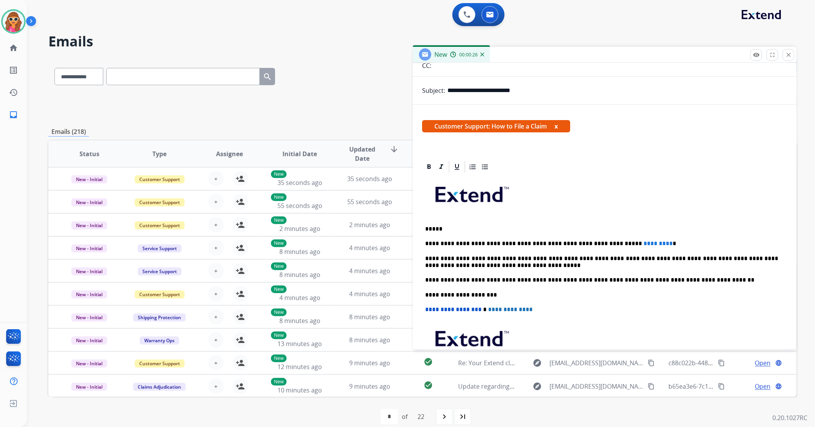
scroll to position [128, 0]
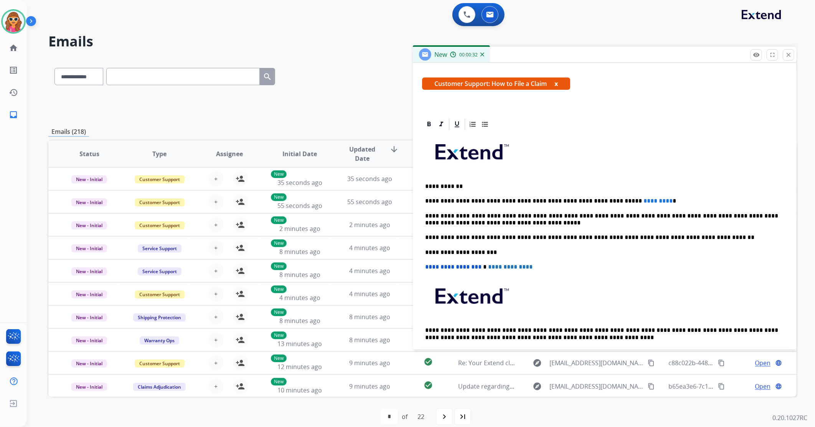
click at [638, 202] on p "**********" at bounding box center [601, 201] width 353 height 7
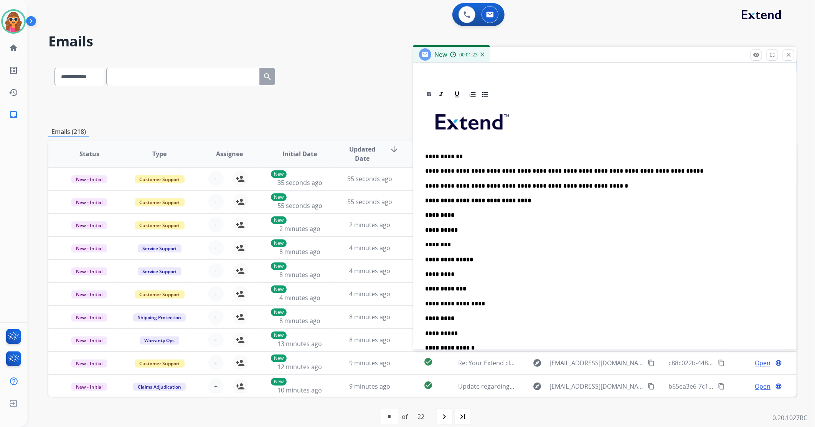
scroll to position [170, 0]
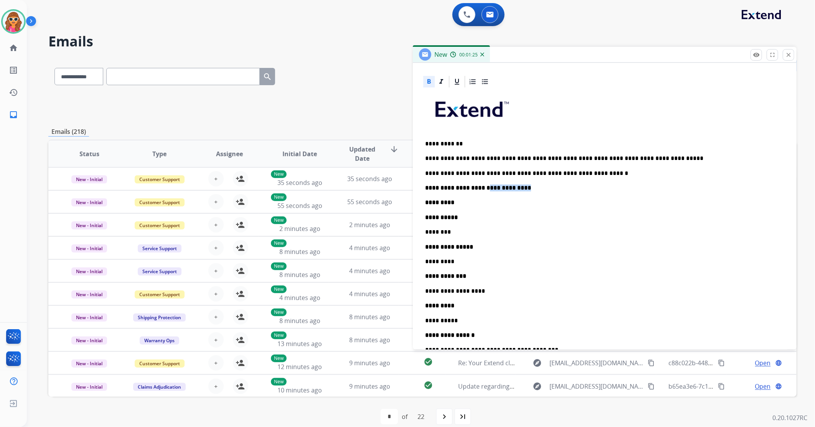
drag, startPoint x: 533, startPoint y: 185, endPoint x: 484, endPoint y: 190, distance: 48.6
click at [485, 187] on p "**********" at bounding box center [604, 188] width 359 height 7
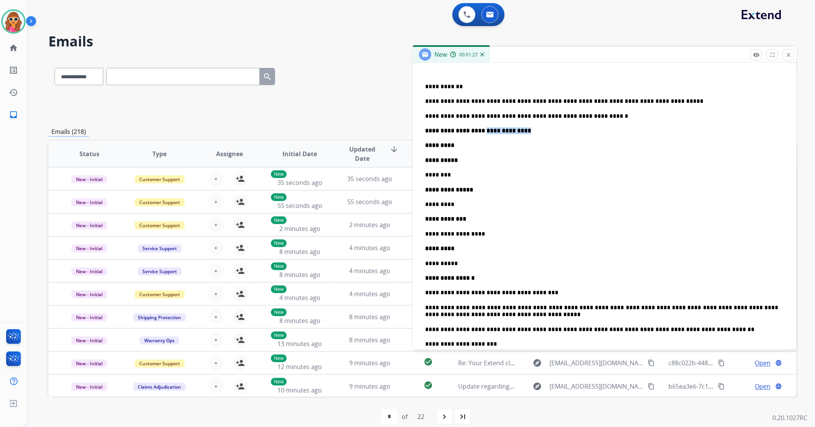
scroll to position [213, 0]
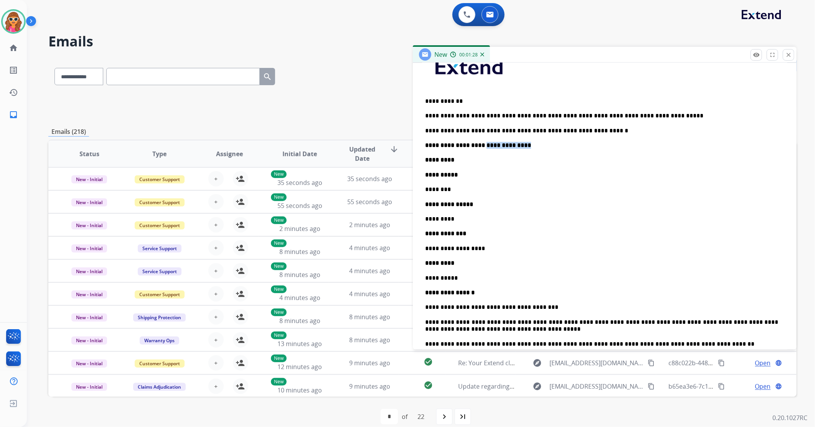
click at [534, 142] on p "**********" at bounding box center [604, 145] width 359 height 7
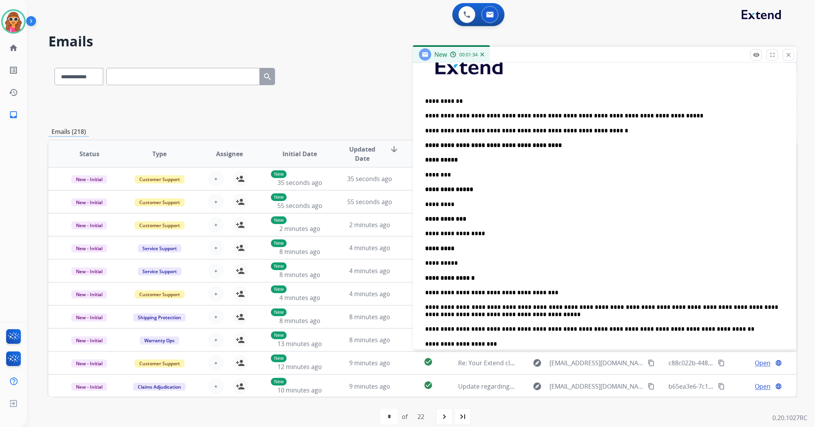
click at [566, 147] on p "**********" at bounding box center [604, 145] width 359 height 7
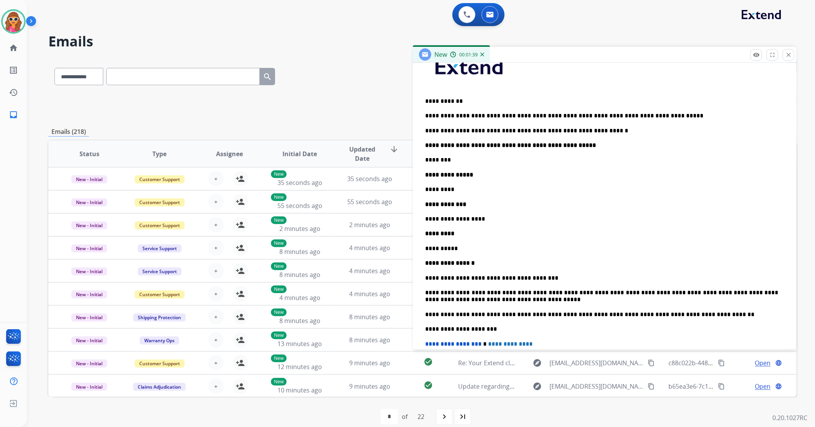
click at [592, 148] on div "**********" at bounding box center [604, 244] width 365 height 397
click at [432, 150] on div "**********" at bounding box center [604, 244] width 365 height 397
click at [589, 278] on p "**********" at bounding box center [601, 278] width 353 height 7
click at [592, 146] on p "**********" at bounding box center [604, 145] width 359 height 7
drag, startPoint x: 481, startPoint y: 219, endPoint x: 413, endPoint y: 199, distance: 70.8
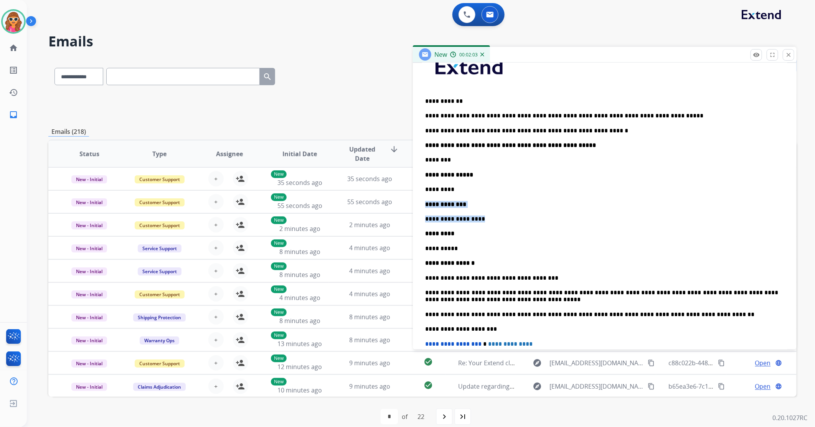
click at [424, 205] on div "**********" at bounding box center [604, 244] width 365 height 397
copy div "**********"
drag, startPoint x: 424, startPoint y: 159, endPoint x: 600, endPoint y: 272, distance: 208.9
click at [598, 273] on div "**********" at bounding box center [604, 244] width 365 height 397
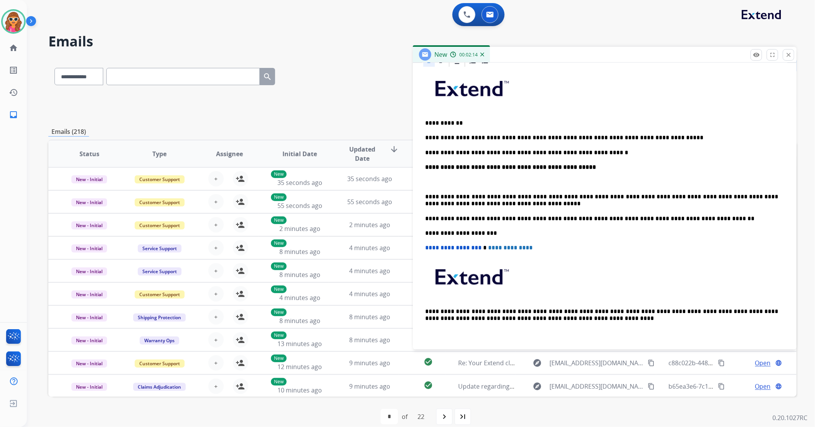
click at [596, 167] on p "**********" at bounding box center [604, 167] width 359 height 7
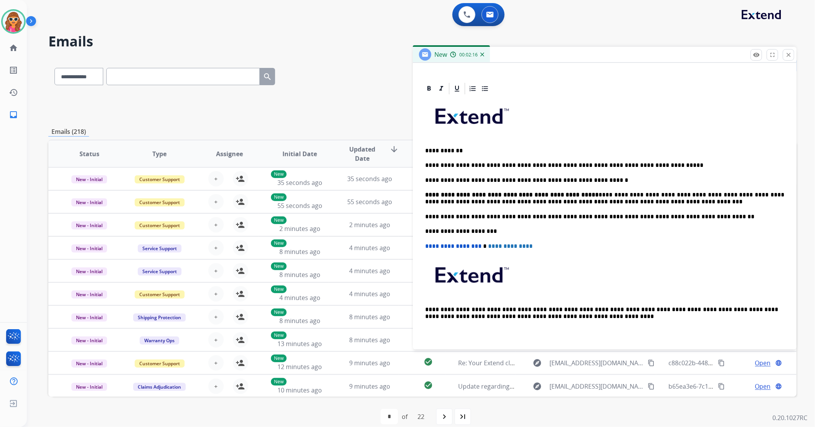
scroll to position [162, 0]
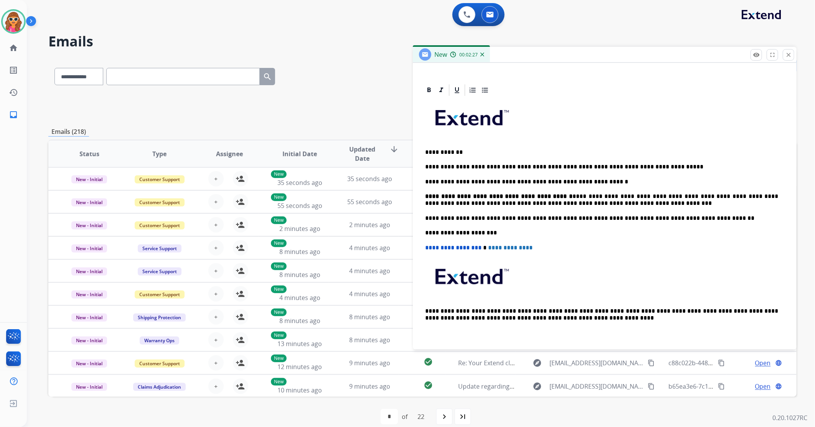
click at [602, 177] on div "**********" at bounding box center [604, 222] width 365 height 250
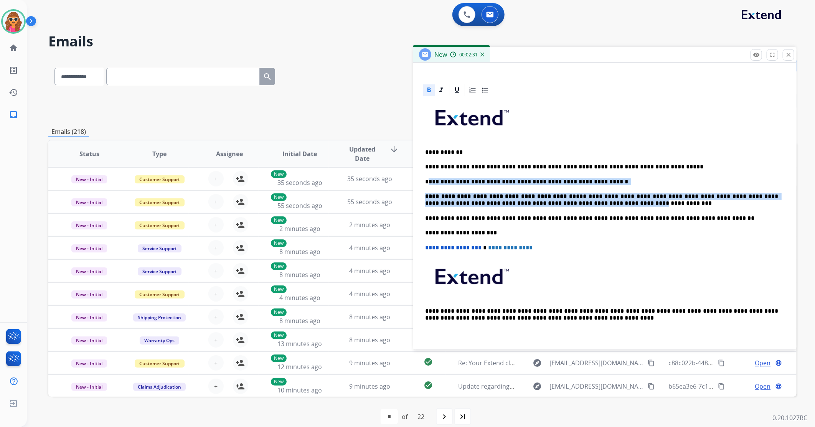
drag, startPoint x: 564, startPoint y: 199, endPoint x: 429, endPoint y: 179, distance: 135.8
click at [430, 180] on div "**********" at bounding box center [604, 222] width 365 height 250
click at [429, 179] on p "**********" at bounding box center [601, 182] width 353 height 7
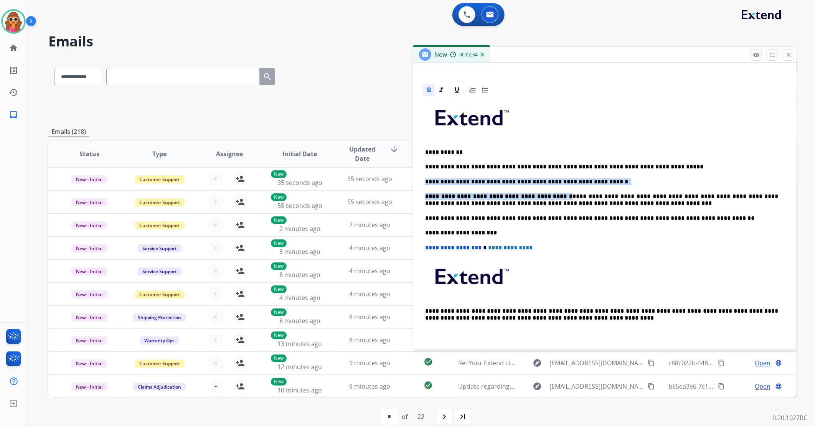
drag, startPoint x: 565, startPoint y: 198, endPoint x: 415, endPoint y: 177, distance: 151.5
click at [415, 177] on div "**********" at bounding box center [605, 214] width 384 height 262
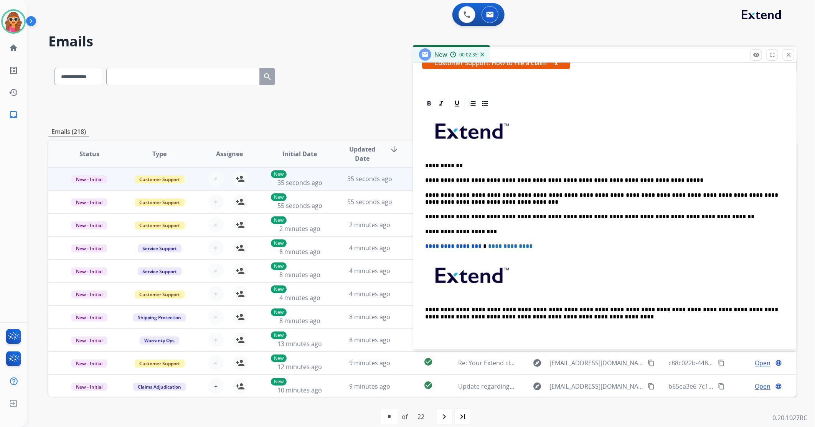
scroll to position [147, 0]
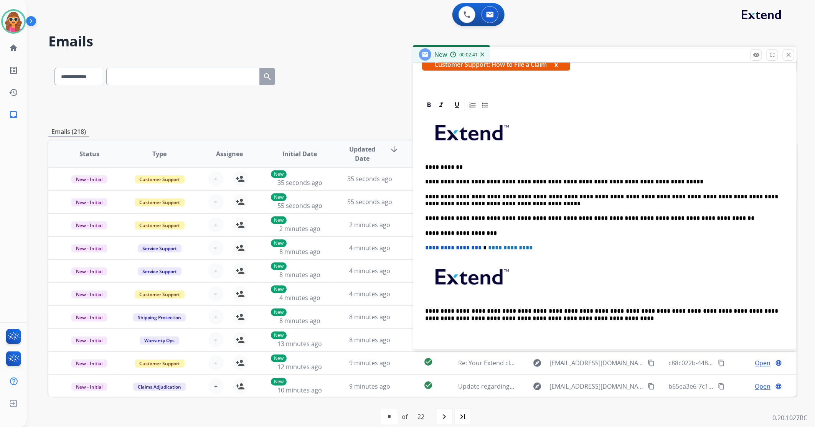
click at [654, 180] on p "**********" at bounding box center [601, 182] width 353 height 7
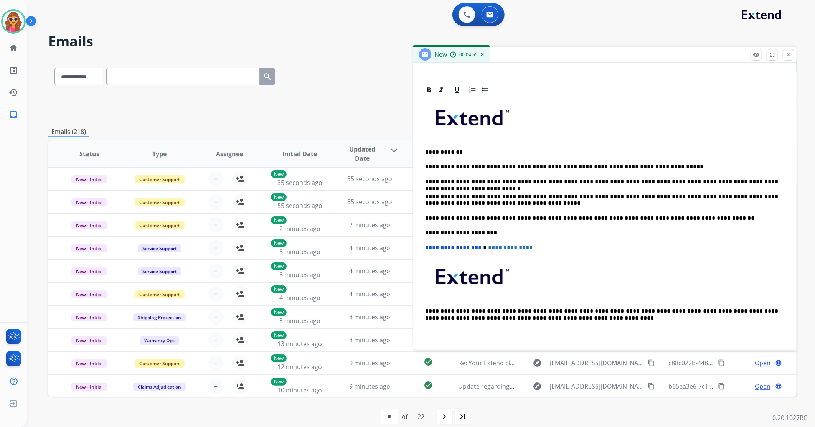
scroll to position [169, 0]
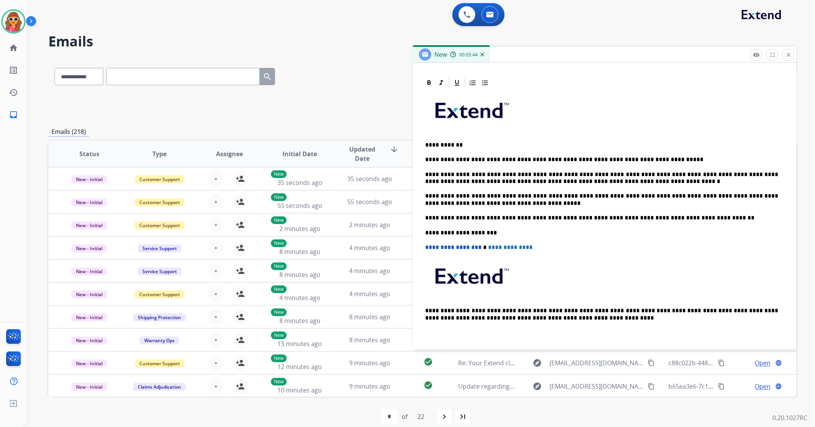
click at [526, 183] on p "**********" at bounding box center [601, 178] width 353 height 14
click at [623, 185] on div "**********" at bounding box center [604, 218] width 365 height 256
click at [627, 180] on p "**********" at bounding box center [601, 178] width 353 height 14
click at [617, 183] on p "**********" at bounding box center [601, 178] width 353 height 14
click at [546, 182] on p "**********" at bounding box center [601, 178] width 353 height 14
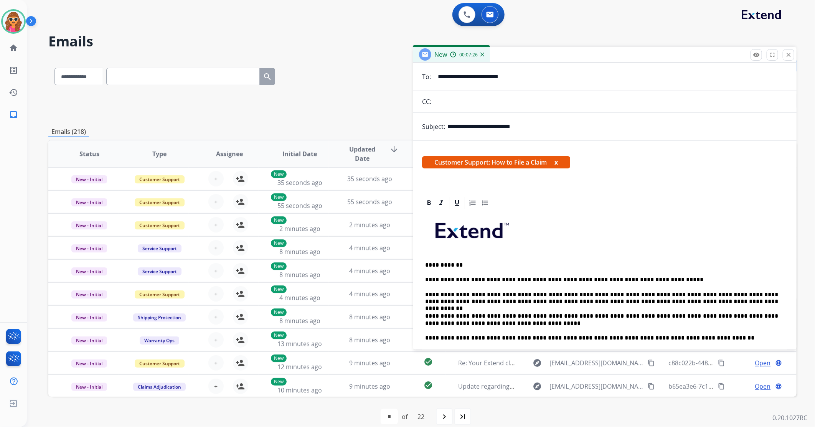
scroll to position [0, 0]
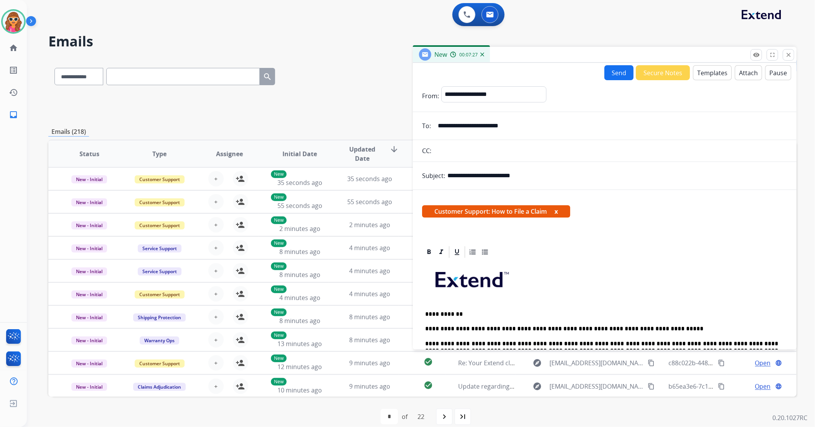
click at [615, 74] on button "Send" at bounding box center [619, 72] width 29 height 15
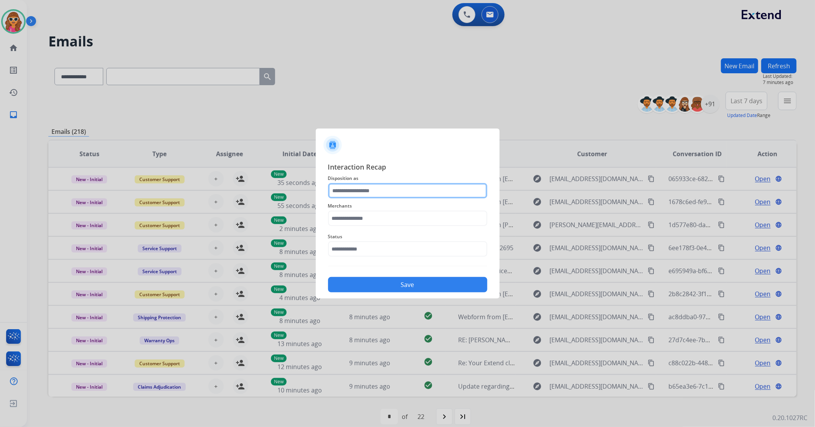
click at [381, 193] on input "text" at bounding box center [407, 190] width 159 height 15
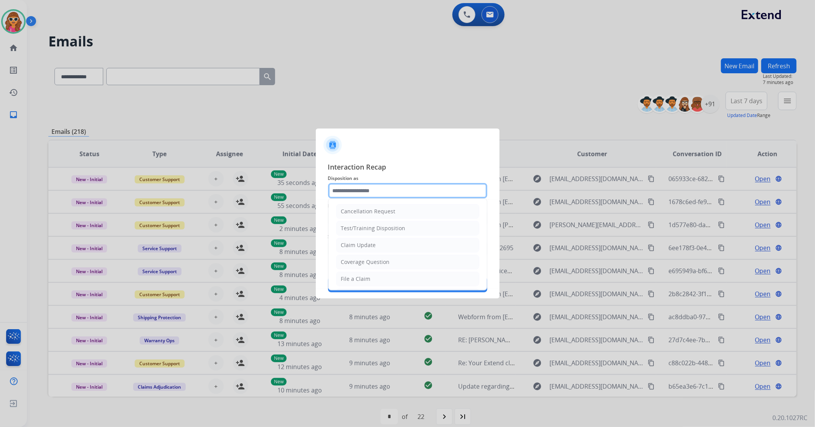
type input "**********"
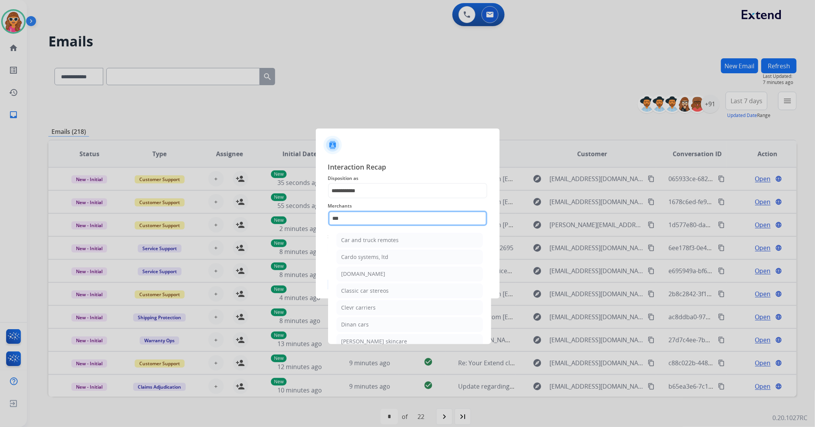
click at [359, 218] on input "***" at bounding box center [407, 218] width 159 height 15
click at [364, 273] on div "[DOMAIN_NAME]" at bounding box center [364, 274] width 44 height 8
type input "**********"
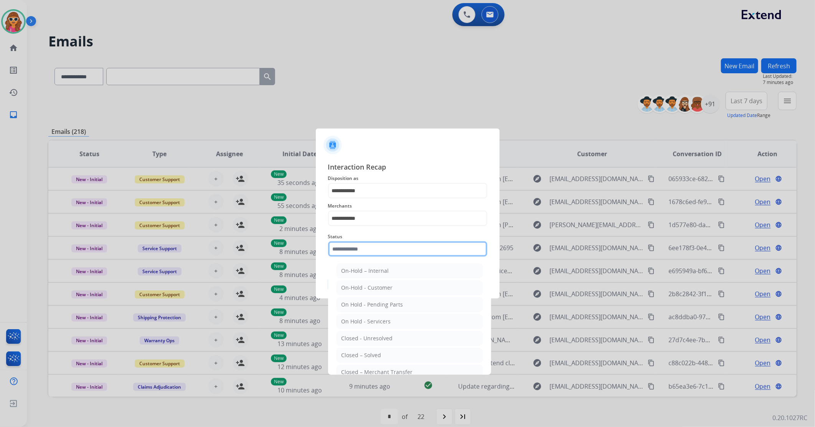
click at [367, 251] on input "text" at bounding box center [407, 248] width 159 height 15
click at [370, 356] on div "Closed – Solved" at bounding box center [362, 356] width 40 height 8
type input "**********"
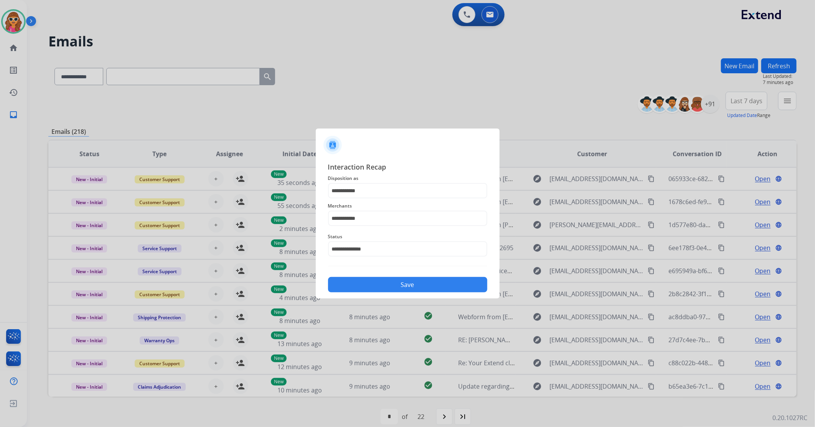
click at [428, 283] on button "Save" at bounding box center [407, 284] width 159 height 15
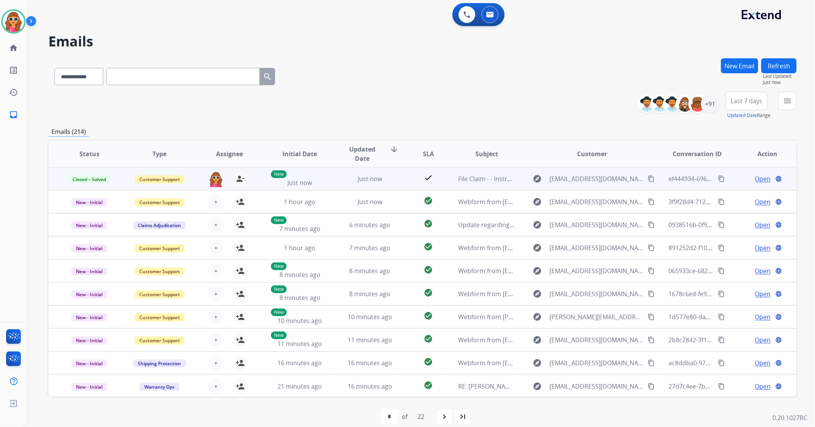
click at [718, 177] on mat-icon "content_copy" at bounding box center [721, 178] width 7 height 7
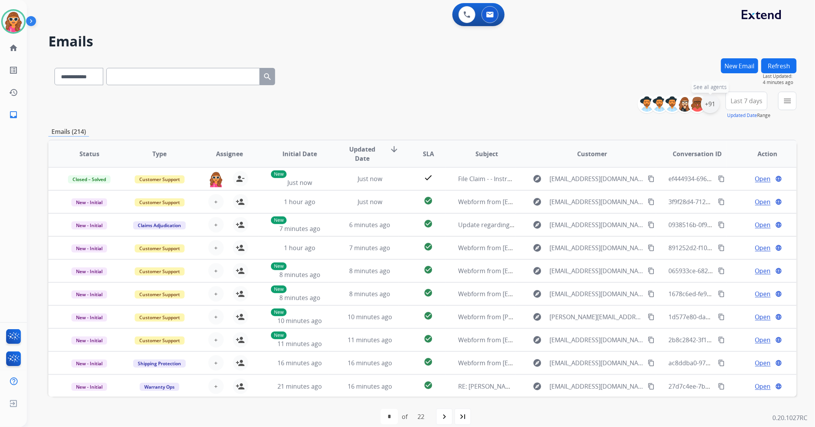
click at [711, 107] on div "+91" at bounding box center [710, 104] width 18 height 18
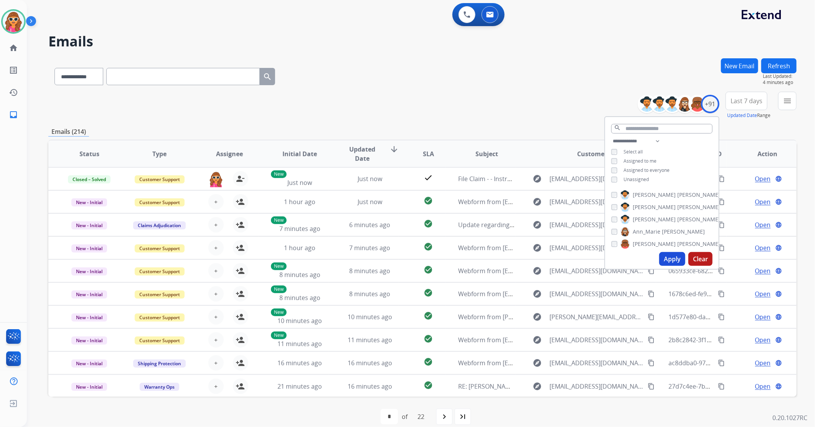
click at [749, 105] on button "Last 7 days" at bounding box center [747, 101] width 42 height 18
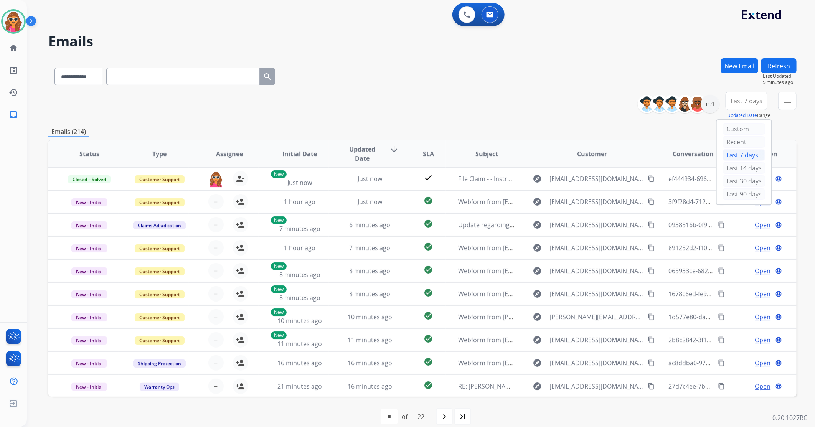
drag, startPoint x: 758, startPoint y: 193, endPoint x: 753, endPoint y: 193, distance: 5.4
click at [758, 194] on div "Last 90 days" at bounding box center [744, 195] width 42 height 12
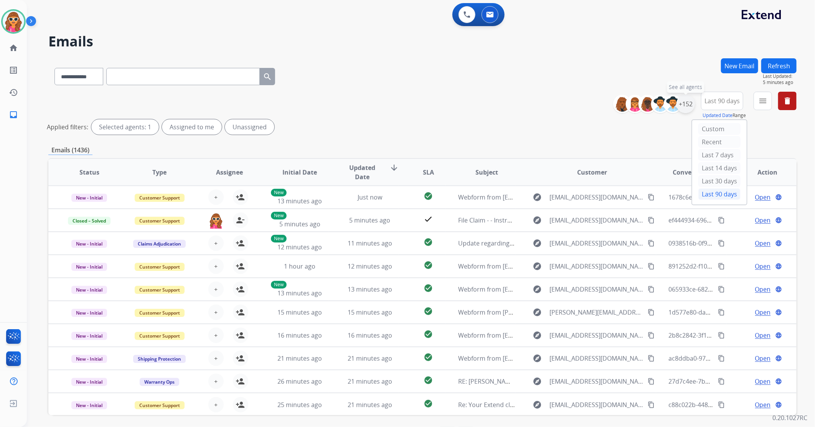
click at [686, 104] on div "+152" at bounding box center [686, 104] width 18 height 18
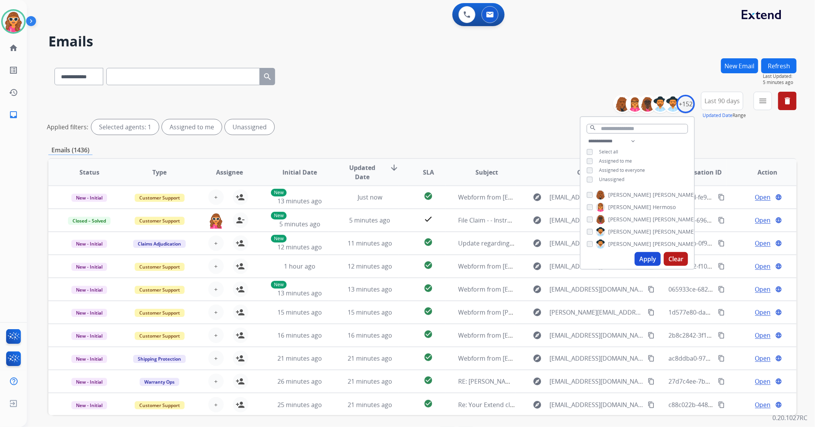
click at [612, 179] on span "Unassigned" at bounding box center [611, 179] width 25 height 7
click at [647, 258] on button "Apply" at bounding box center [648, 259] width 26 height 14
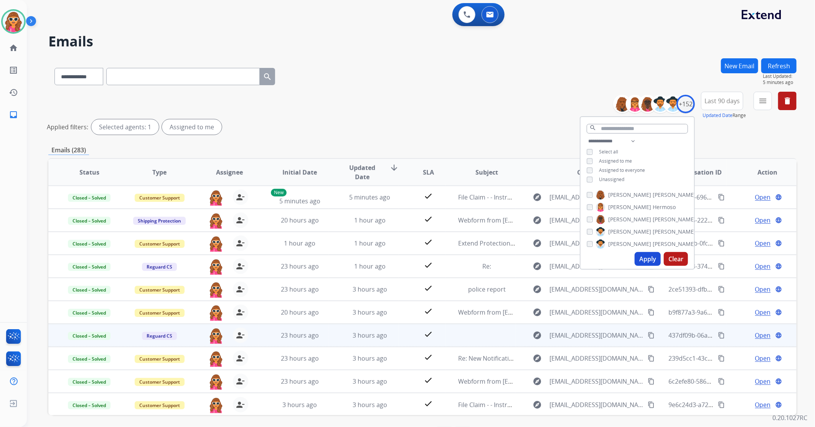
scroll to position [0, 0]
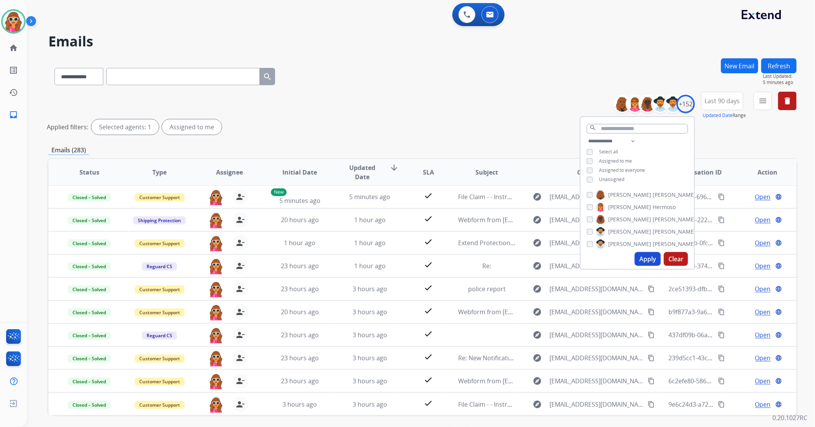
drag, startPoint x: 494, startPoint y: 113, endPoint x: 511, endPoint y: 113, distance: 16.9
click at [494, 113] on div "**********" at bounding box center [422, 115] width 749 height 46
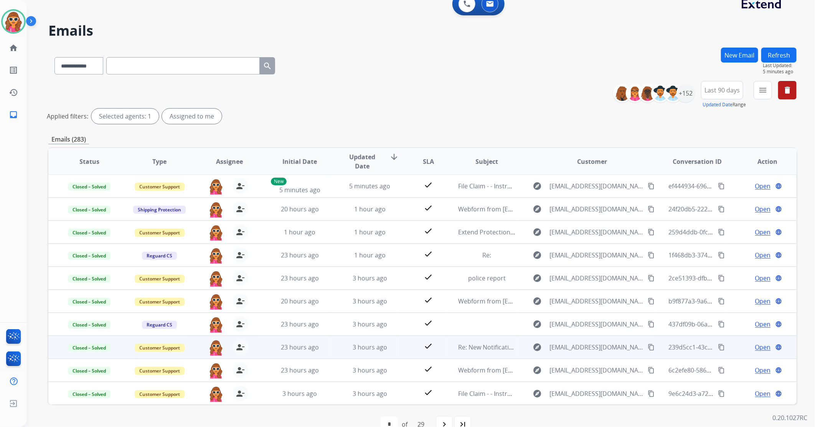
scroll to position [28, 0]
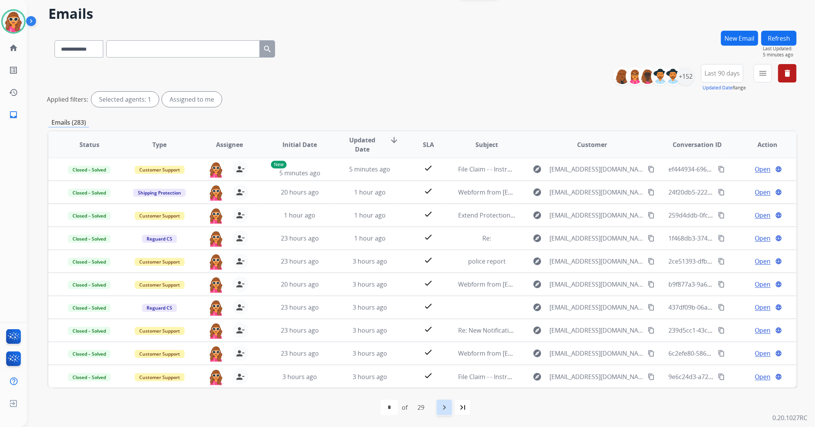
click at [451, 412] on div "navigate_next" at bounding box center [444, 407] width 17 height 17
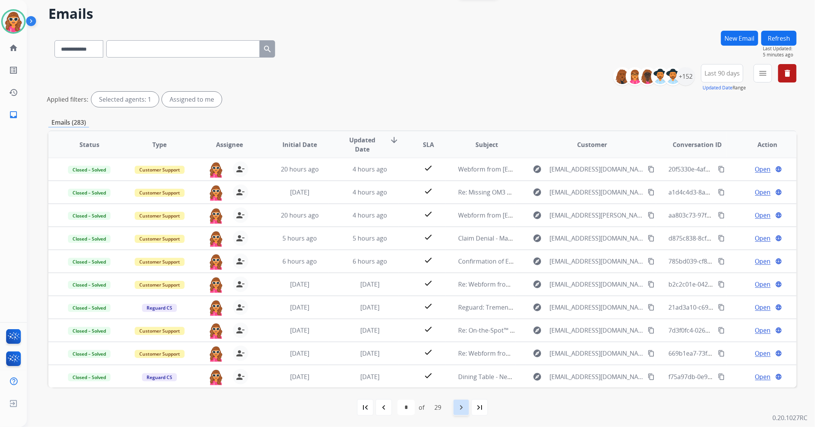
click at [461, 412] on div "navigate_next" at bounding box center [461, 407] width 17 height 17
select select "*"
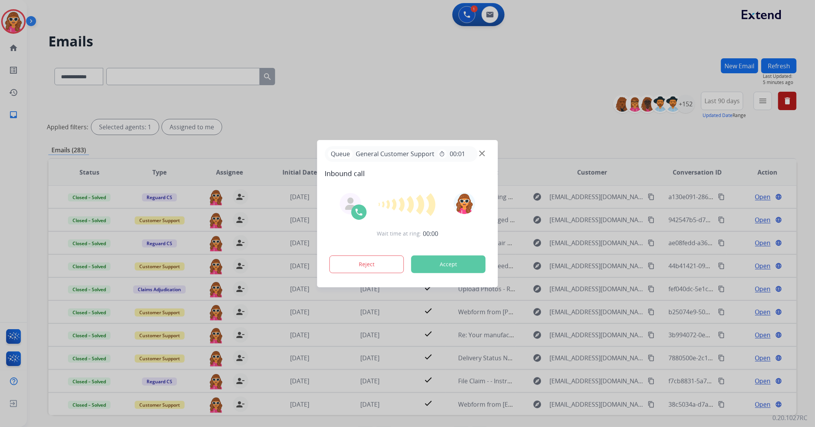
click at [443, 263] on button "Accept" at bounding box center [449, 265] width 74 height 18
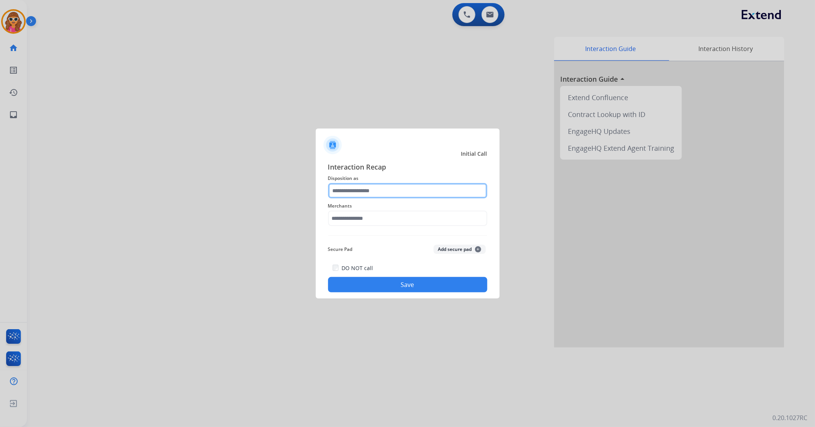
click at [377, 192] on input "text" at bounding box center [407, 190] width 159 height 15
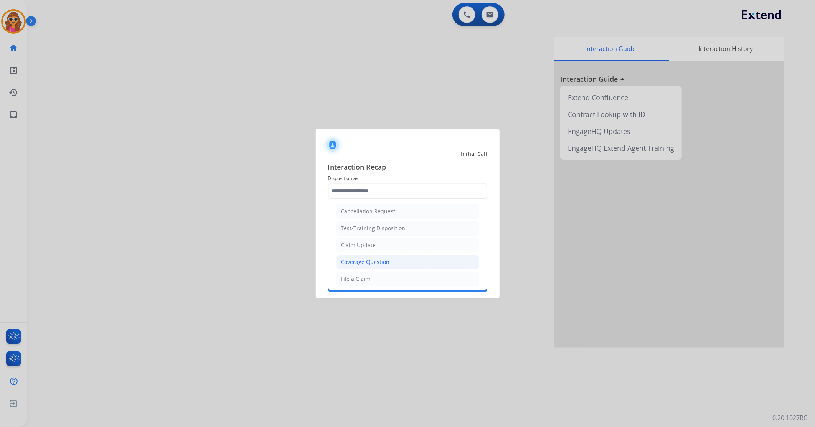
click at [370, 262] on div "Coverage Question" at bounding box center [365, 262] width 49 height 8
type input "**********"
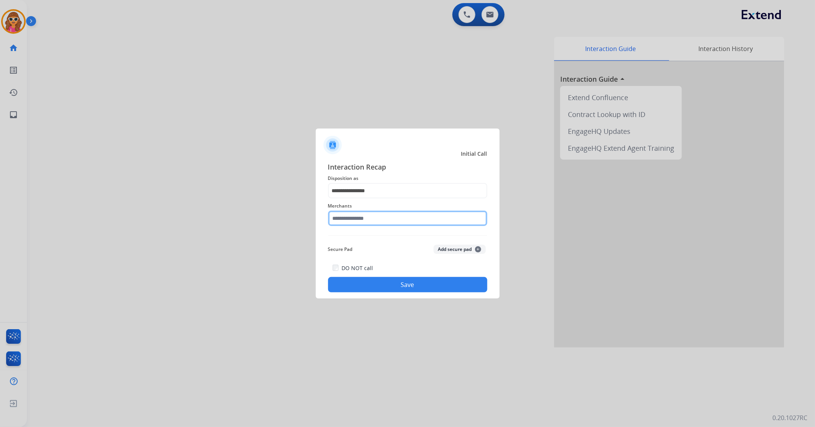
click at [372, 218] on input "text" at bounding box center [407, 218] width 159 height 15
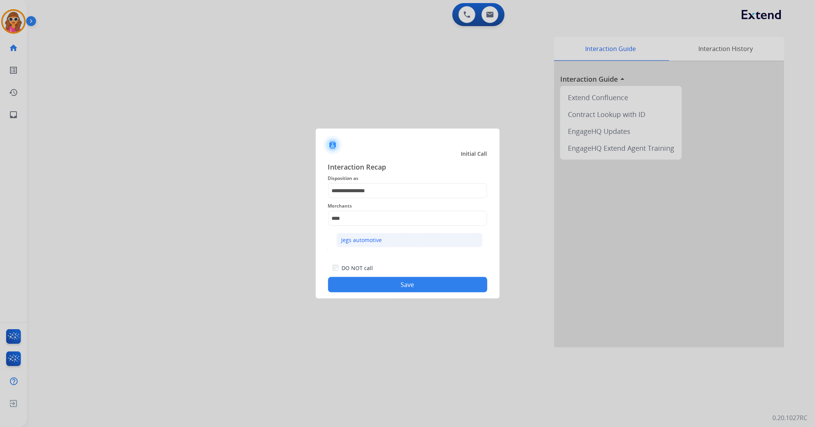
click at [385, 238] on li "Jegs automotive" at bounding box center [410, 240] width 146 height 15
type input "**********"
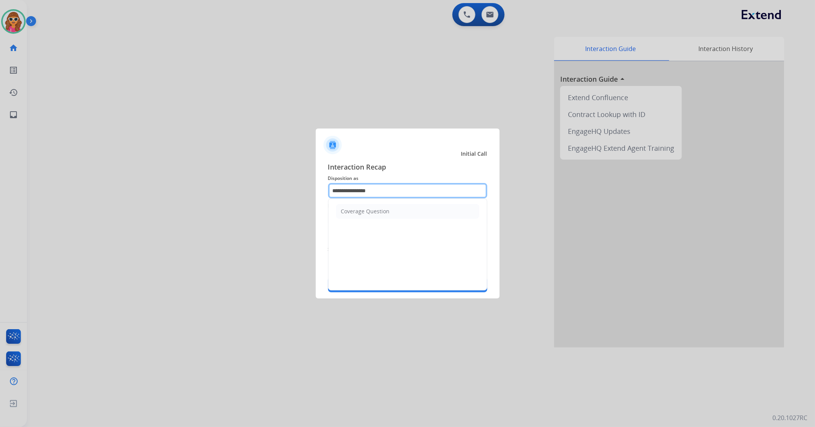
click at [387, 190] on input "**********" at bounding box center [407, 190] width 159 height 15
click at [364, 213] on div "Coverage Question" at bounding box center [365, 212] width 49 height 8
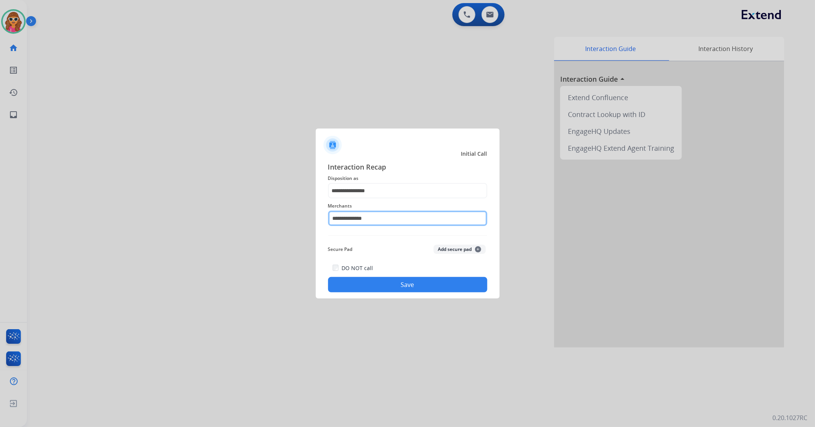
click at [381, 219] on input "**********" at bounding box center [407, 218] width 159 height 15
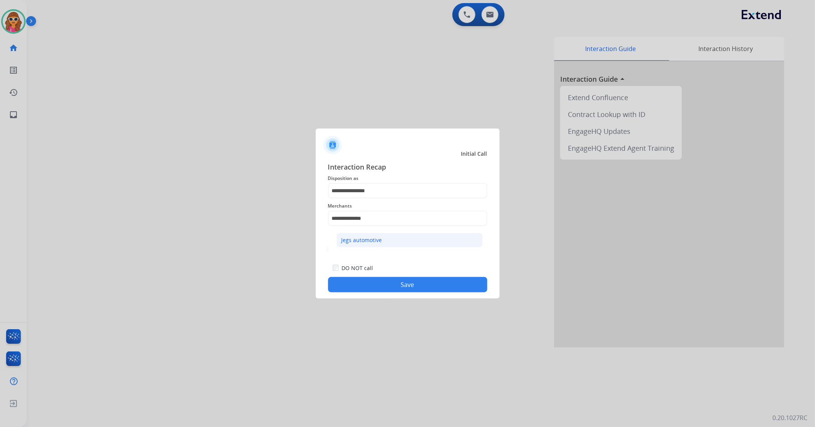
click at [377, 243] on div "Jegs automotive" at bounding box center [362, 240] width 41 height 8
click at [405, 286] on button "Save" at bounding box center [407, 284] width 159 height 15
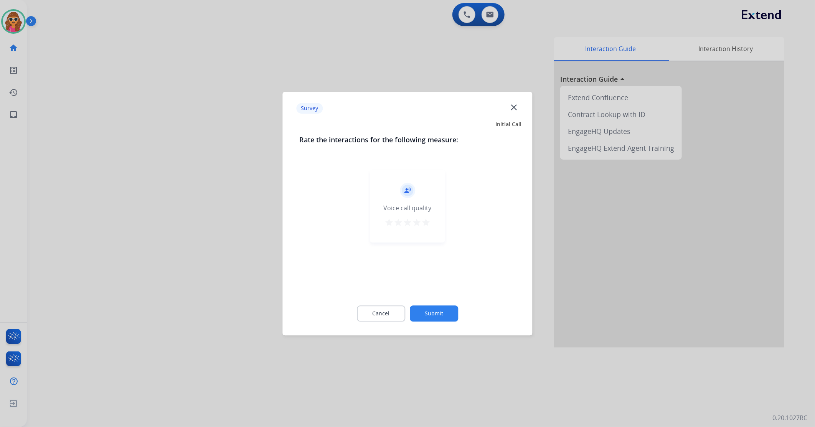
drag, startPoint x: 389, startPoint y: 222, endPoint x: 390, endPoint y: 229, distance: 7.3
click at [389, 223] on mat-icon "star" at bounding box center [389, 222] width 9 height 9
click at [441, 311] on button "Submit" at bounding box center [434, 314] width 48 height 16
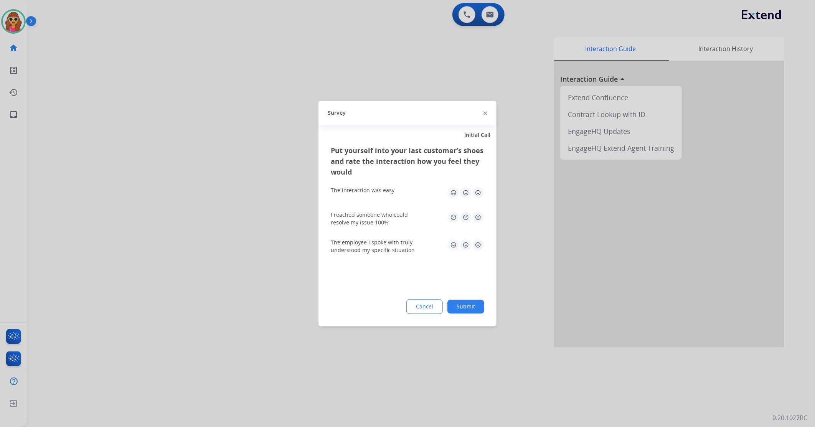
drag, startPoint x: 452, startPoint y: 194, endPoint x: 454, endPoint y: 210, distance: 16.6
click at [452, 195] on img at bounding box center [454, 193] width 12 height 12
click at [454, 215] on img at bounding box center [454, 217] width 12 height 12
click at [454, 248] on img at bounding box center [454, 245] width 12 height 12
click at [465, 313] on button "Submit" at bounding box center [466, 307] width 37 height 14
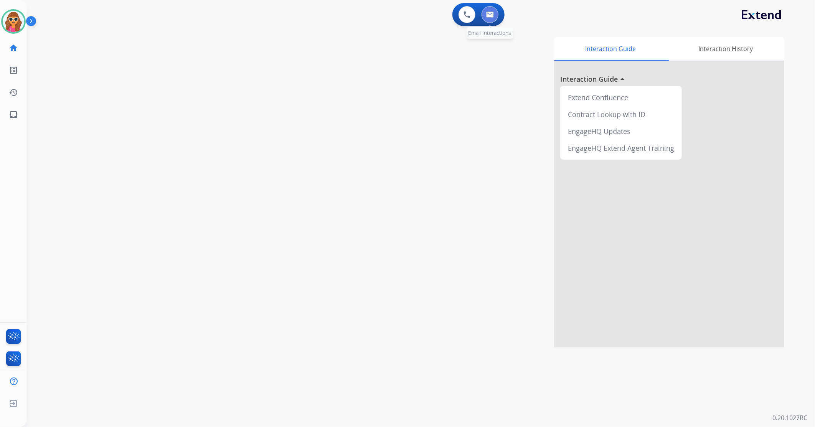
click at [486, 20] on button at bounding box center [490, 14] width 17 height 17
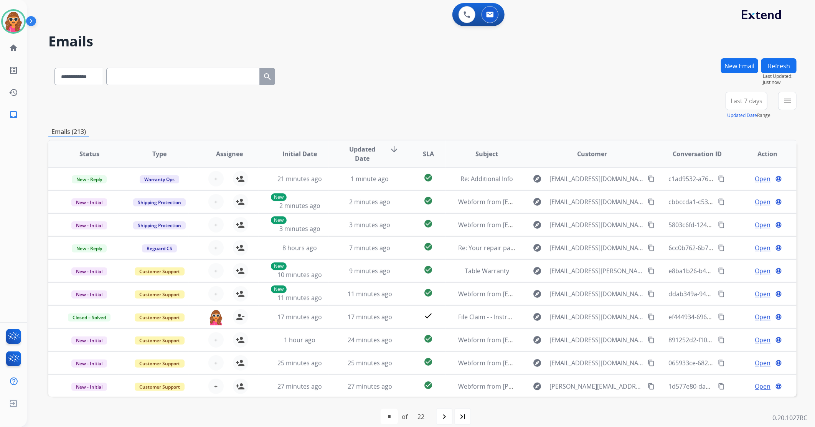
drag, startPoint x: 225, startPoint y: 77, endPoint x: 220, endPoint y: 78, distance: 5.4
click at [227, 78] on input "text" at bounding box center [183, 76] width 154 height 17
paste input "**********"
type input "**********"
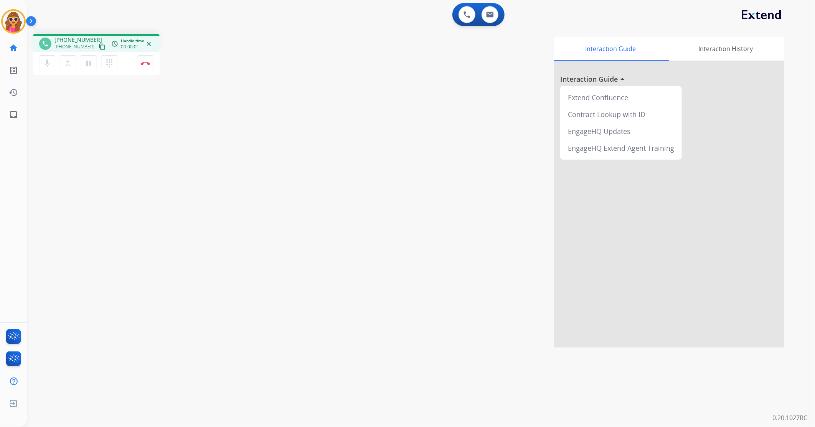
click at [99, 47] on mat-icon "content_copy" at bounding box center [102, 46] width 7 height 7
click at [148, 64] on img at bounding box center [145, 63] width 9 height 4
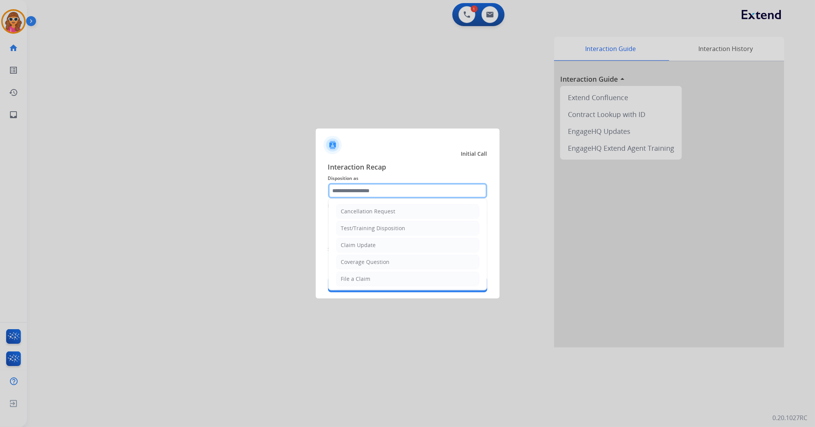
click at [406, 187] on input "text" at bounding box center [407, 190] width 159 height 15
click at [366, 268] on li "Coverage Question" at bounding box center [407, 262] width 143 height 15
type input "**********"
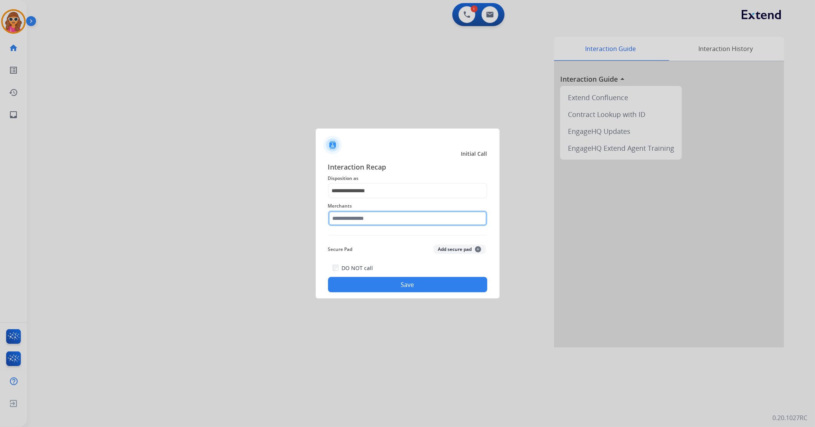
click at [364, 220] on input "text" at bounding box center [407, 218] width 159 height 15
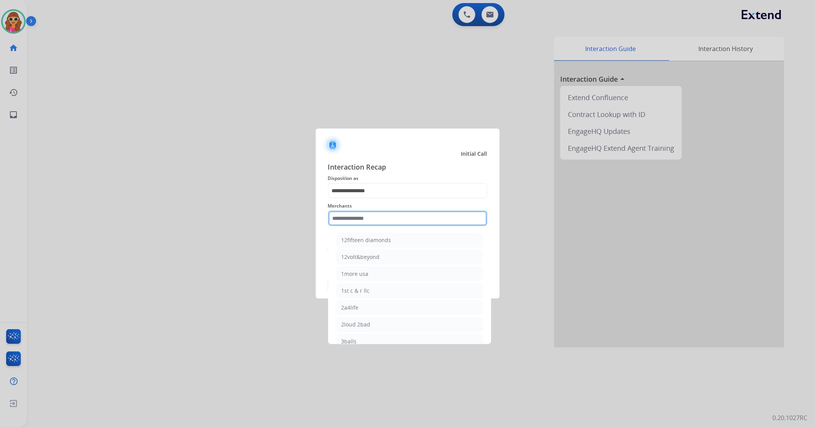
click at [384, 216] on input "text" at bounding box center [407, 218] width 159 height 15
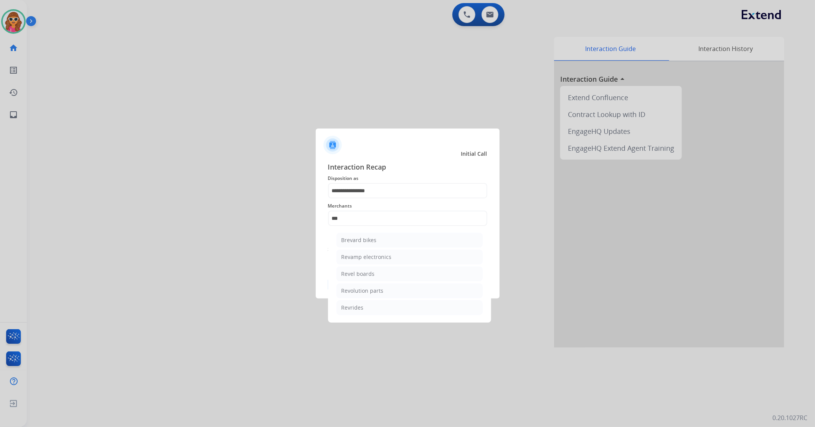
click at [361, 293] on div "Revolution parts" at bounding box center [363, 291] width 42 height 8
type input "**********"
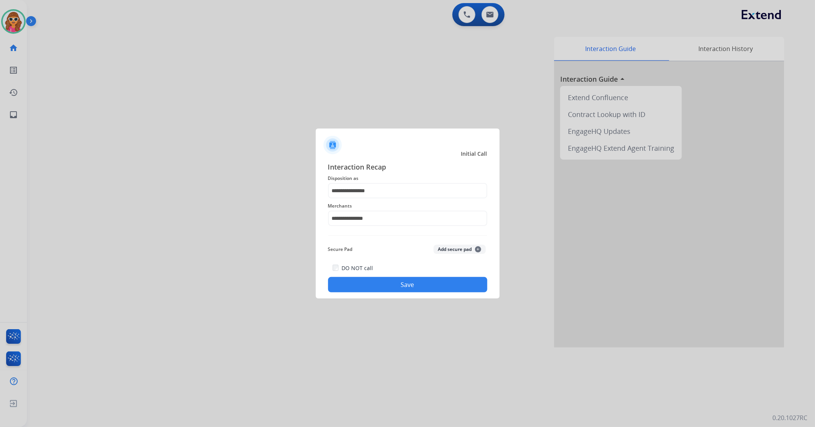
click at [374, 281] on button "Save" at bounding box center [407, 284] width 159 height 15
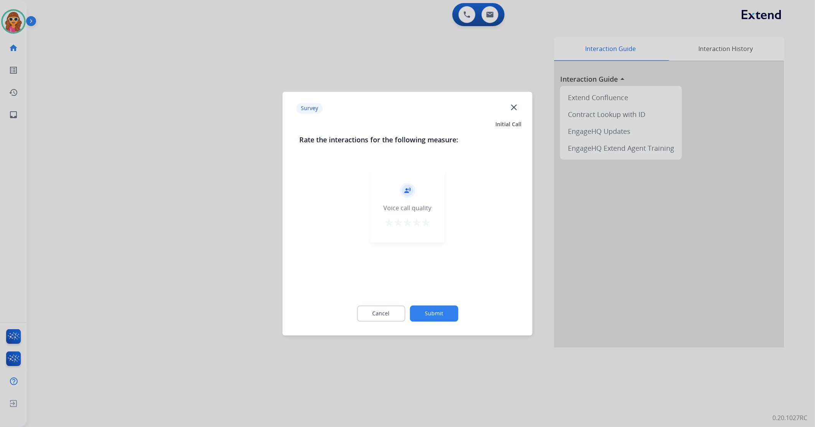
drag, startPoint x: 427, startPoint y: 221, endPoint x: 427, endPoint y: 232, distance: 10.4
click at [427, 222] on mat-icon "star" at bounding box center [426, 222] width 9 height 9
click at [427, 317] on button "Submit" at bounding box center [434, 314] width 48 height 16
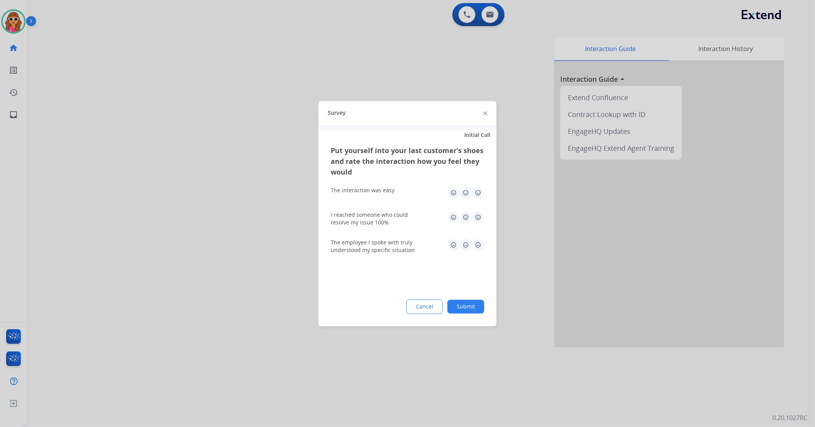
drag, startPoint x: 478, startPoint y: 217, endPoint x: 486, endPoint y: 188, distance: 30.4
click at [479, 217] on img at bounding box center [478, 217] width 12 height 12
click at [478, 248] on img at bounding box center [478, 245] width 12 height 12
click at [477, 193] on img at bounding box center [478, 193] width 12 height 12
click at [471, 308] on button "Submit" at bounding box center [466, 307] width 37 height 14
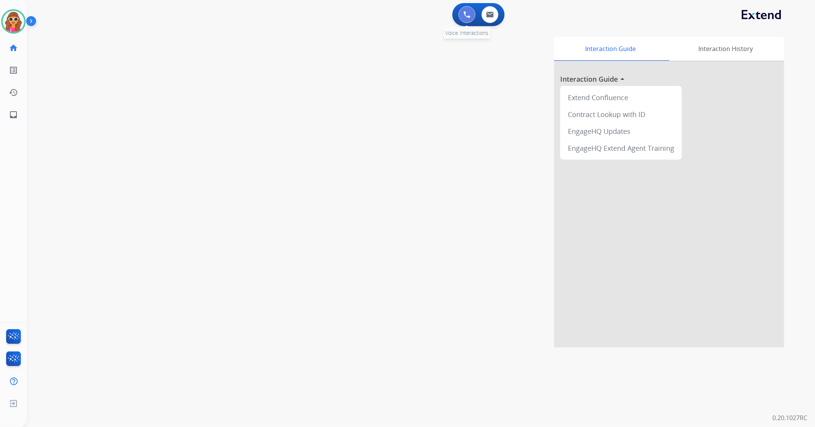
click at [466, 18] on button at bounding box center [467, 14] width 17 height 17
click at [465, 17] on img at bounding box center [467, 14] width 7 height 7
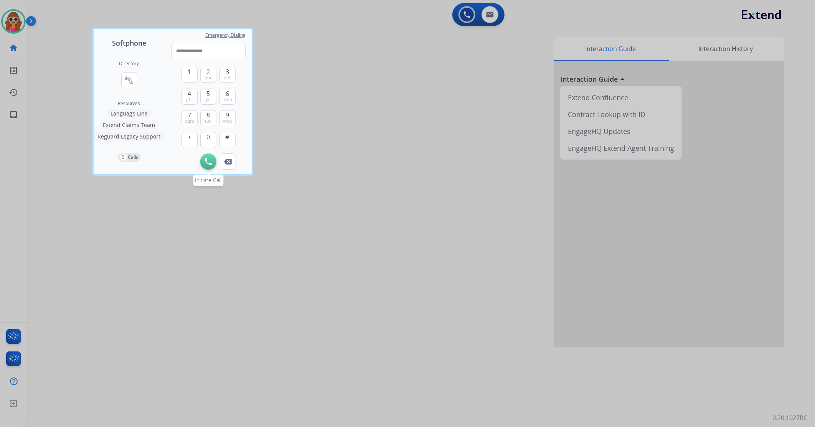
type input "**********"
drag, startPoint x: 210, startPoint y: 165, endPoint x: 212, endPoint y: 177, distance: 11.7
click at [210, 165] on button "Initiate Call" at bounding box center [208, 162] width 16 height 16
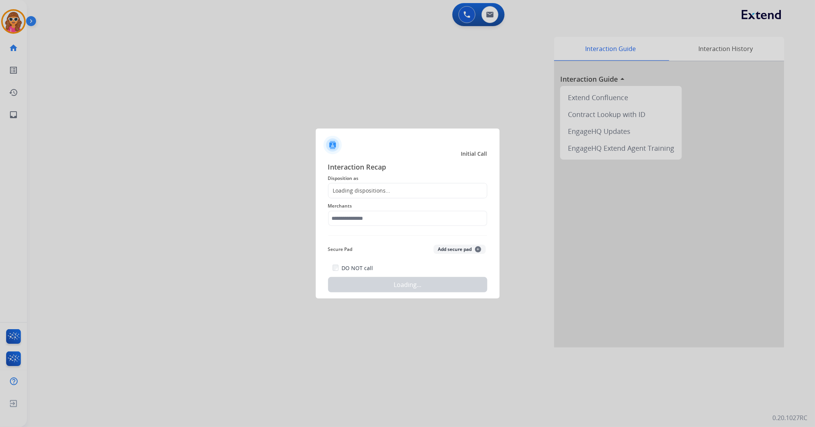
click at [147, 67] on div at bounding box center [407, 213] width 815 height 427
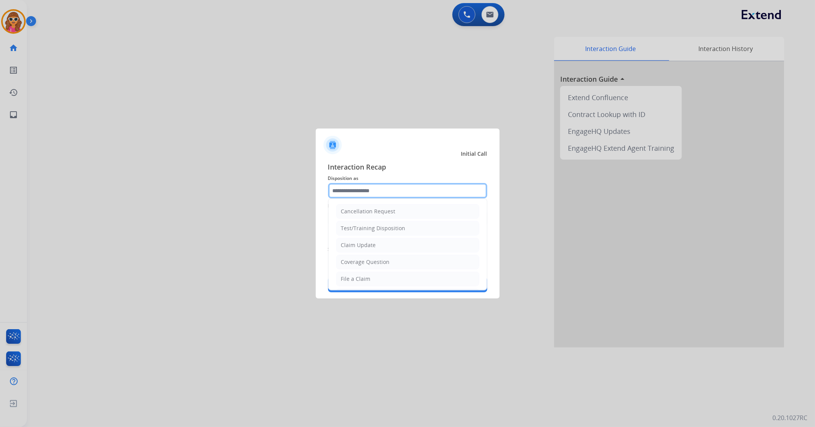
click at [376, 189] on input "text" at bounding box center [407, 190] width 159 height 15
click at [364, 246] on div "Claim Update" at bounding box center [358, 245] width 35 height 8
type input "**********"
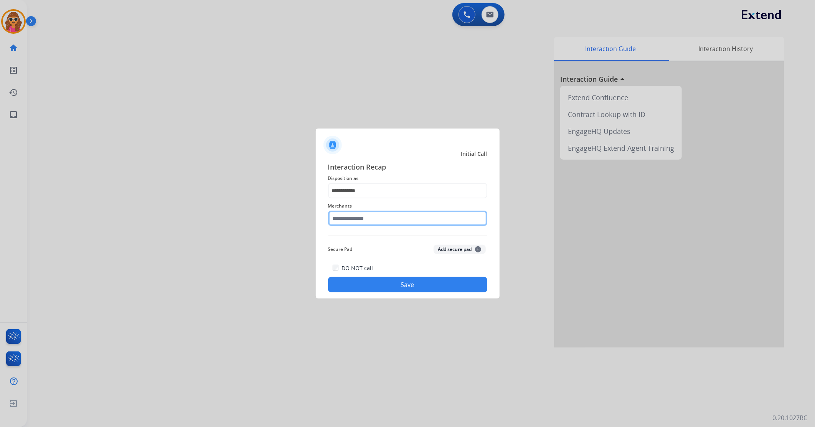
click at [356, 220] on input "text" at bounding box center [407, 218] width 159 height 15
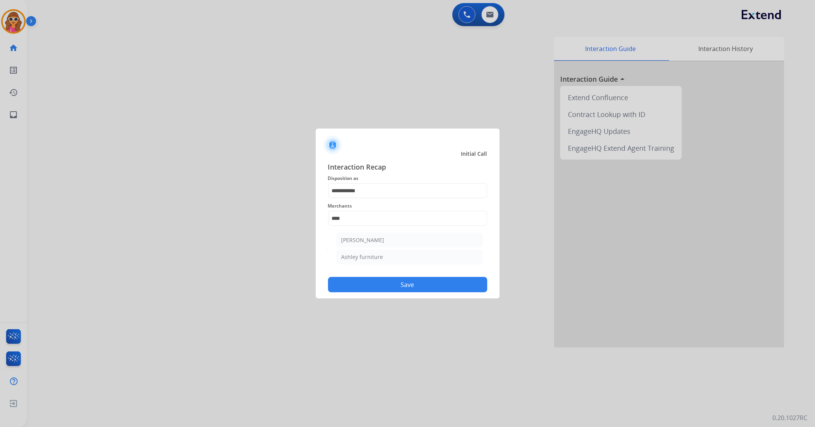
drag, startPoint x: 392, startPoint y: 238, endPoint x: 395, endPoint y: 261, distance: 23.6
click at [392, 238] on li "[PERSON_NAME]" at bounding box center [410, 240] width 146 height 15
type input "**********"
click at [399, 282] on button "Save" at bounding box center [407, 284] width 159 height 15
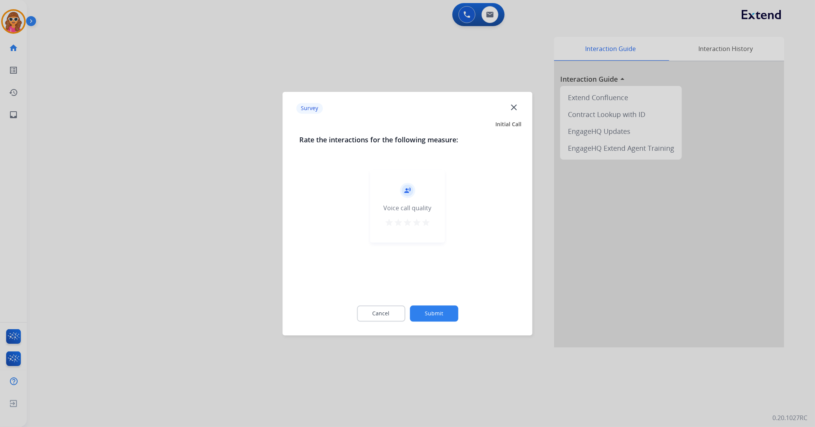
drag, startPoint x: 426, startPoint y: 225, endPoint x: 427, endPoint y: 291, distance: 66.0
click at [426, 227] on mat-icon "star" at bounding box center [426, 222] width 9 height 9
click at [437, 309] on button "Submit" at bounding box center [434, 314] width 48 height 16
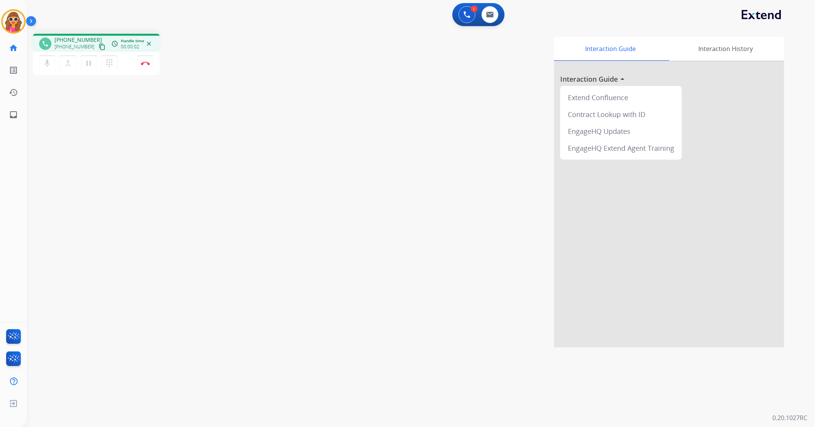
click at [98, 46] on div "phone +13235294596 +13235294596 content_copy access_time Call metrics Queue 00:…" at bounding box center [96, 43] width 114 height 7
click at [99, 47] on mat-icon "content_copy" at bounding box center [102, 46] width 7 height 7
click at [144, 64] on img at bounding box center [145, 63] width 9 height 4
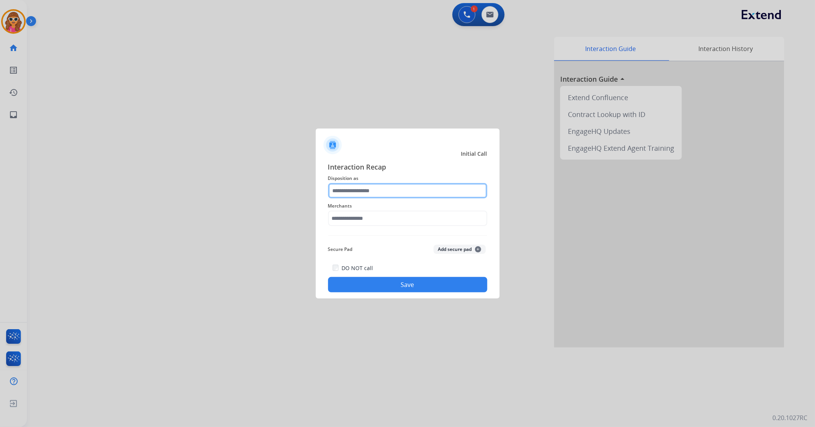
click at [389, 187] on input "text" at bounding box center [407, 190] width 159 height 15
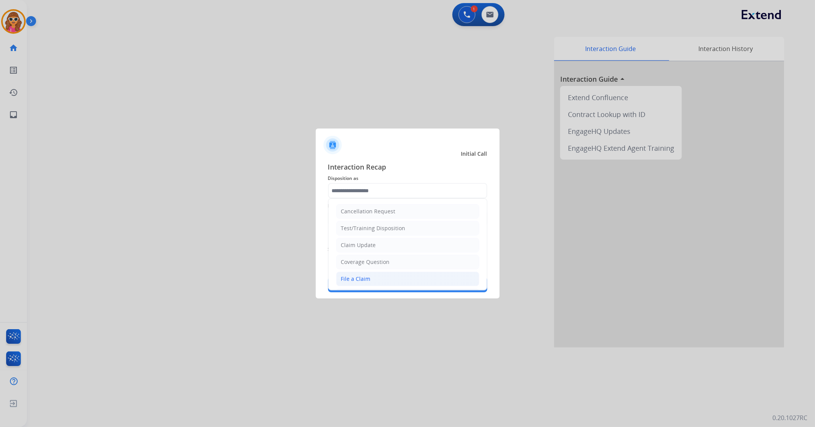
click at [357, 285] on li "File a Claim" at bounding box center [407, 279] width 143 height 15
type input "**********"
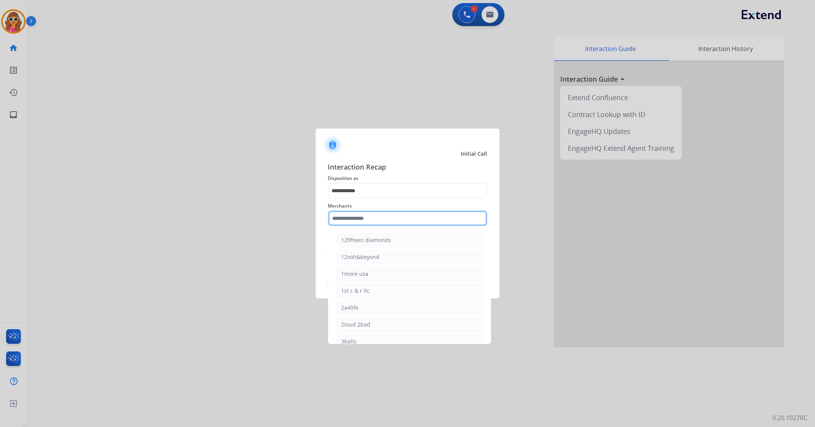
click at [349, 220] on input "text" at bounding box center [407, 218] width 159 height 15
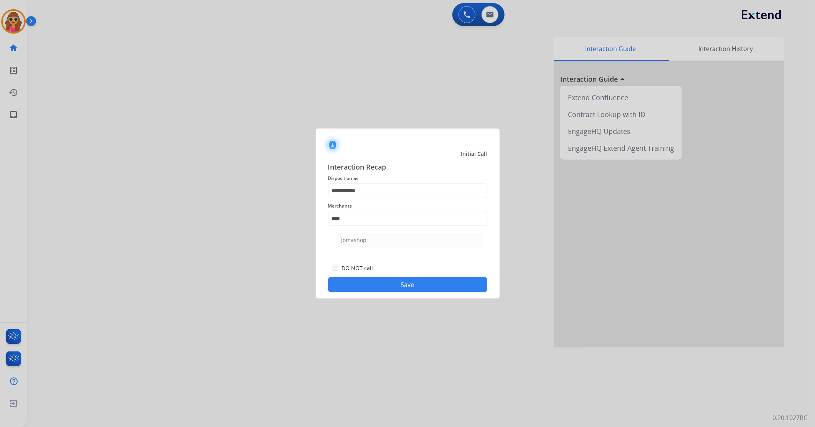
click at [352, 240] on div "Jomashop" at bounding box center [354, 240] width 25 height 8
type input "********"
click at [402, 289] on button "Save" at bounding box center [407, 284] width 159 height 15
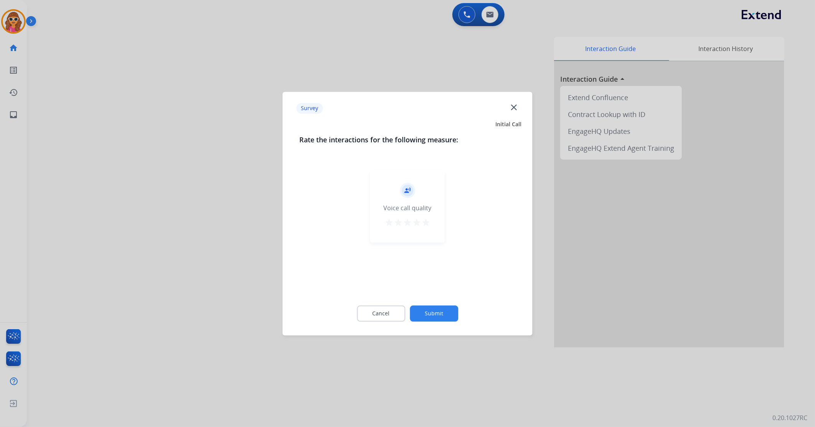
click at [427, 220] on mat-icon "star" at bounding box center [426, 222] width 9 height 9
click at [437, 309] on button "Submit" at bounding box center [434, 314] width 48 height 16
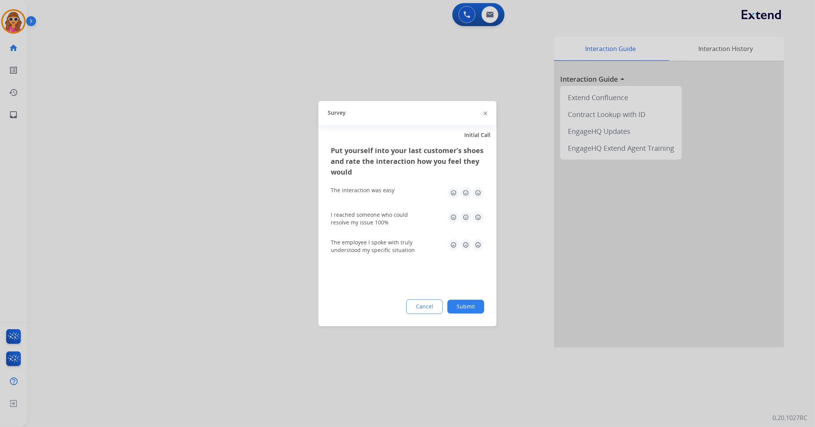
click at [477, 190] on img at bounding box center [478, 193] width 12 height 12
drag, startPoint x: 475, startPoint y: 218, endPoint x: 481, endPoint y: 232, distance: 15.8
click at [475, 218] on img at bounding box center [478, 217] width 12 height 12
click at [480, 247] on img at bounding box center [478, 245] width 12 height 12
click at [470, 310] on button "Submit" at bounding box center [466, 307] width 37 height 14
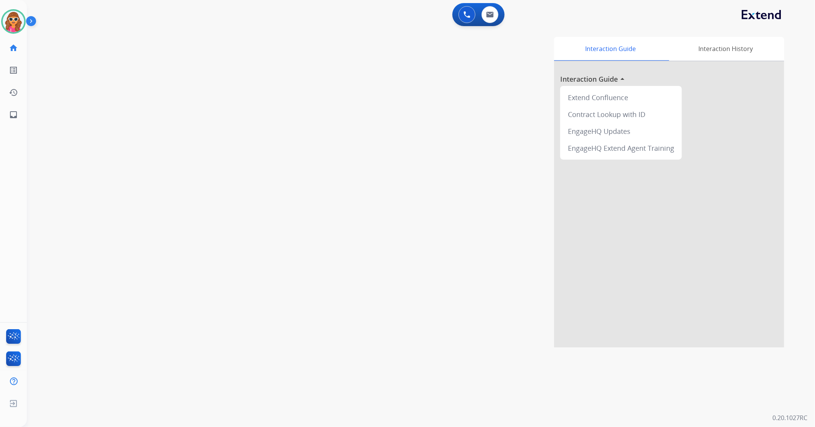
drag, startPoint x: 11, startPoint y: 20, endPoint x: 28, endPoint y: 17, distance: 17.7
click at [12, 20] on img at bounding box center [13, 21] width 21 height 21
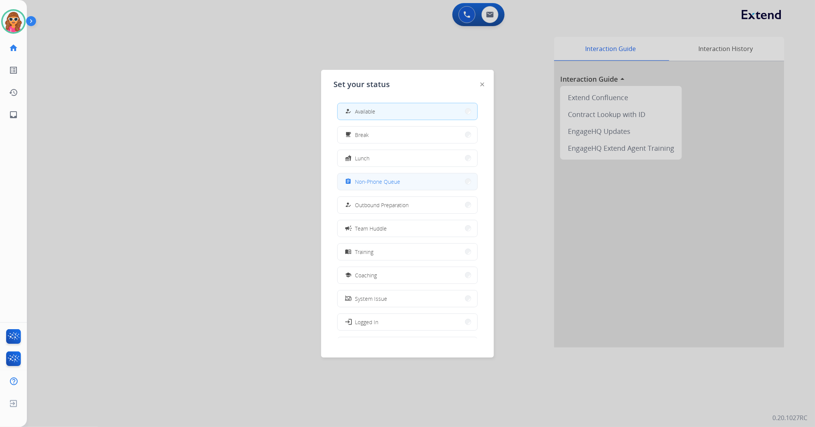
click at [382, 177] on div "assignment Non-Phone Queue" at bounding box center [372, 181] width 56 height 9
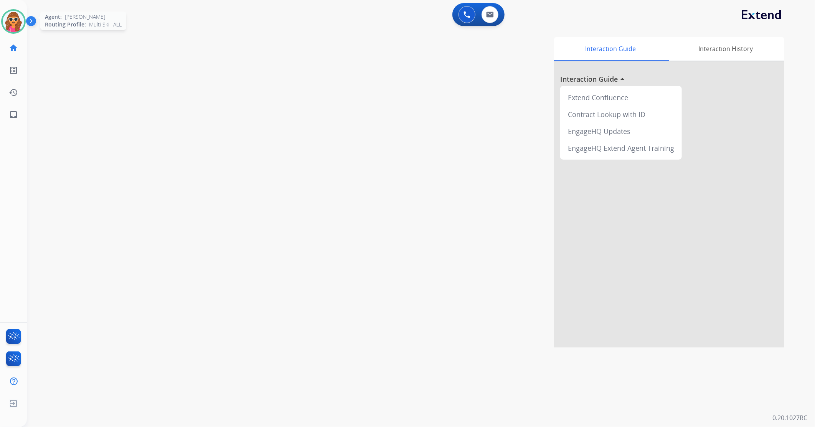
click at [8, 23] on img at bounding box center [13, 21] width 21 height 21
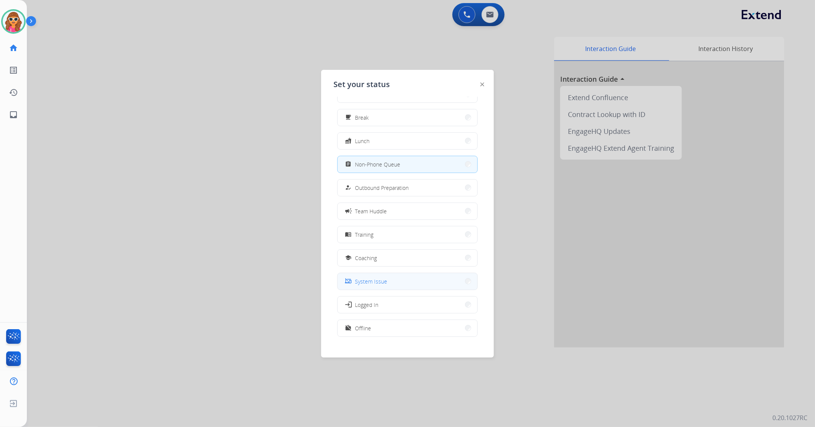
scroll to position [25, 0]
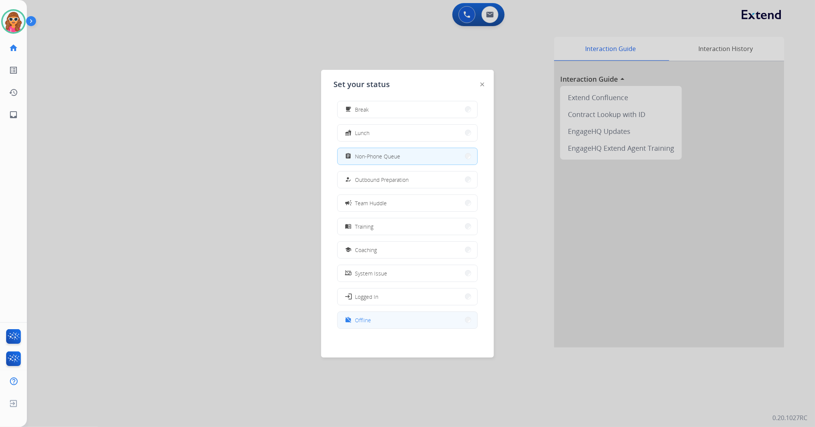
click at [381, 317] on button "work_off Offline" at bounding box center [408, 320] width 140 height 17
